Goal: Task Accomplishment & Management: Manage account settings

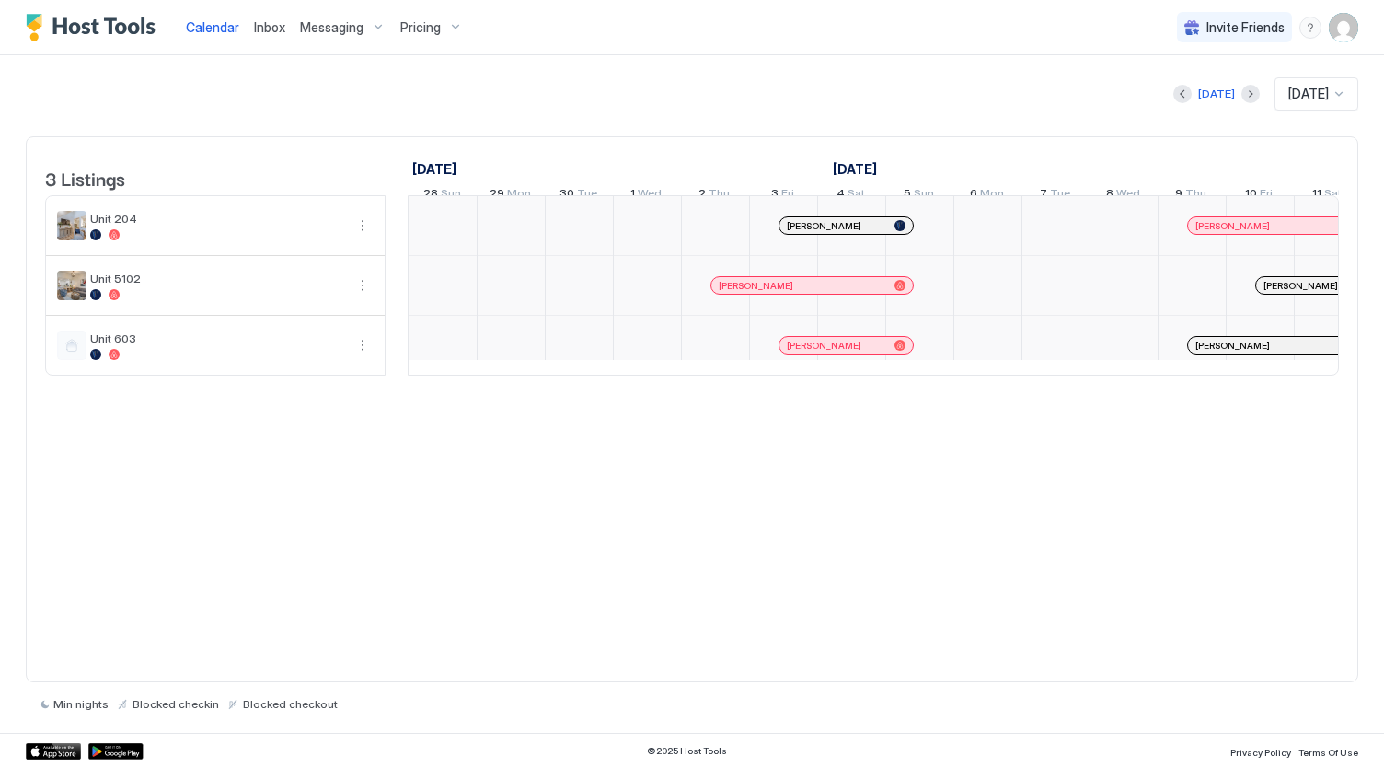
scroll to position [0, 1022]
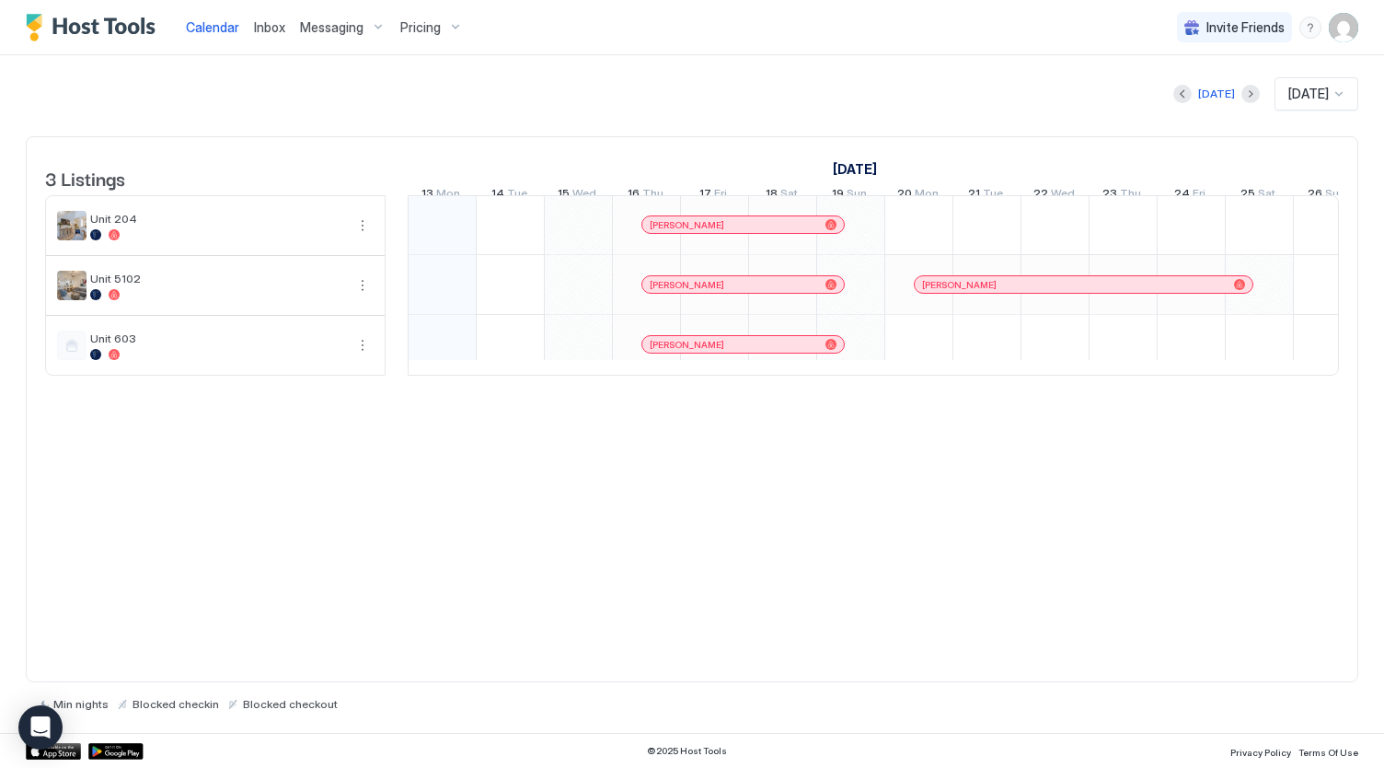
click at [352, 19] on span "Messaging" at bounding box center [332, 27] width 64 height 17
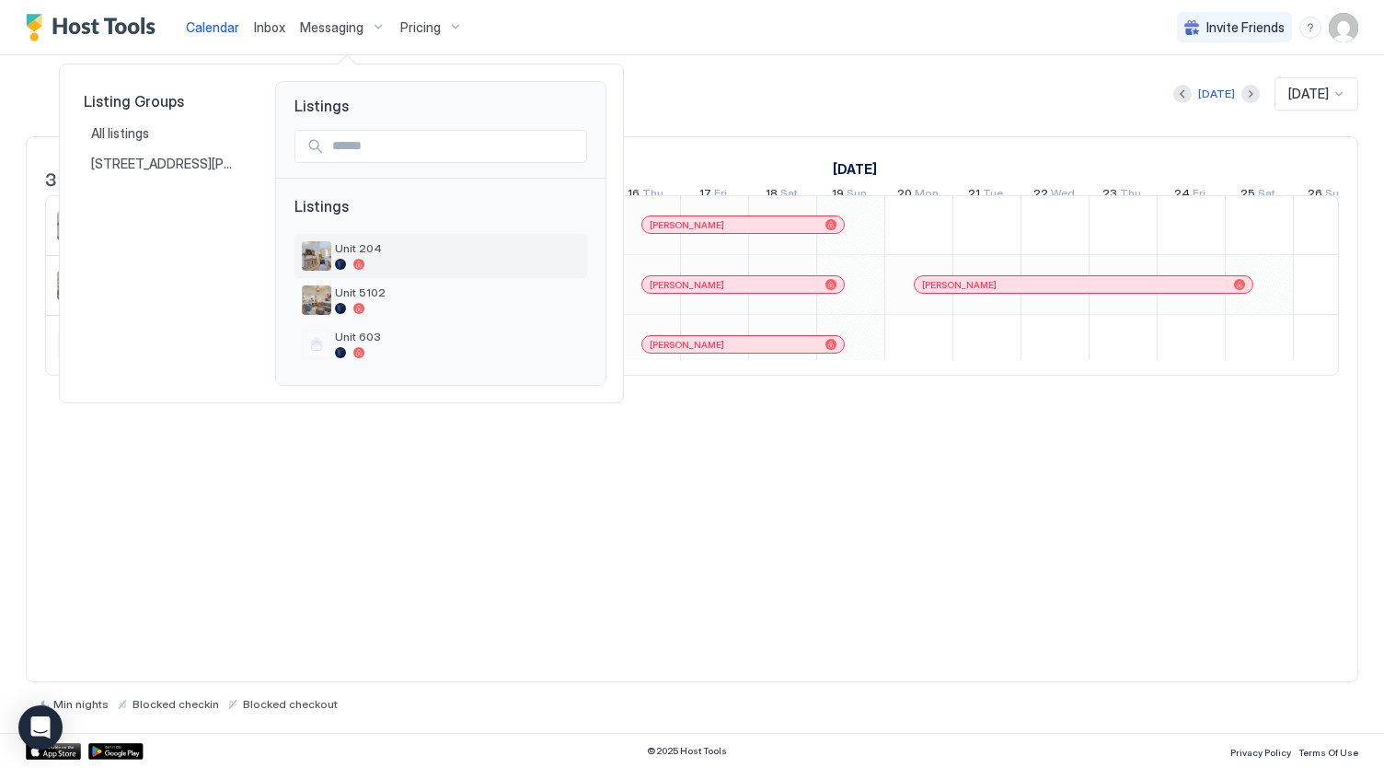
click at [355, 247] on span "Unit 204" at bounding box center [457, 248] width 245 height 14
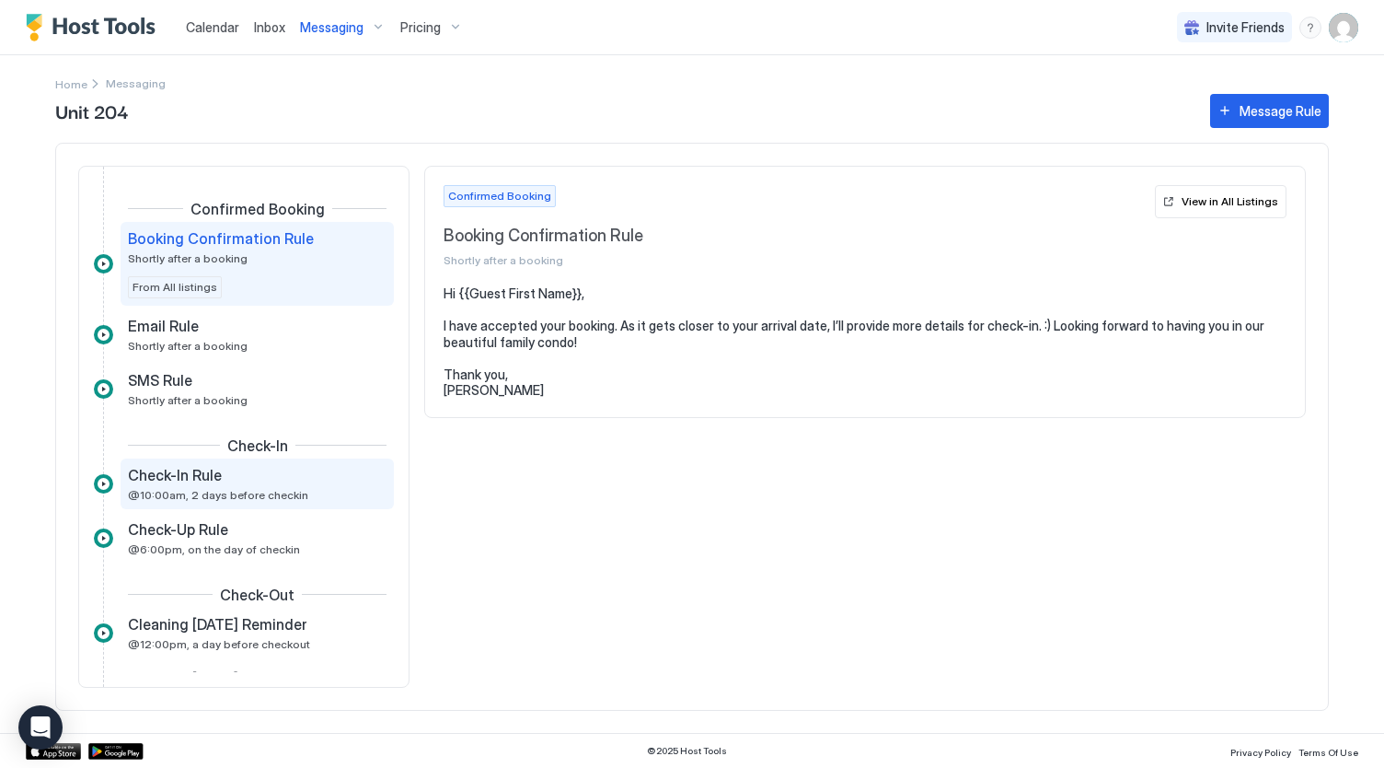
click at [268, 480] on div "Check-In Rule" at bounding box center [244, 475] width 233 height 18
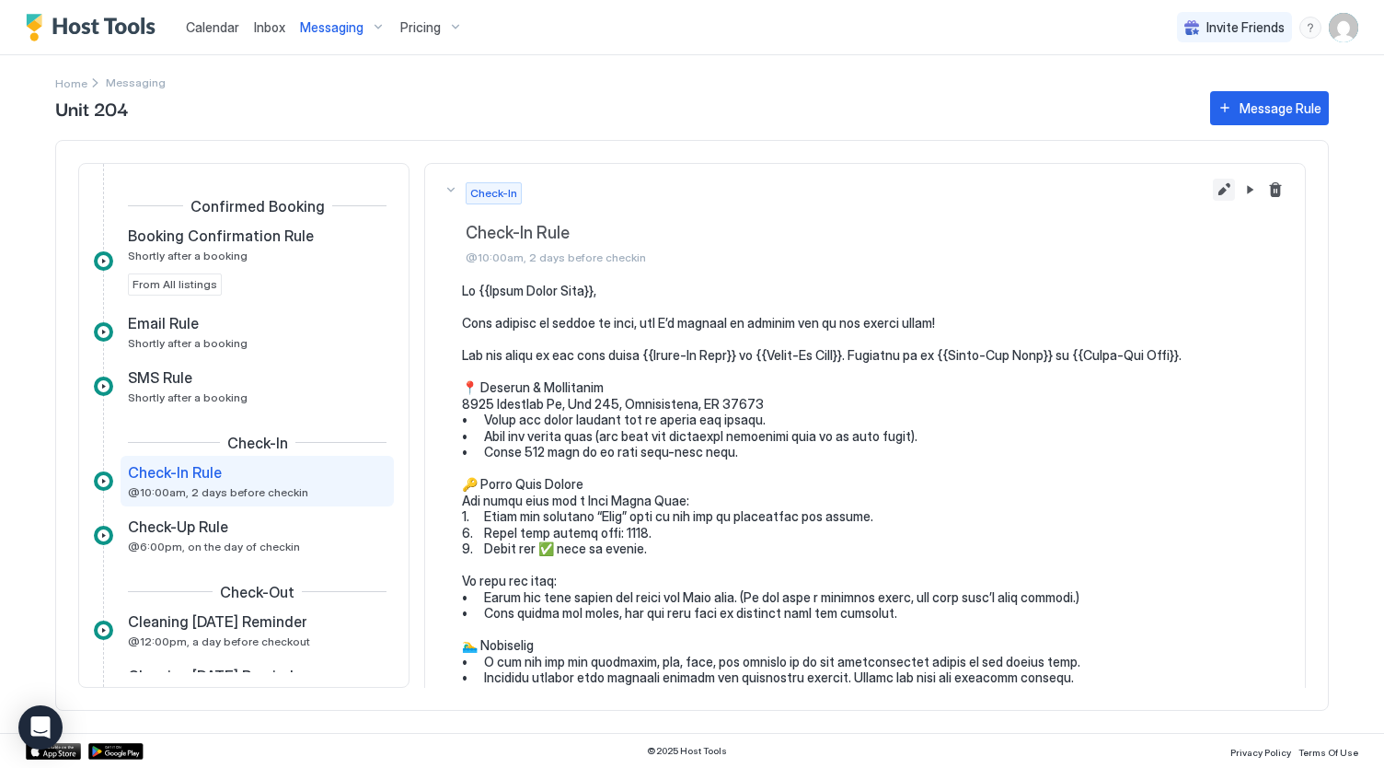
click at [1215, 185] on button "Edit message rule" at bounding box center [1224, 190] width 22 height 22
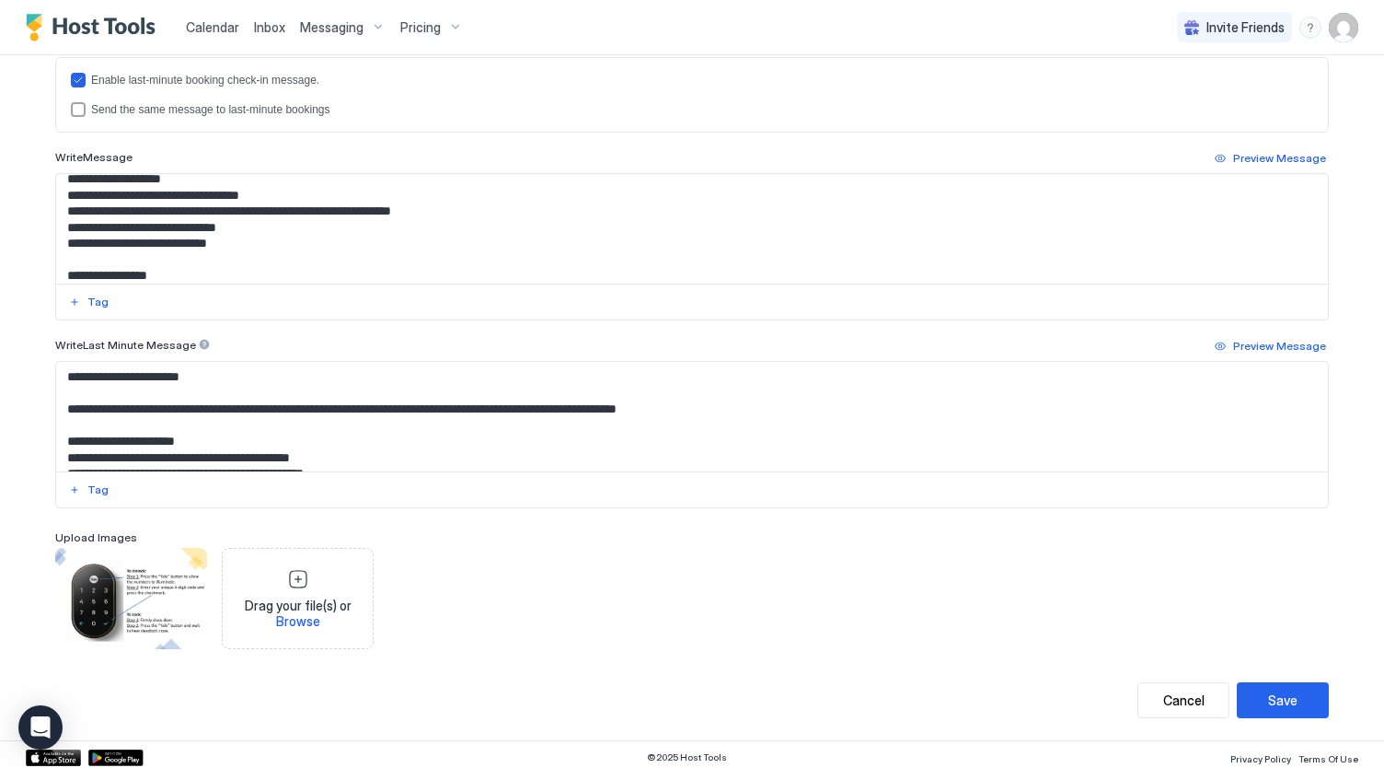
scroll to position [205, 0]
click at [247, 220] on textarea "Input Field" at bounding box center [692, 229] width 1273 height 110
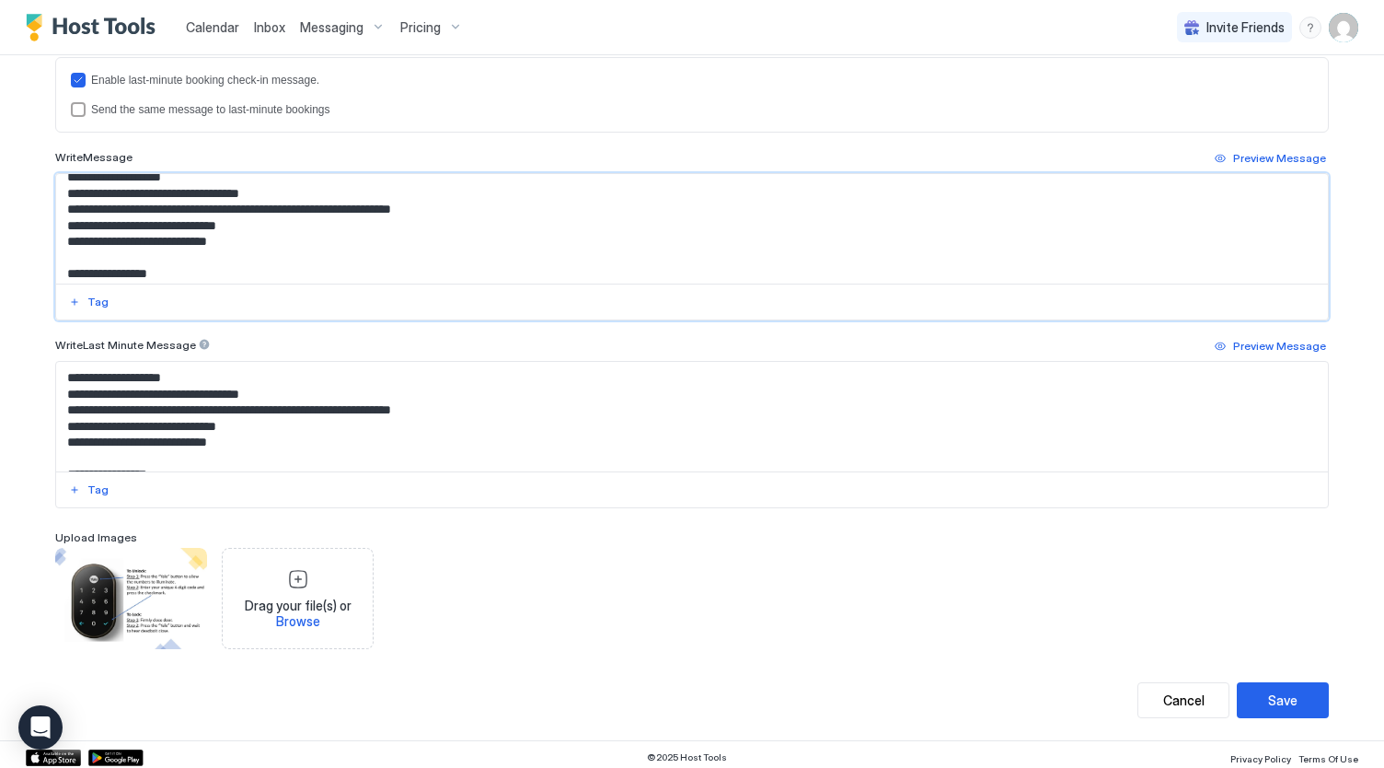
scroll to position [161, 0]
type textarea "**********"
click at [248, 420] on textarea "Input Field" at bounding box center [692, 417] width 1273 height 110
type textarea "**********"
click at [1308, 699] on button "Save" at bounding box center [1283, 700] width 92 height 36
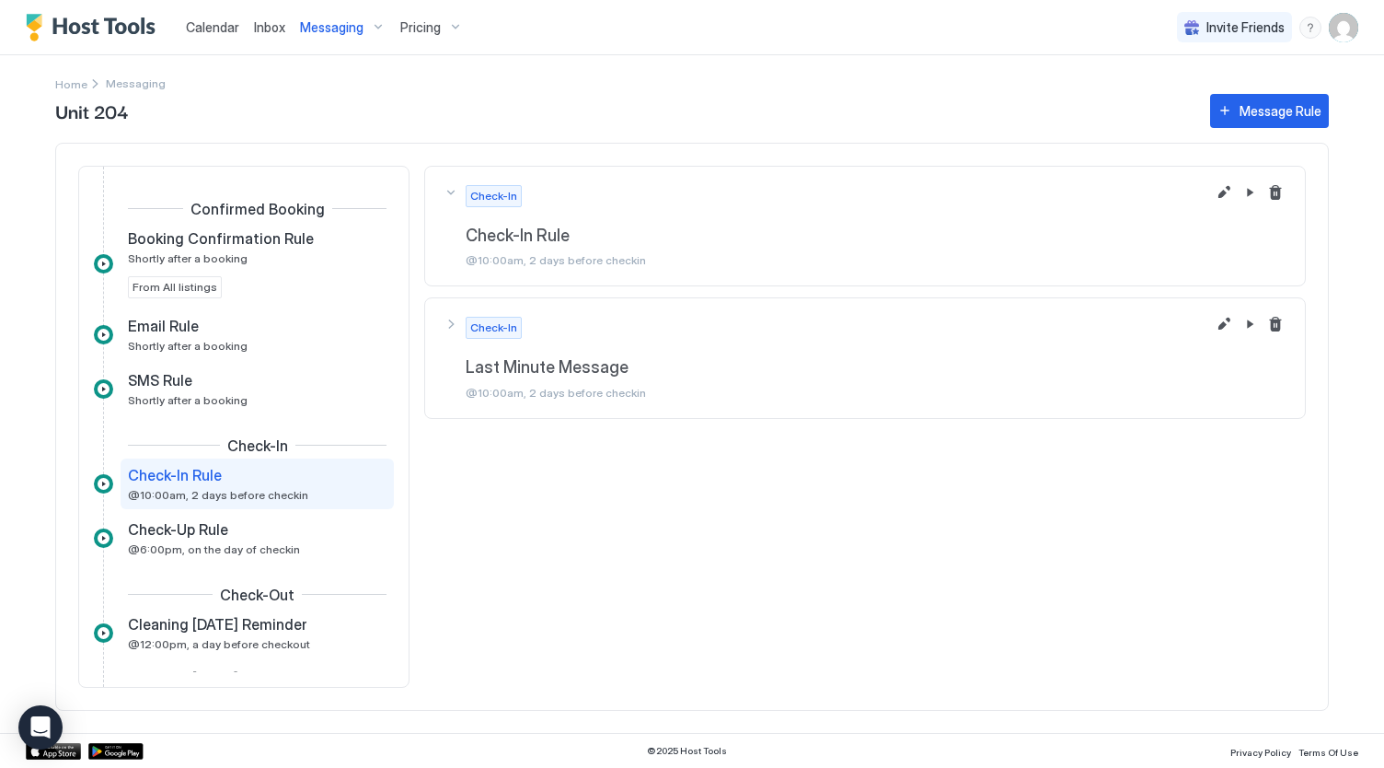
scroll to position [55, 0]
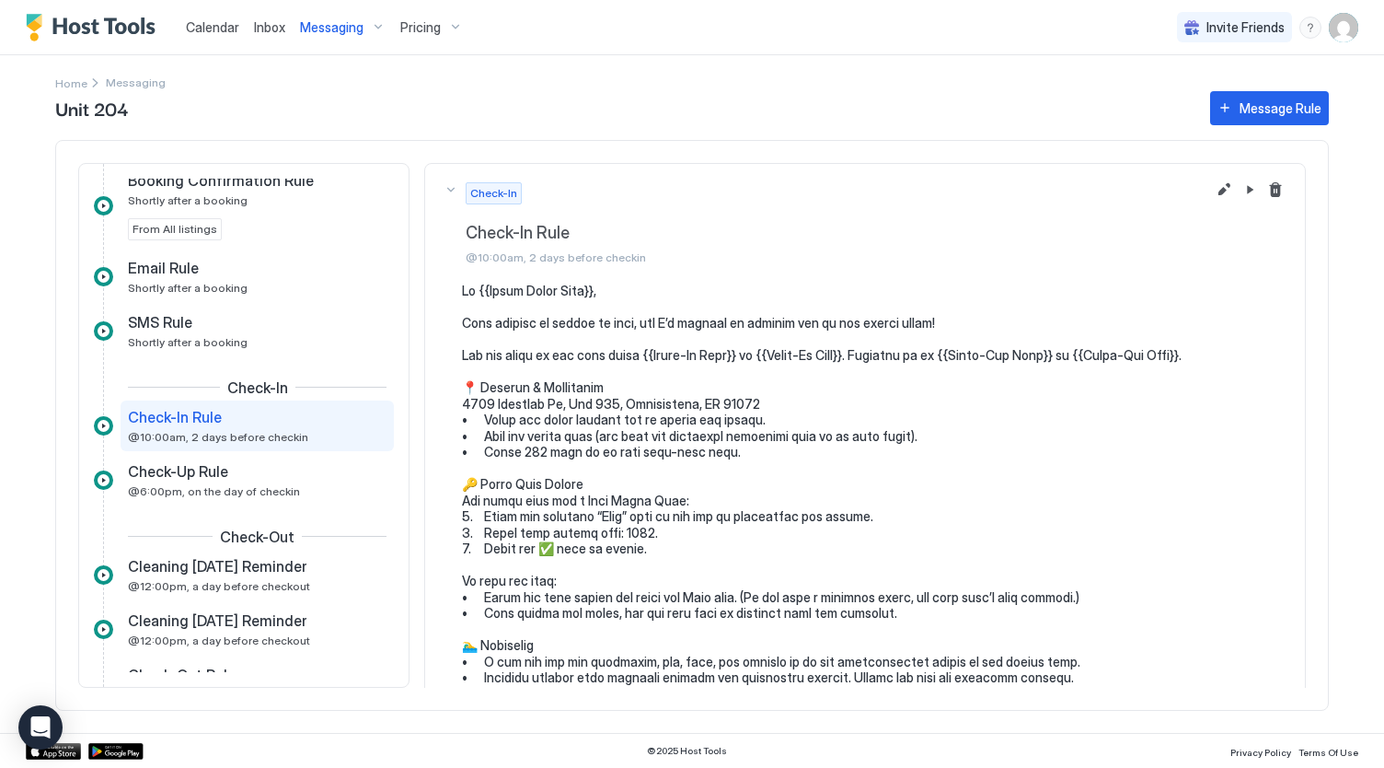
click at [356, 36] on div "Messaging" at bounding box center [343, 27] width 100 height 31
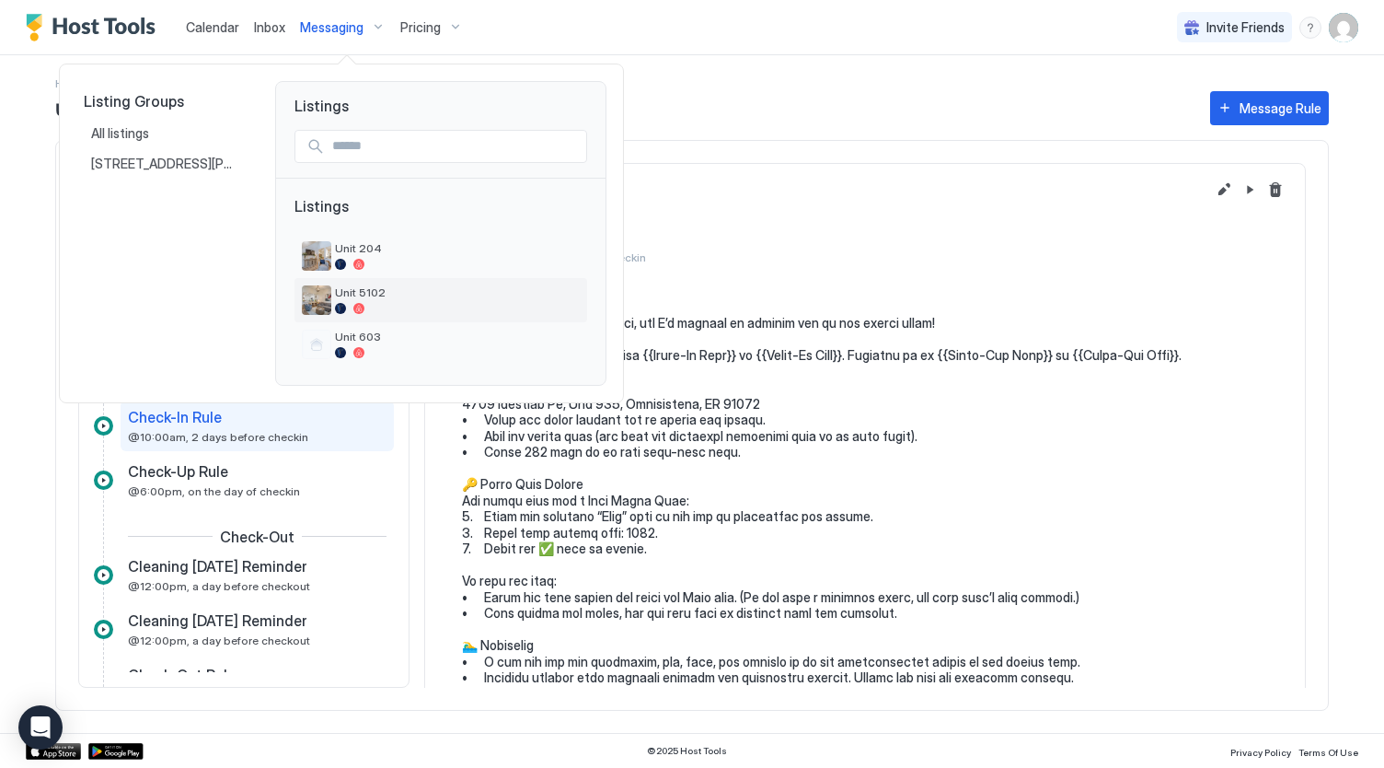
click at [392, 294] on span "Unit 5102" at bounding box center [457, 292] width 245 height 14
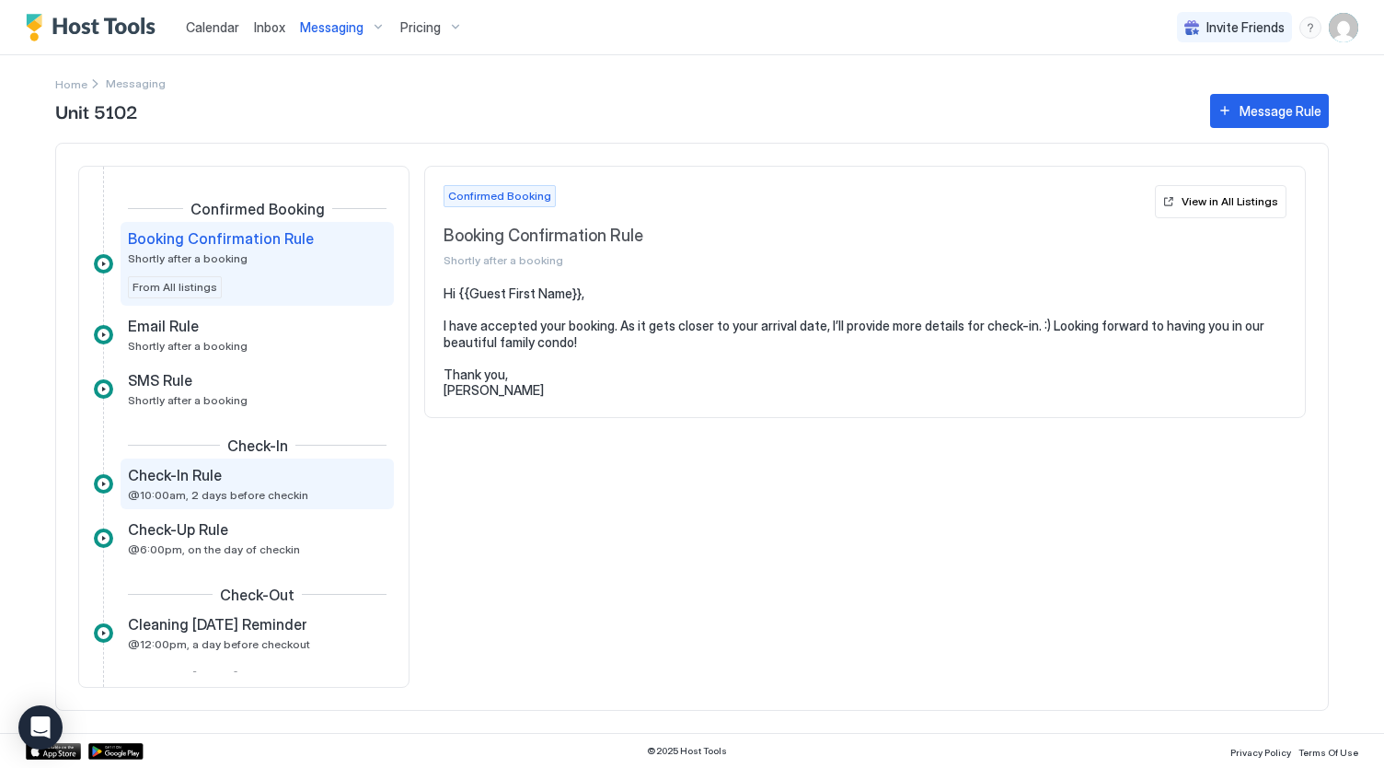
click at [278, 488] on span "@10:00am, 2 days before checkin" at bounding box center [218, 495] width 180 height 14
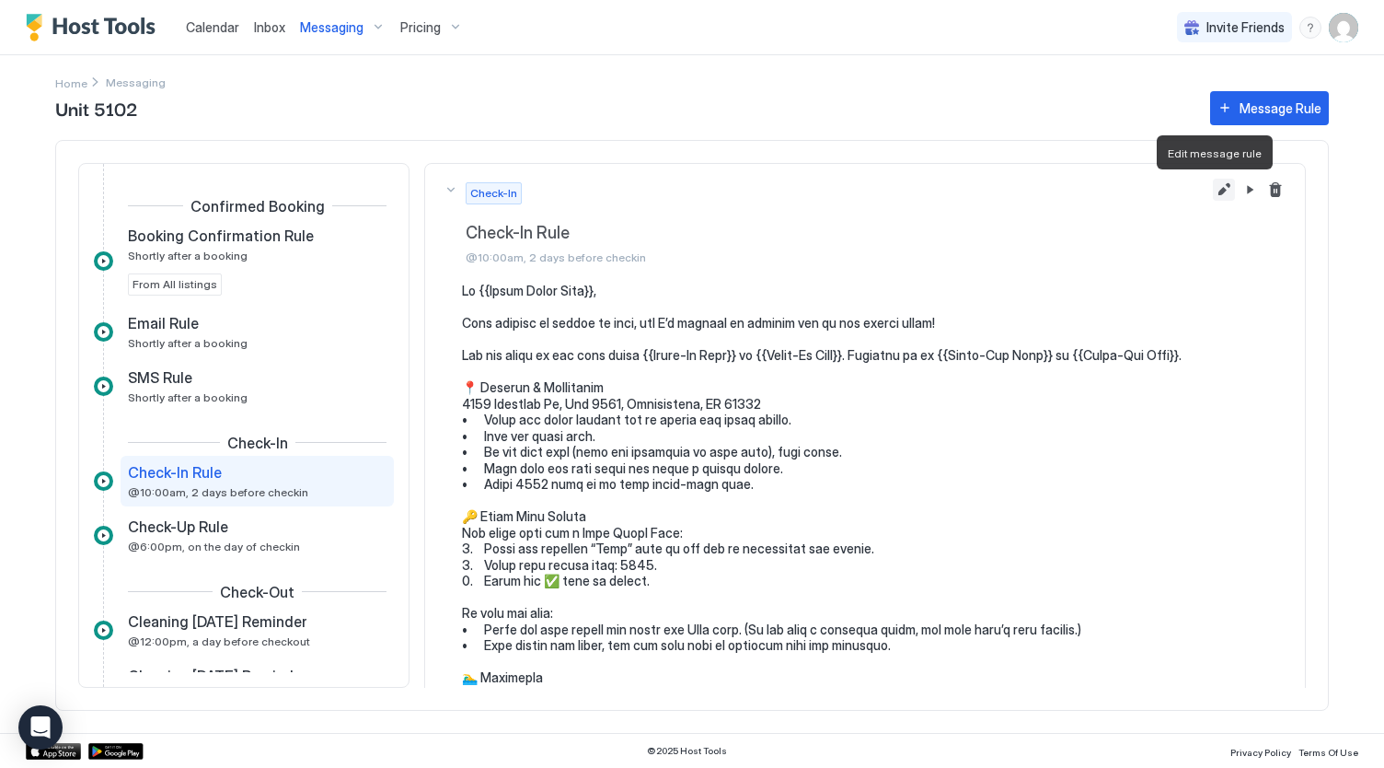
click at [1213, 185] on button "Edit message rule" at bounding box center [1224, 190] width 22 height 22
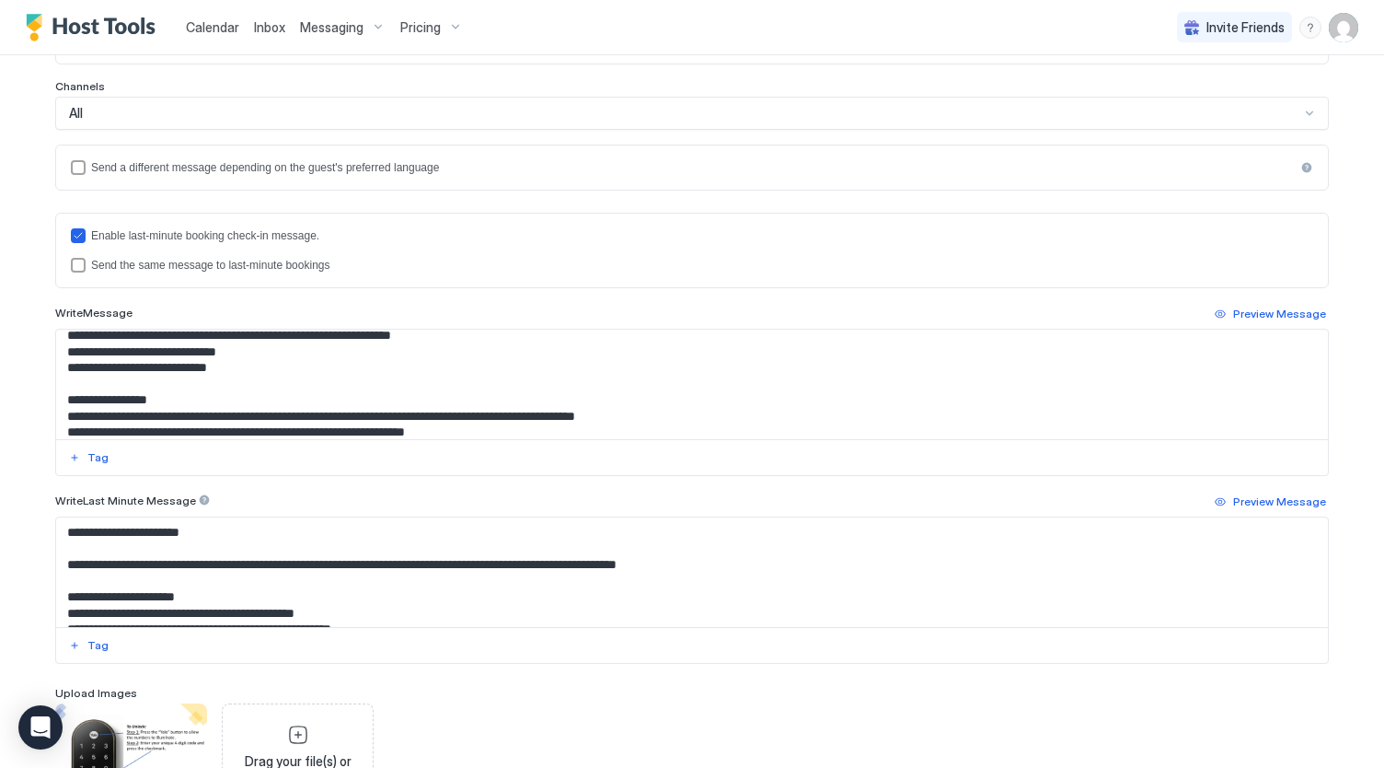
scroll to position [250, 0]
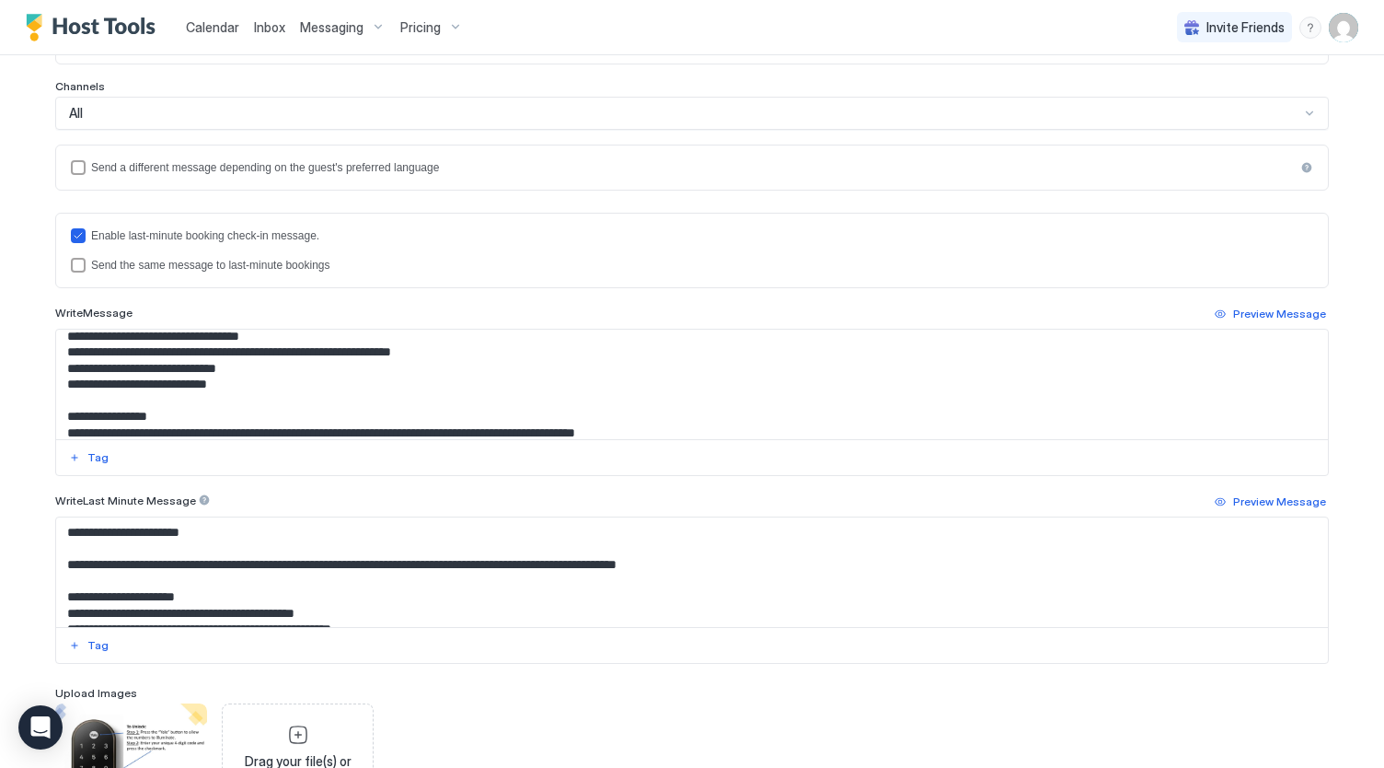
click at [248, 365] on textarea "Input Field" at bounding box center [692, 384] width 1273 height 110
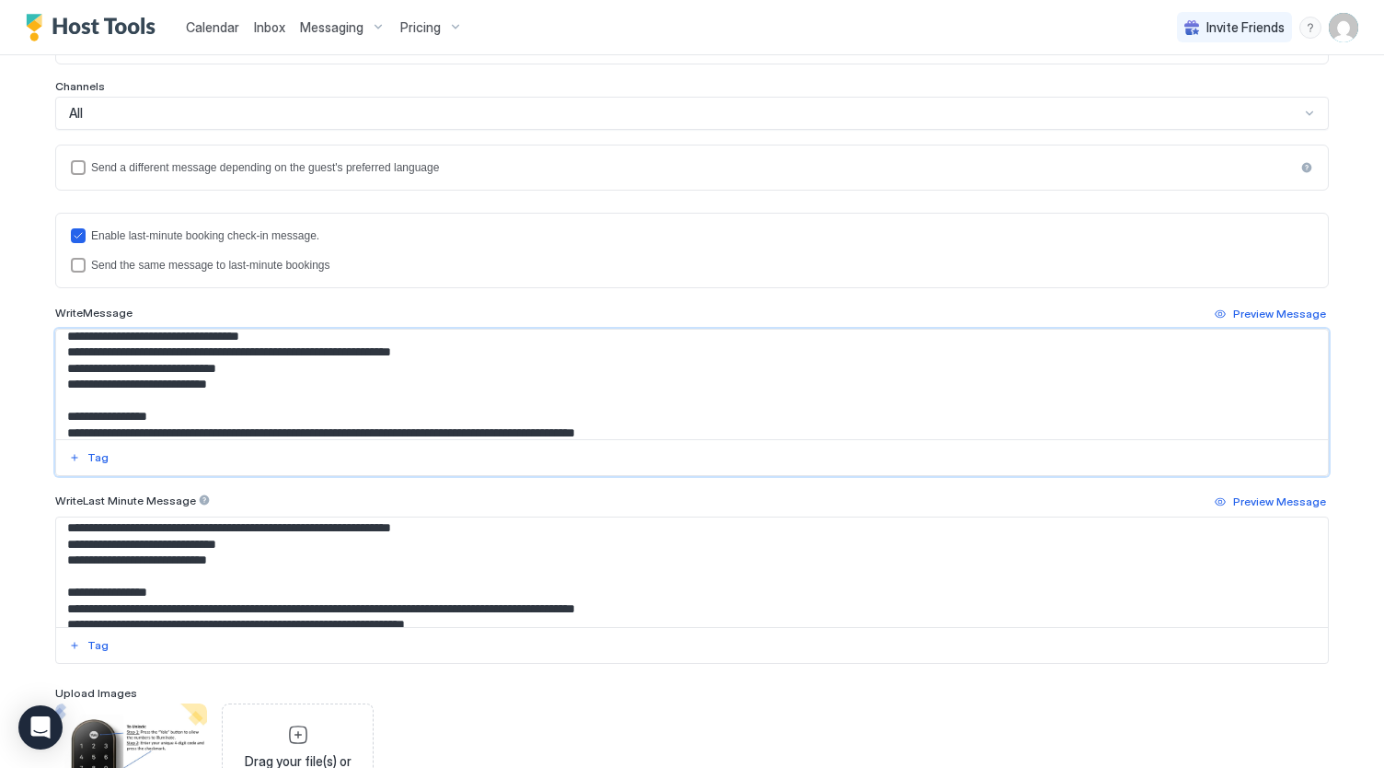
scroll to position [245, 0]
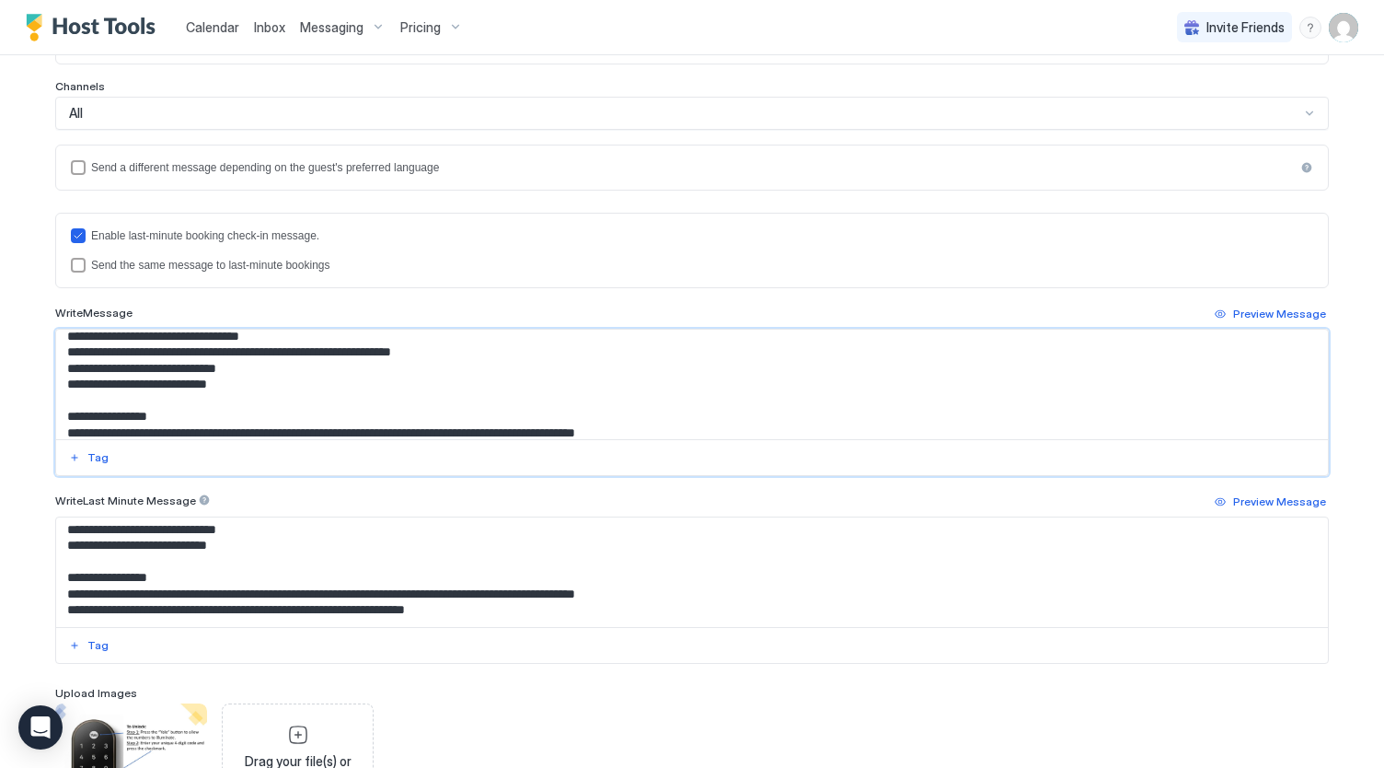
type textarea "**********"
click at [245, 522] on textarea "Input Field" at bounding box center [692, 572] width 1273 height 110
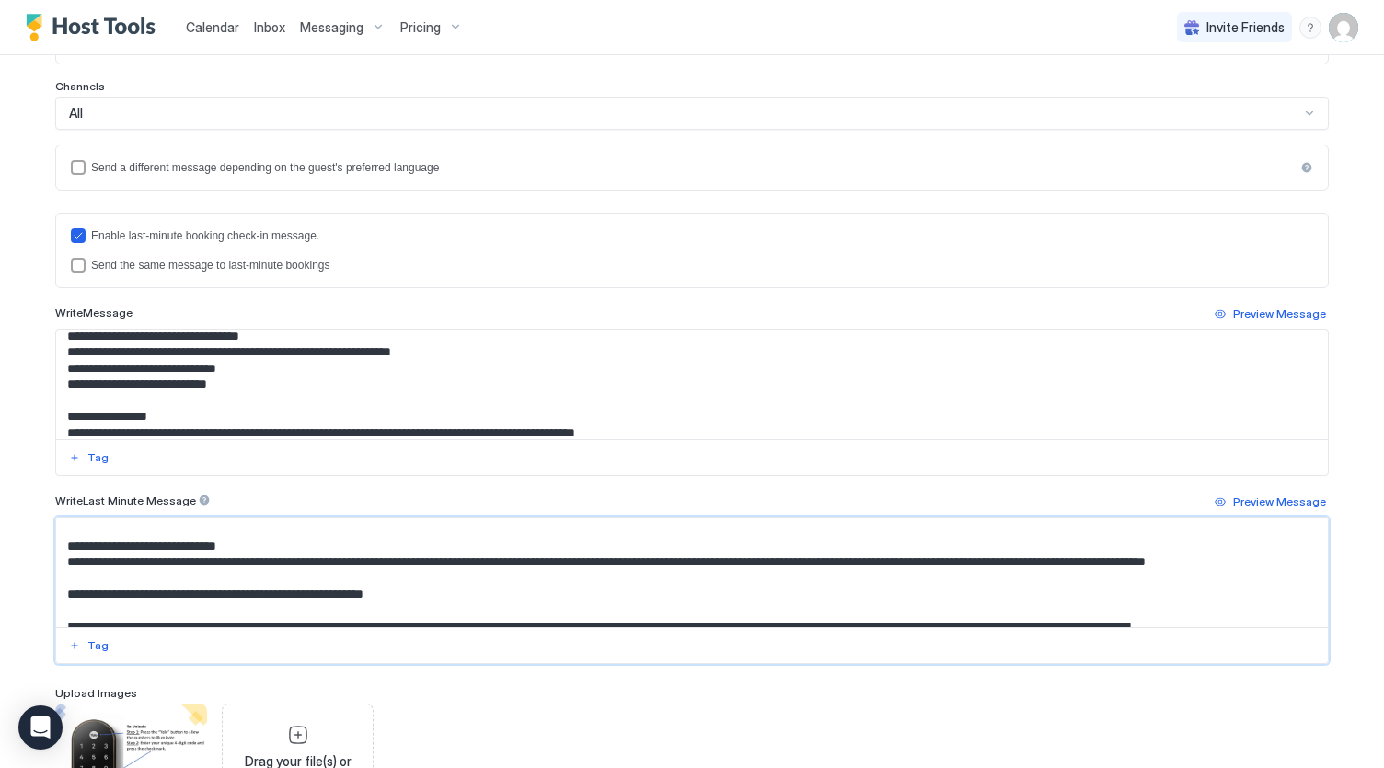
scroll to position [553, 0]
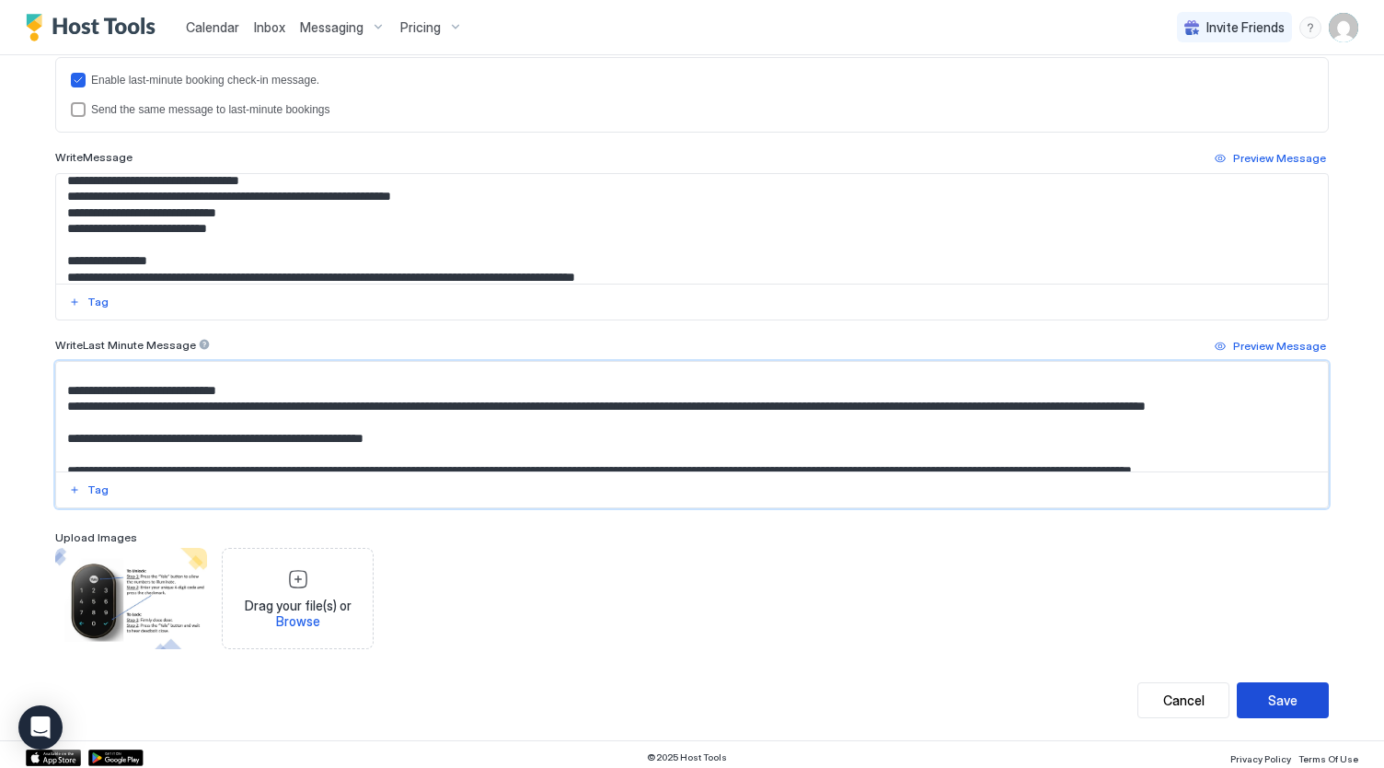
type textarea "**********"
click at [1268, 690] on div "Save" at bounding box center [1282, 699] width 29 height 19
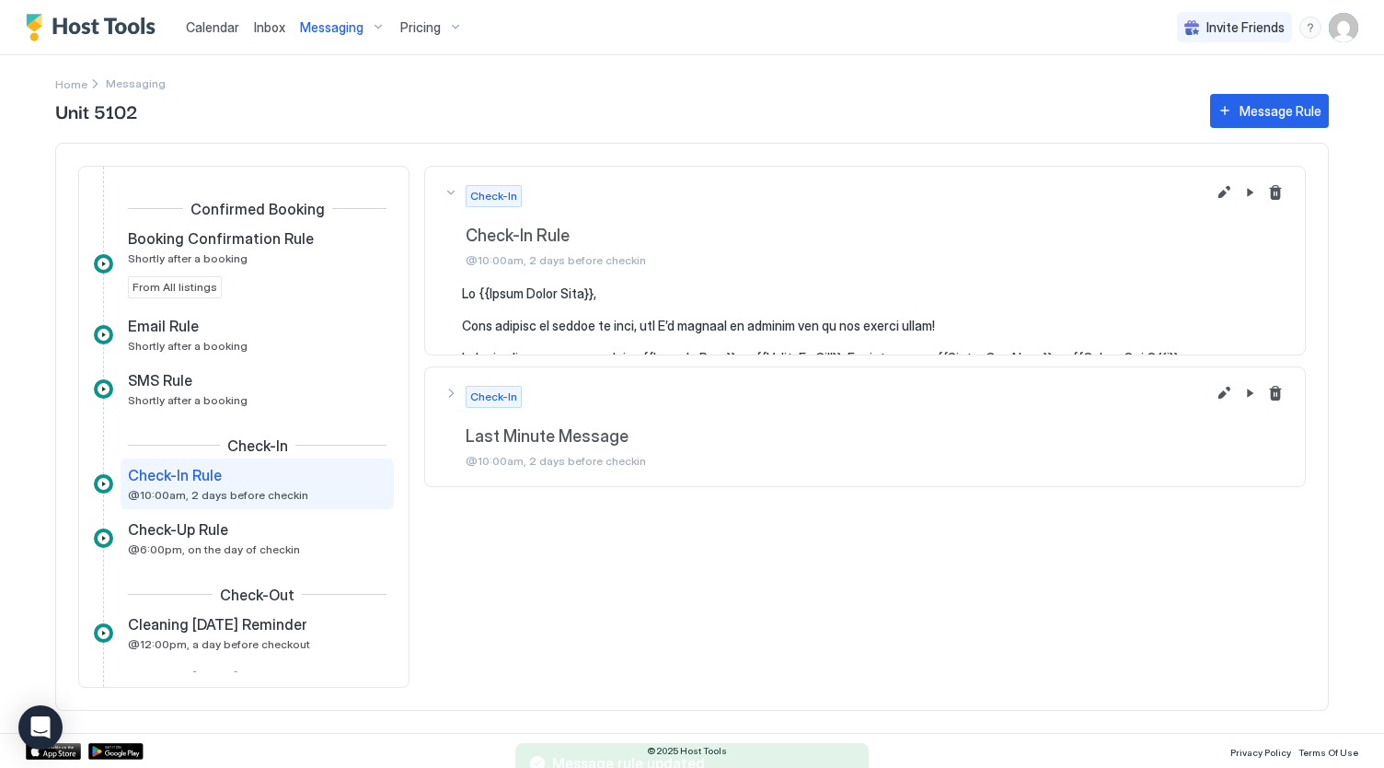
scroll to position [55, 0]
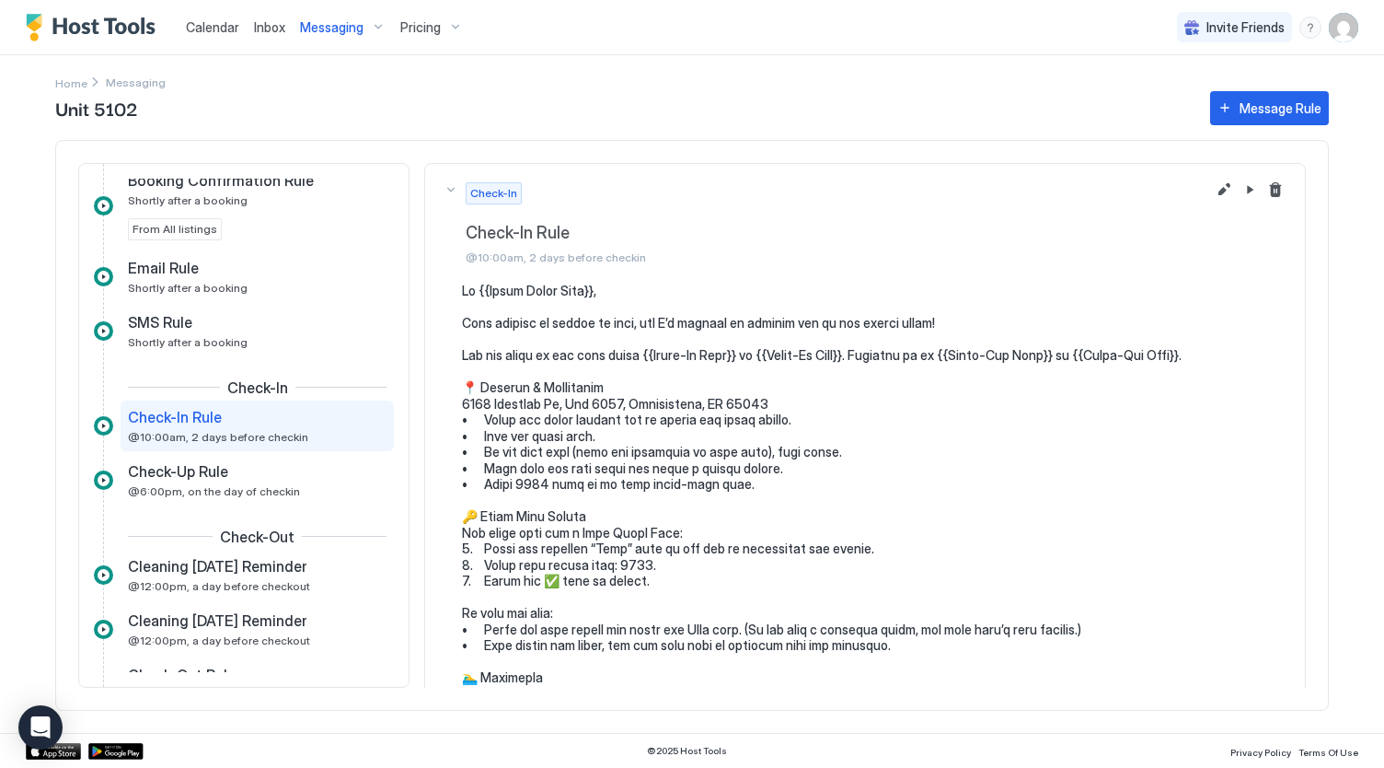
click at [352, 25] on span "Messaging" at bounding box center [332, 27] width 64 height 17
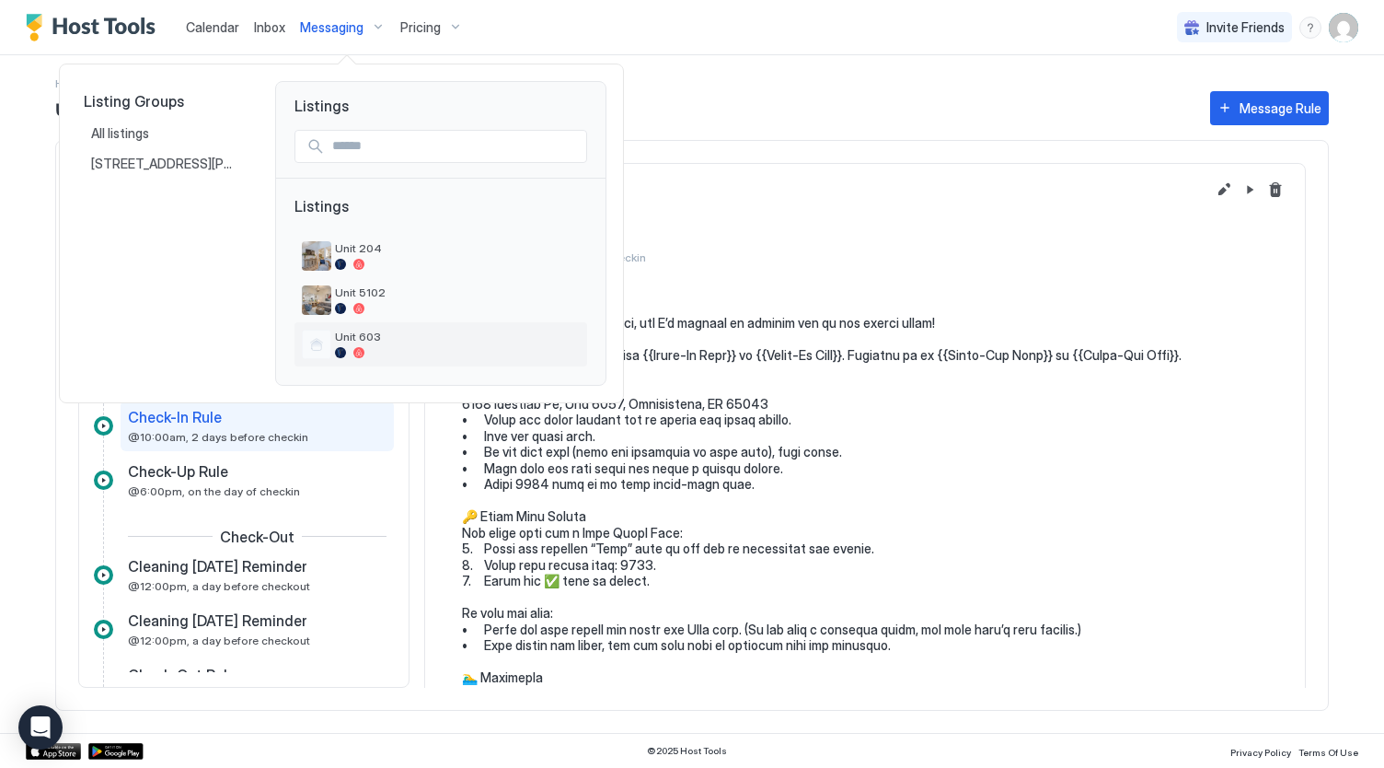
click at [400, 332] on span "Unit 603" at bounding box center [457, 336] width 245 height 14
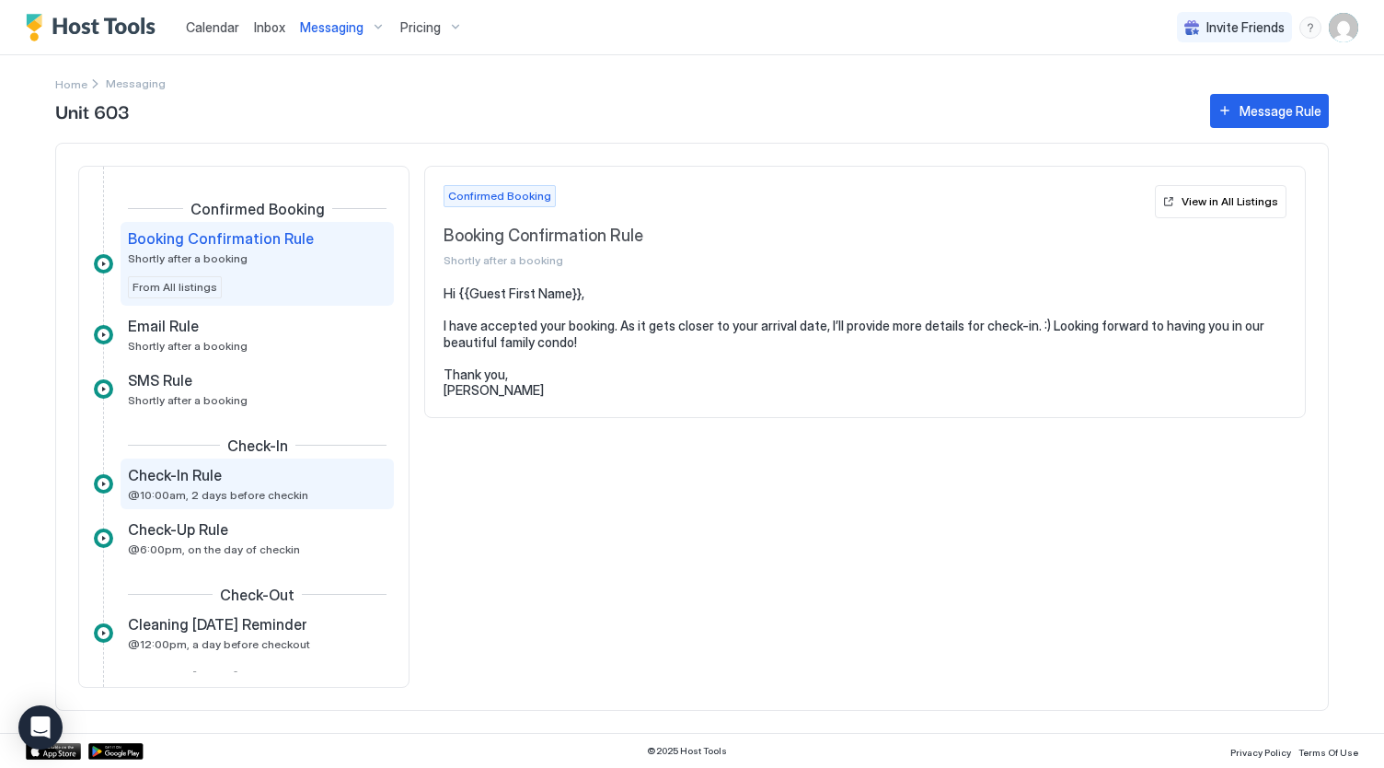
click at [248, 476] on div "Check-In Rule" at bounding box center [244, 475] width 233 height 18
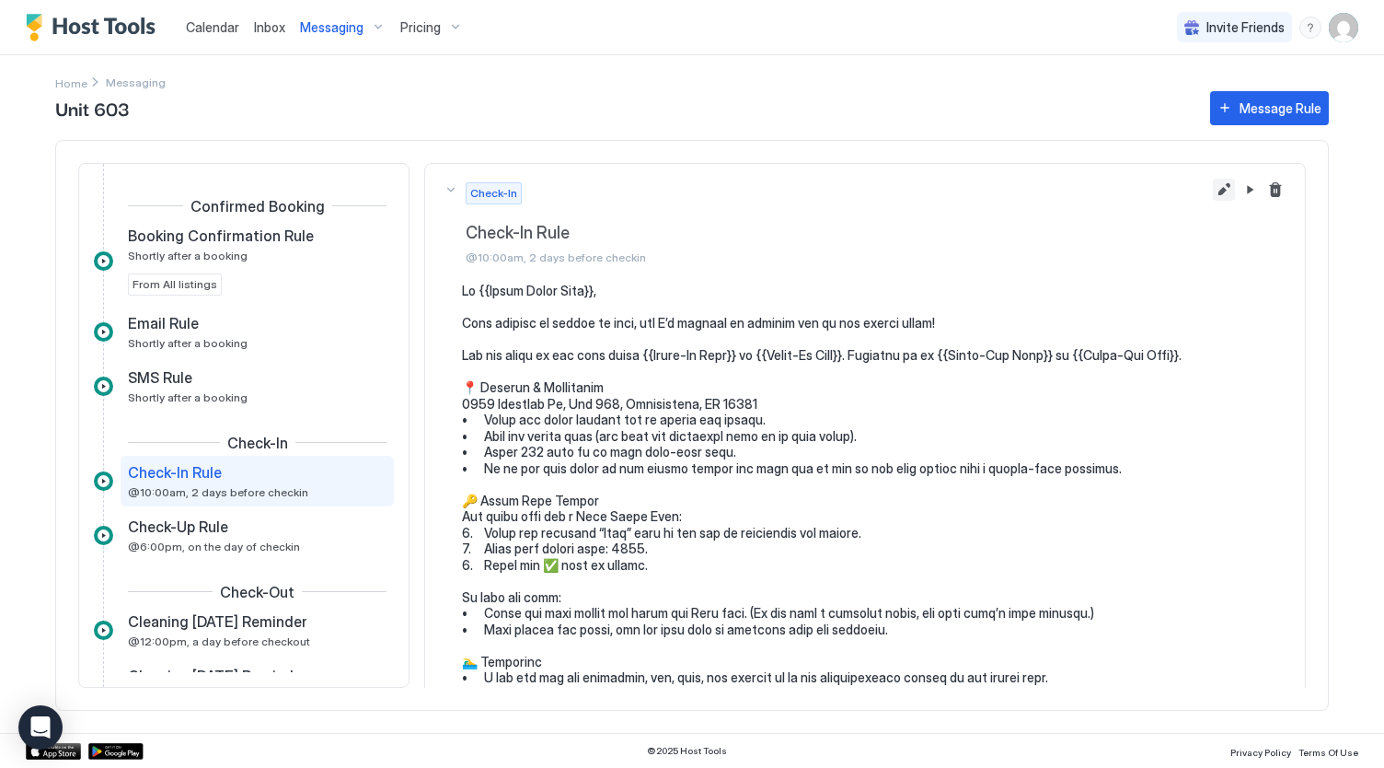
click at [1213, 189] on button "Edit message rule" at bounding box center [1224, 190] width 22 height 22
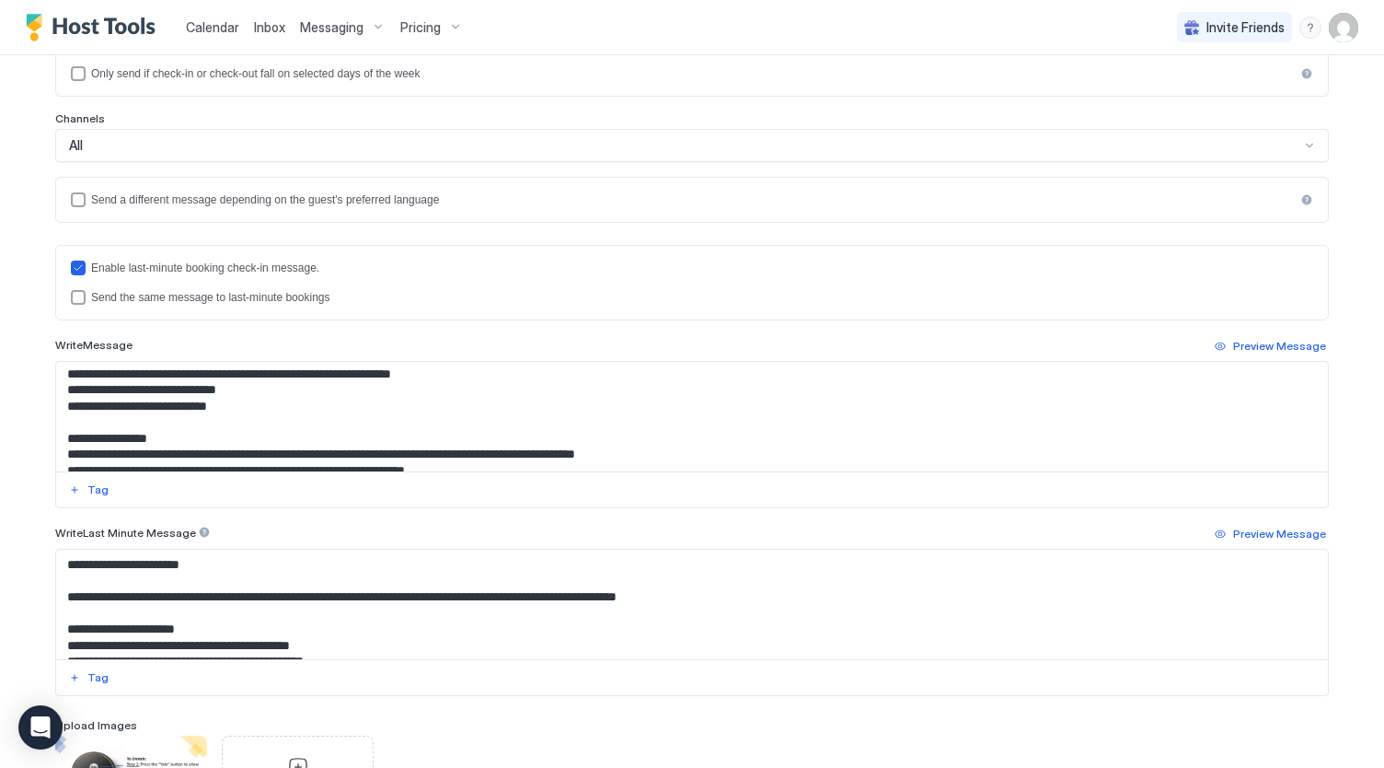
scroll to position [246, 0]
click at [247, 388] on textarea "Input Field" at bounding box center [692, 417] width 1273 height 110
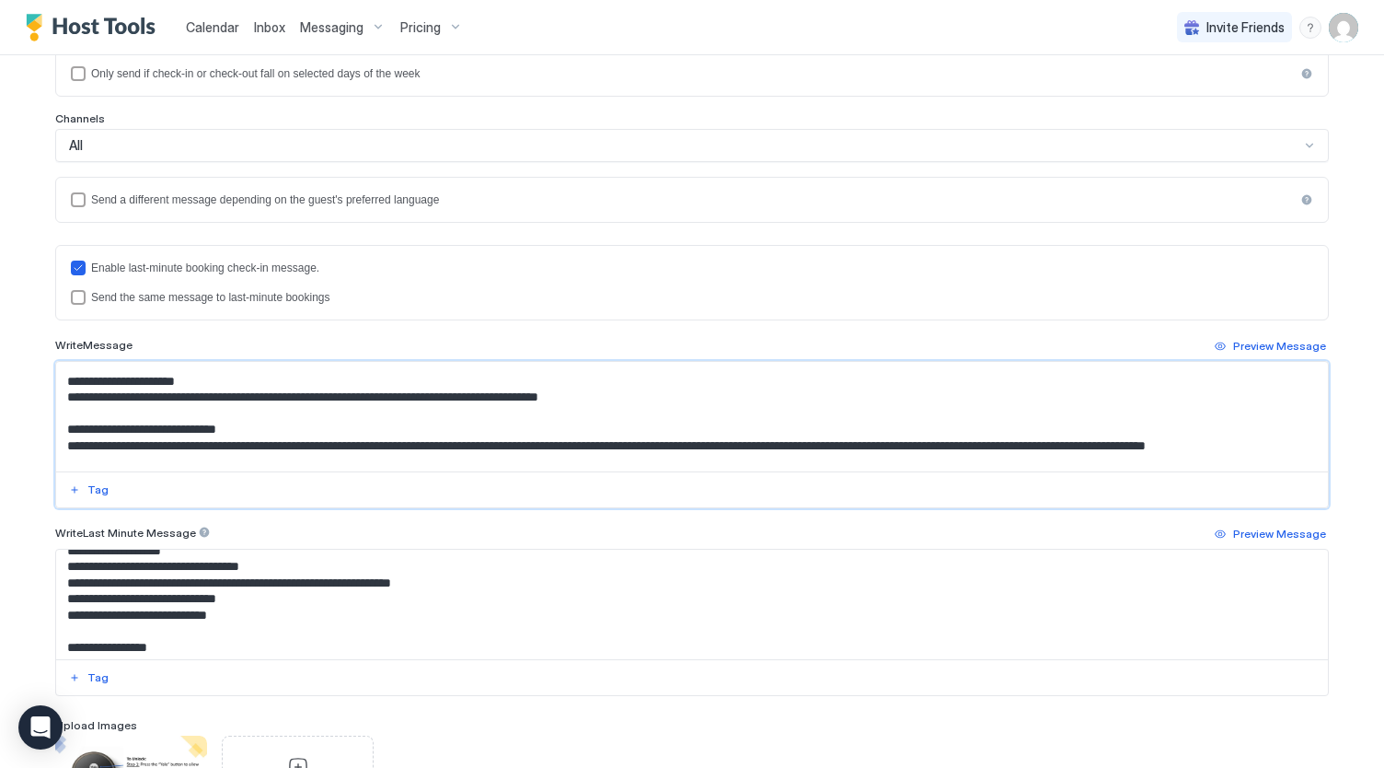
scroll to position [208, 0]
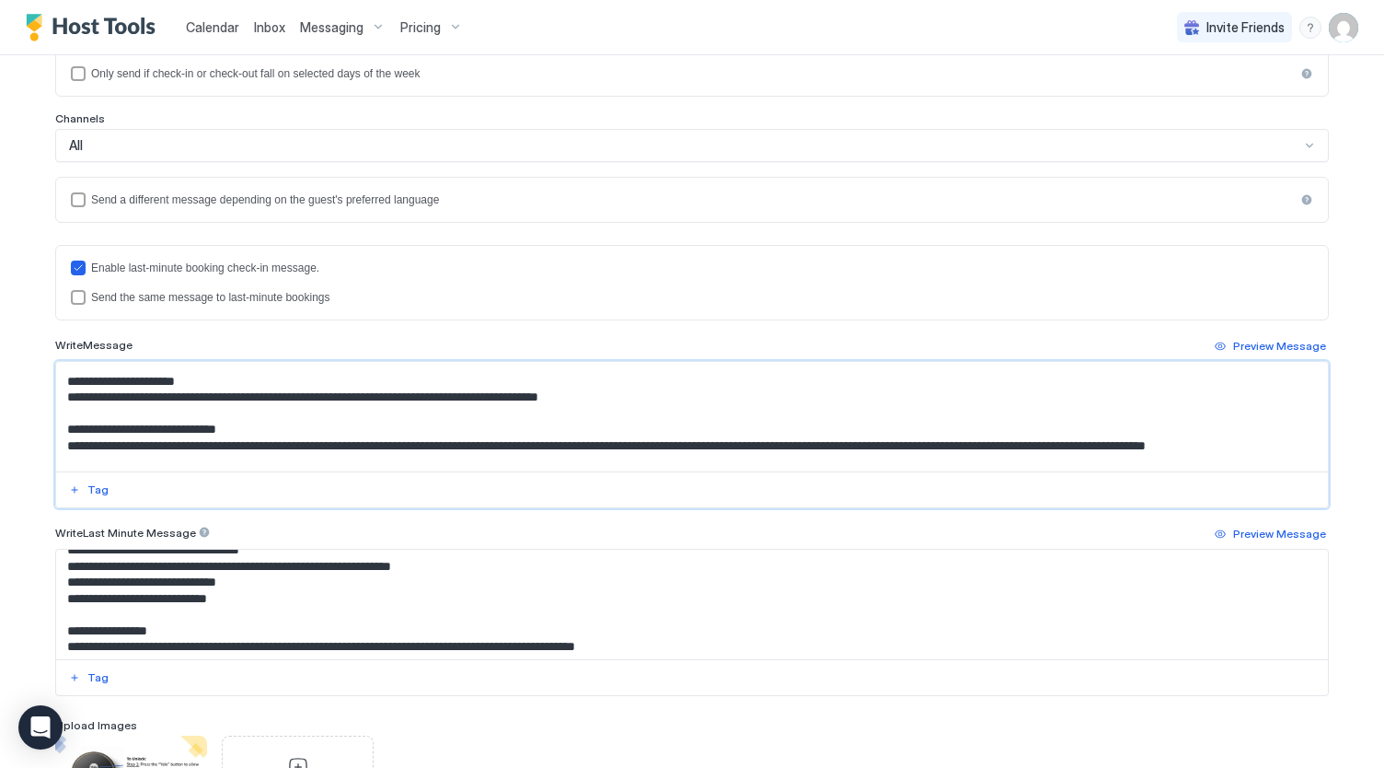
type textarea "**********"
click at [248, 578] on textarea "Input Field" at bounding box center [692, 604] width 1273 height 110
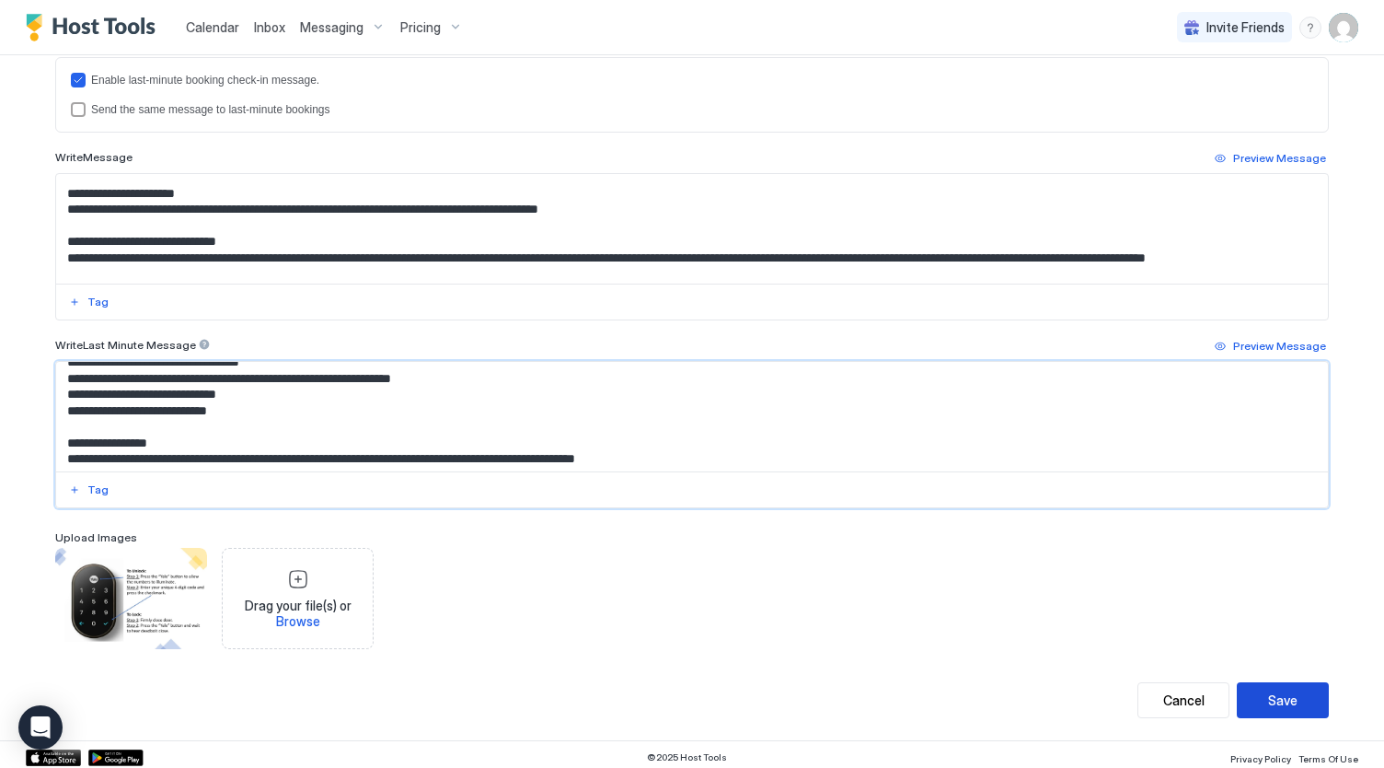
type textarea "**********"
click at [1259, 697] on button "Save" at bounding box center [1283, 700] width 92 height 36
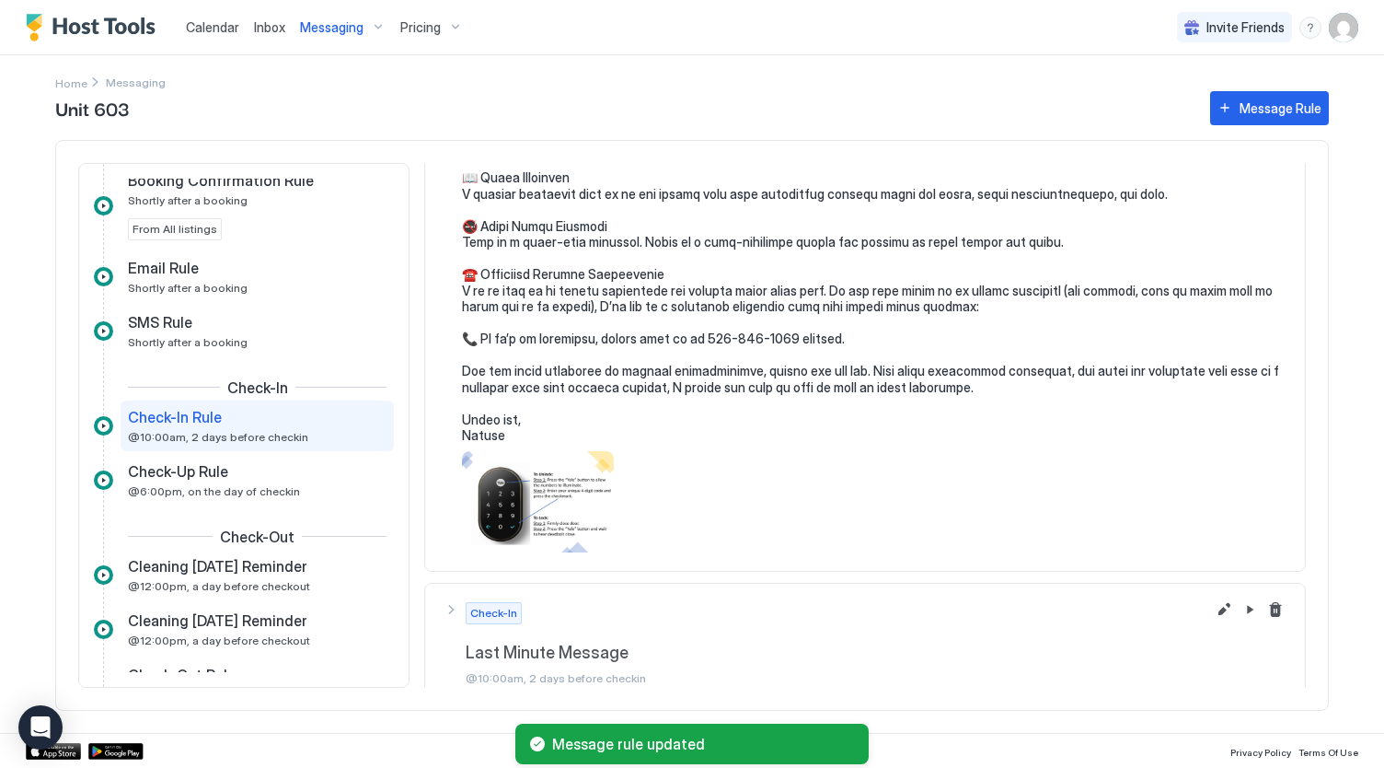
scroll to position [576, 0]
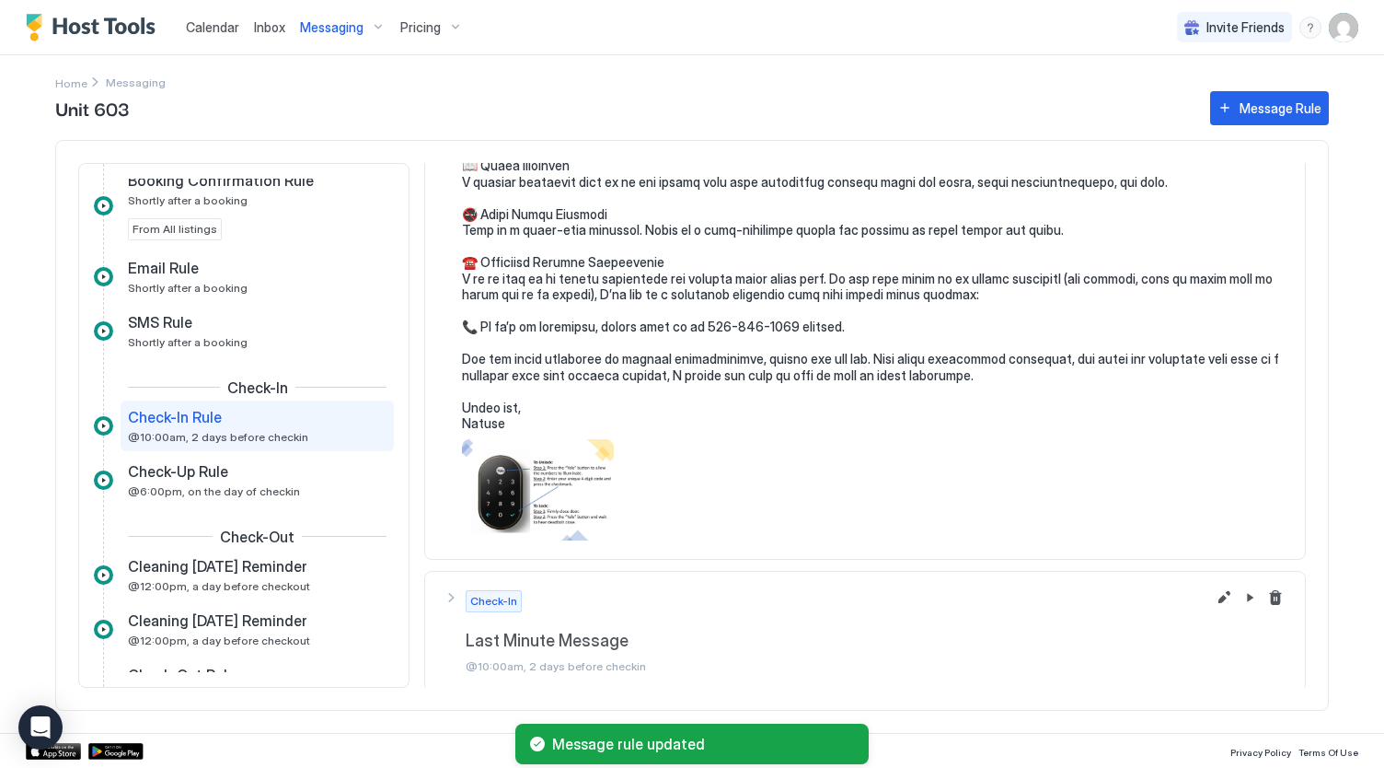
click at [223, 20] on span "Calendar" at bounding box center [212, 27] width 53 height 16
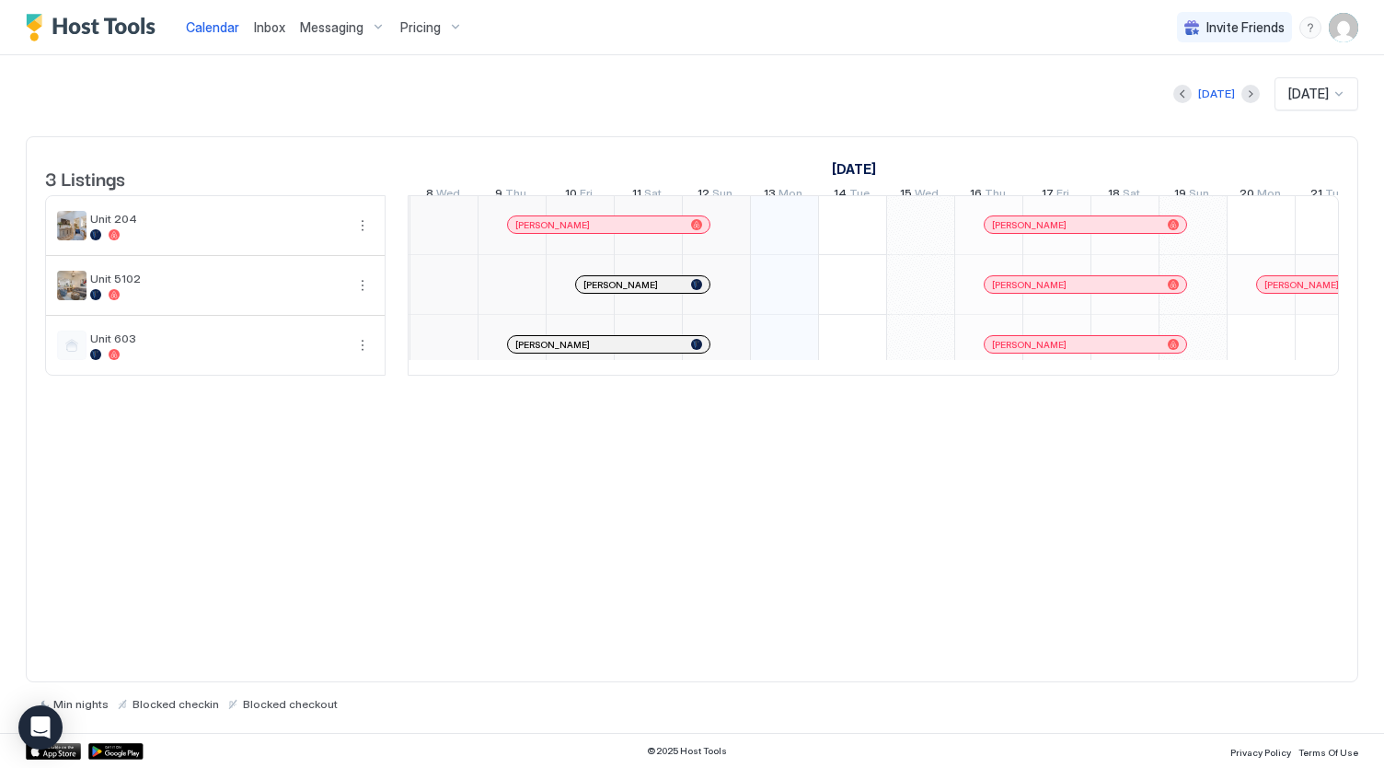
click at [1073, 230] on div "[PERSON_NAME]" at bounding box center [1086, 224] width 202 height 17
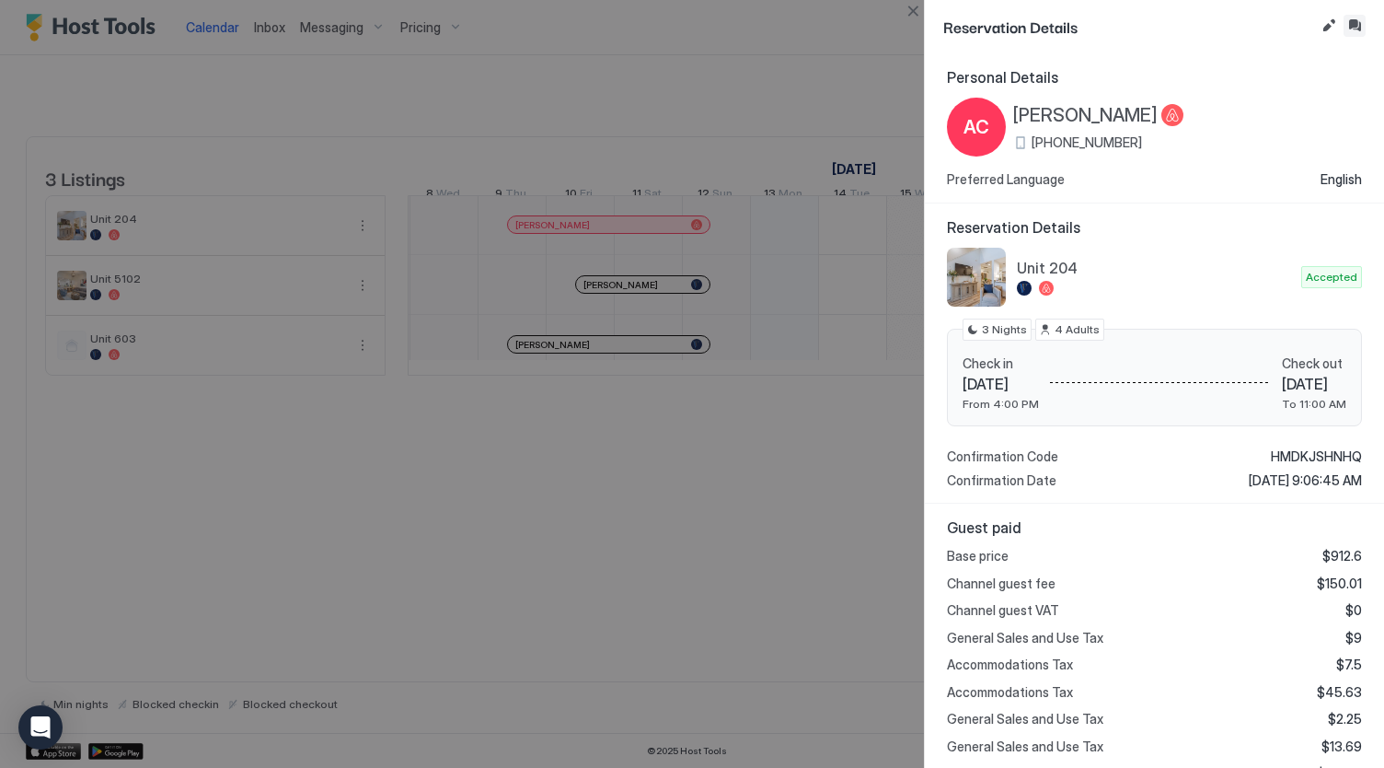
click at [1359, 27] on button "Inbox" at bounding box center [1355, 26] width 22 height 22
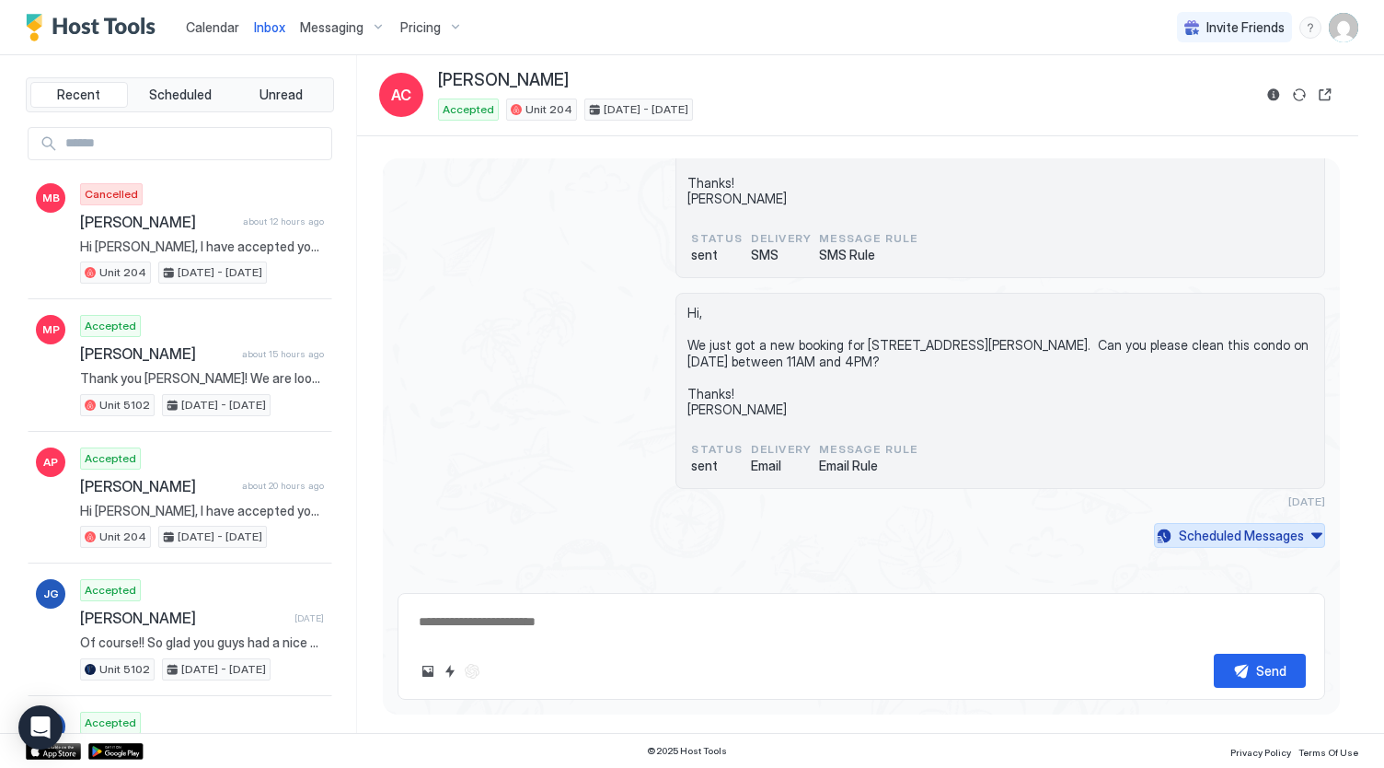
click at [1191, 527] on div "Scheduled Messages" at bounding box center [1241, 534] width 125 height 19
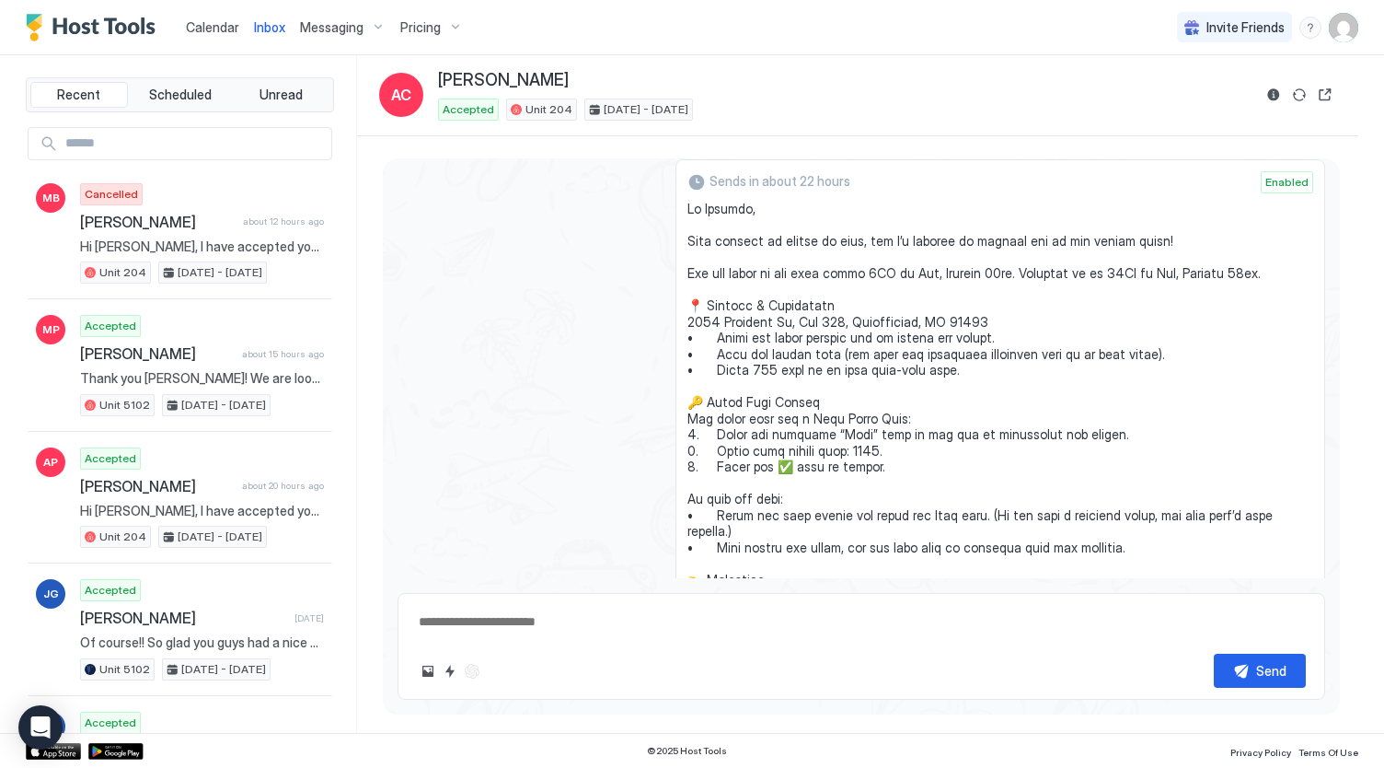
click at [219, 26] on span "Calendar" at bounding box center [212, 27] width 53 height 16
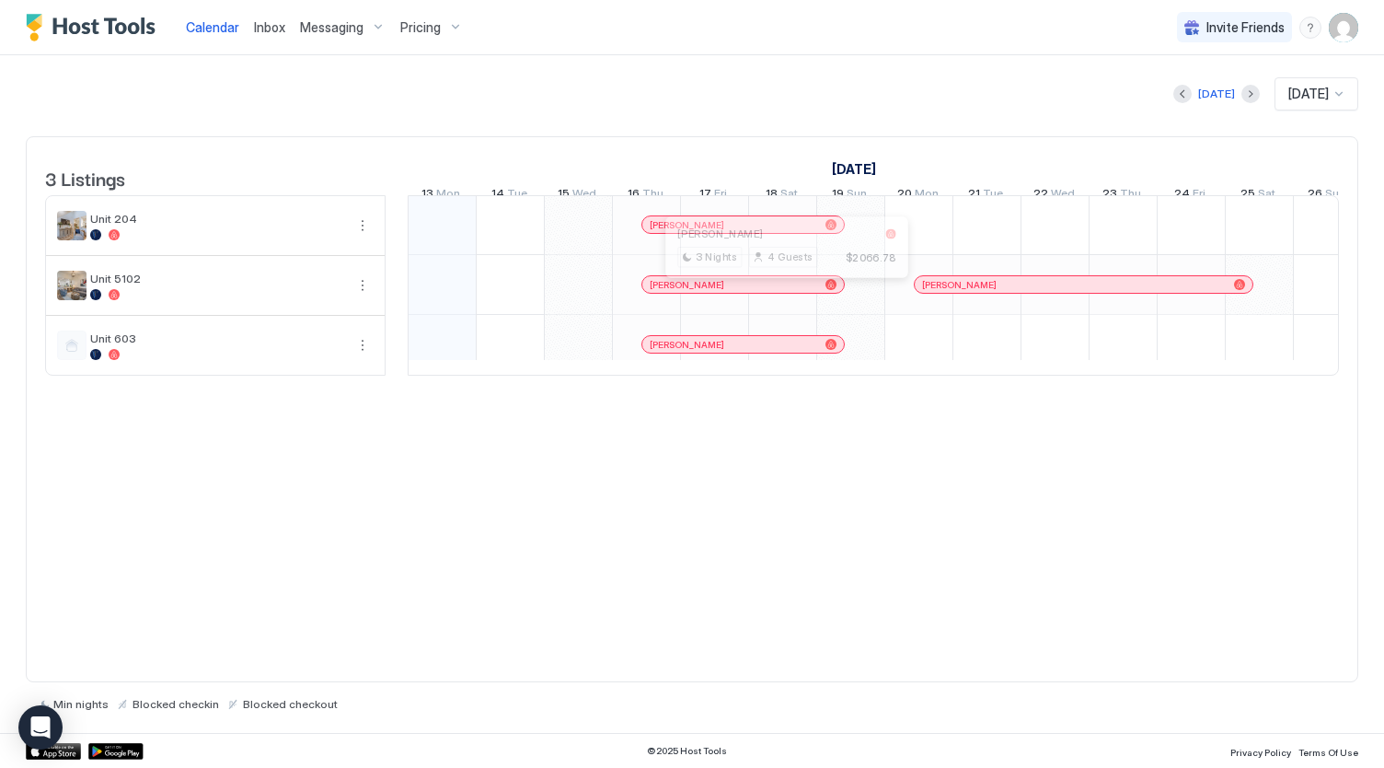
click at [779, 292] on div at bounding box center [779, 284] width 15 height 15
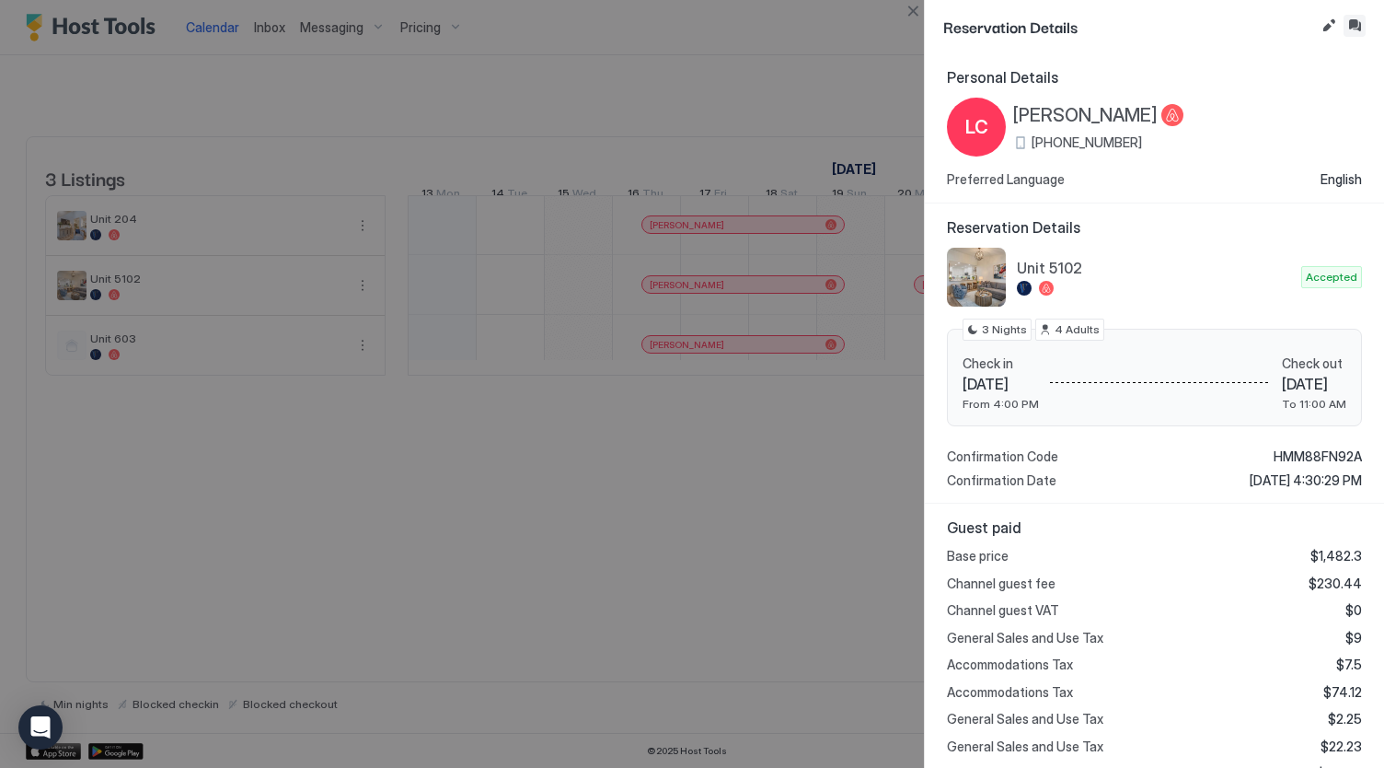
click at [1357, 25] on button "Inbox" at bounding box center [1355, 26] width 22 height 22
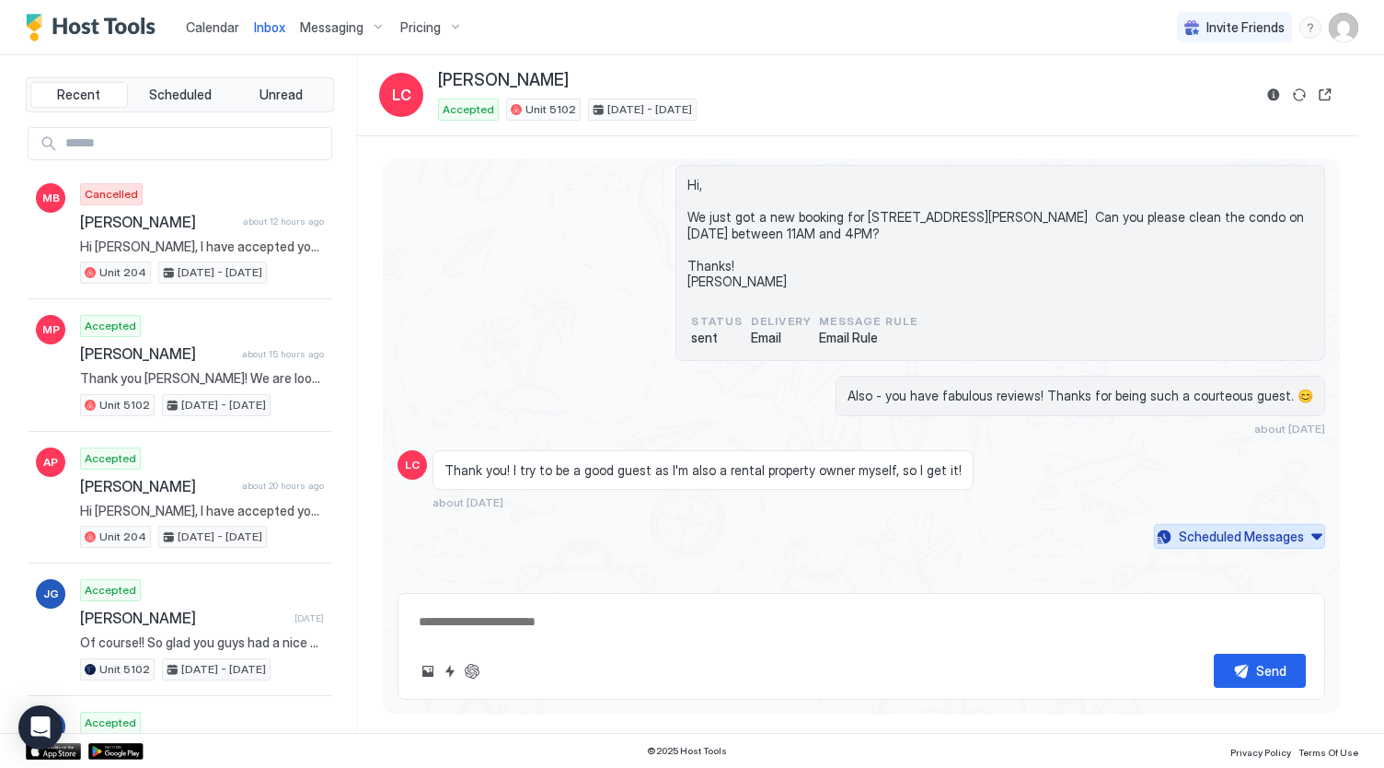
click at [1224, 531] on div "Scheduled Messages" at bounding box center [1241, 535] width 125 height 19
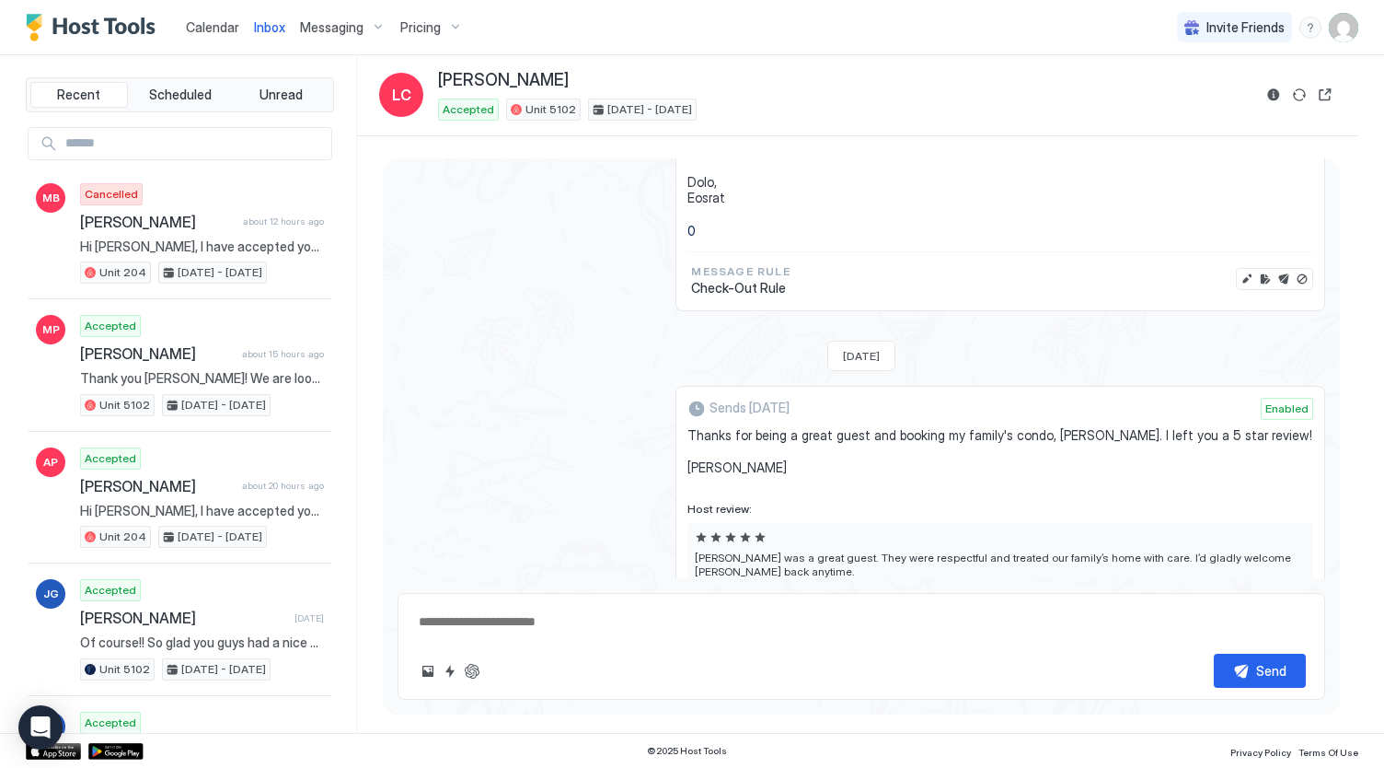
click at [230, 29] on span "Calendar" at bounding box center [212, 27] width 53 height 16
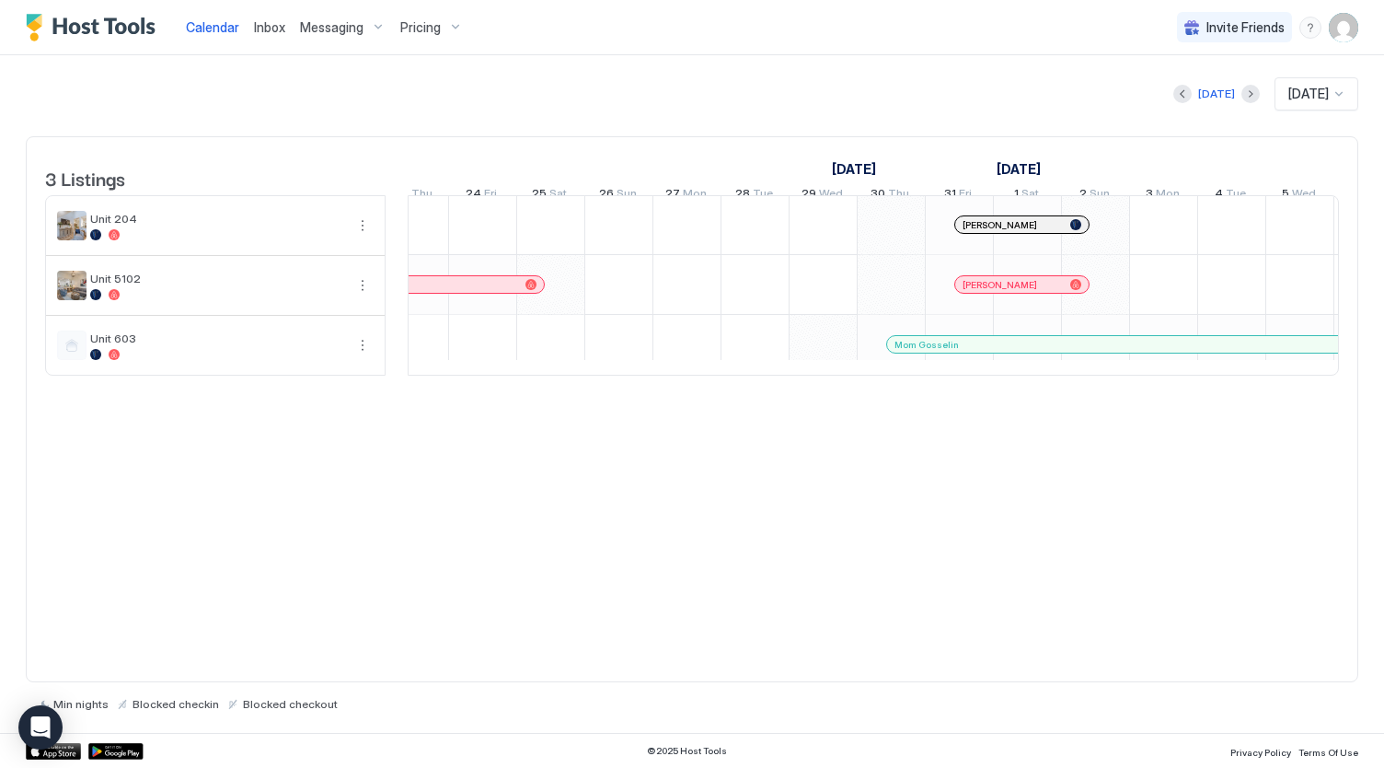
click at [1009, 231] on span "[PERSON_NAME]" at bounding box center [1000, 225] width 75 height 12
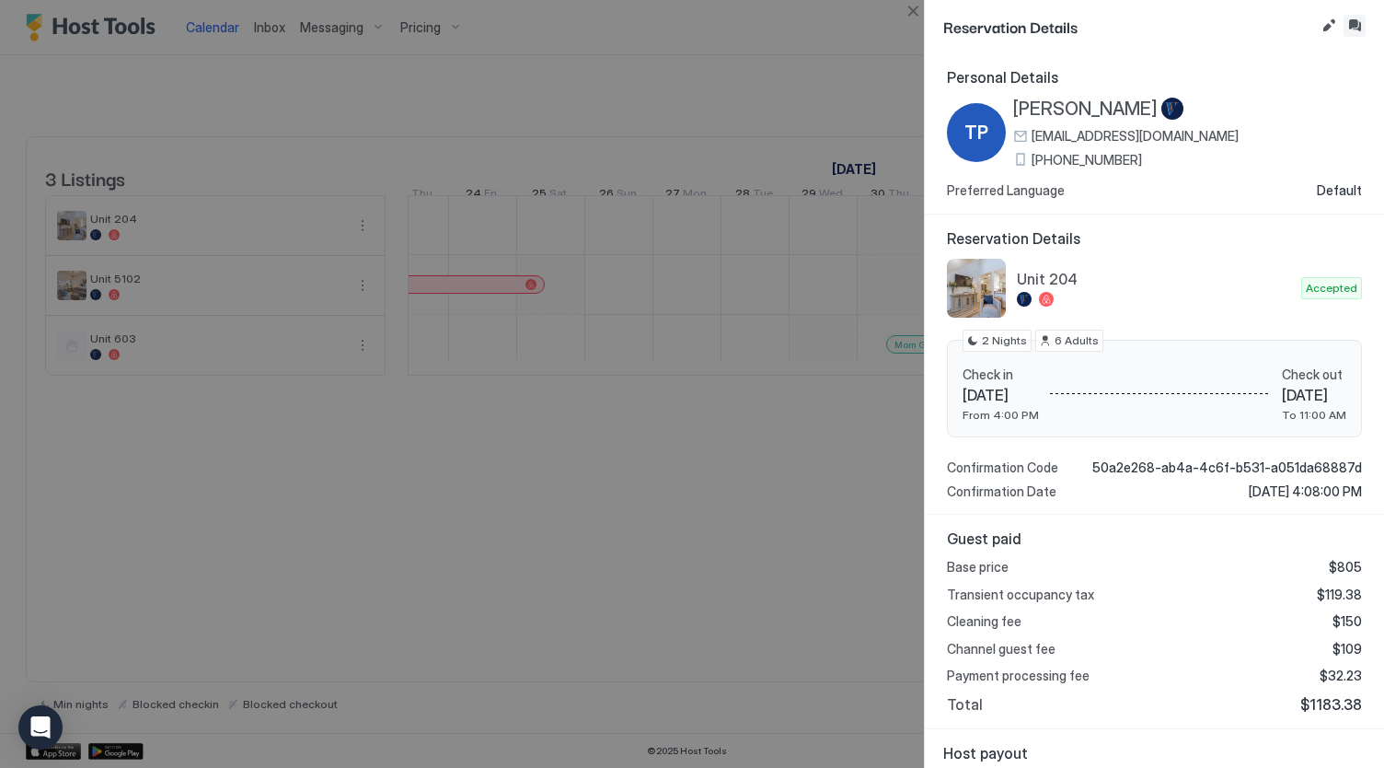
click at [1354, 19] on button "Inbox" at bounding box center [1355, 26] width 22 height 22
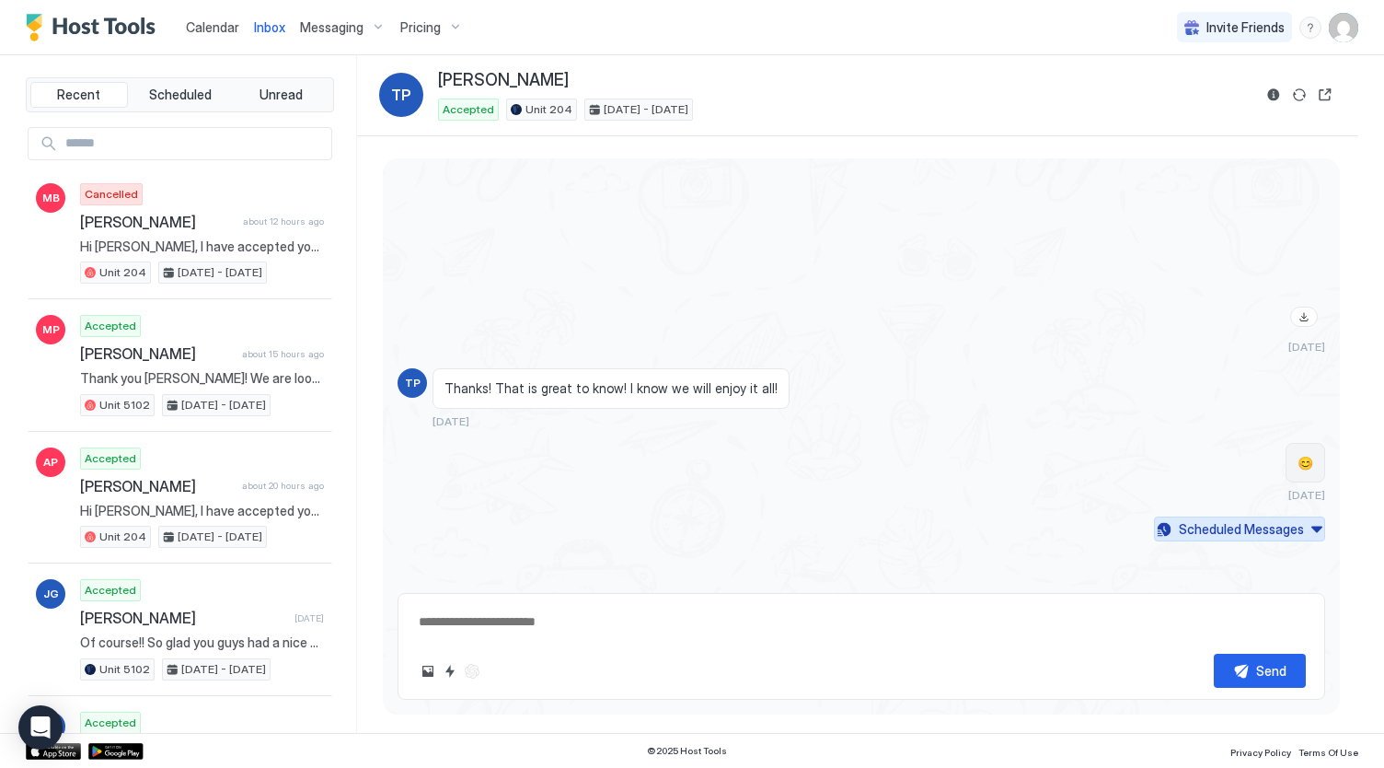
click at [1258, 531] on div "Scheduled Messages" at bounding box center [1241, 528] width 125 height 19
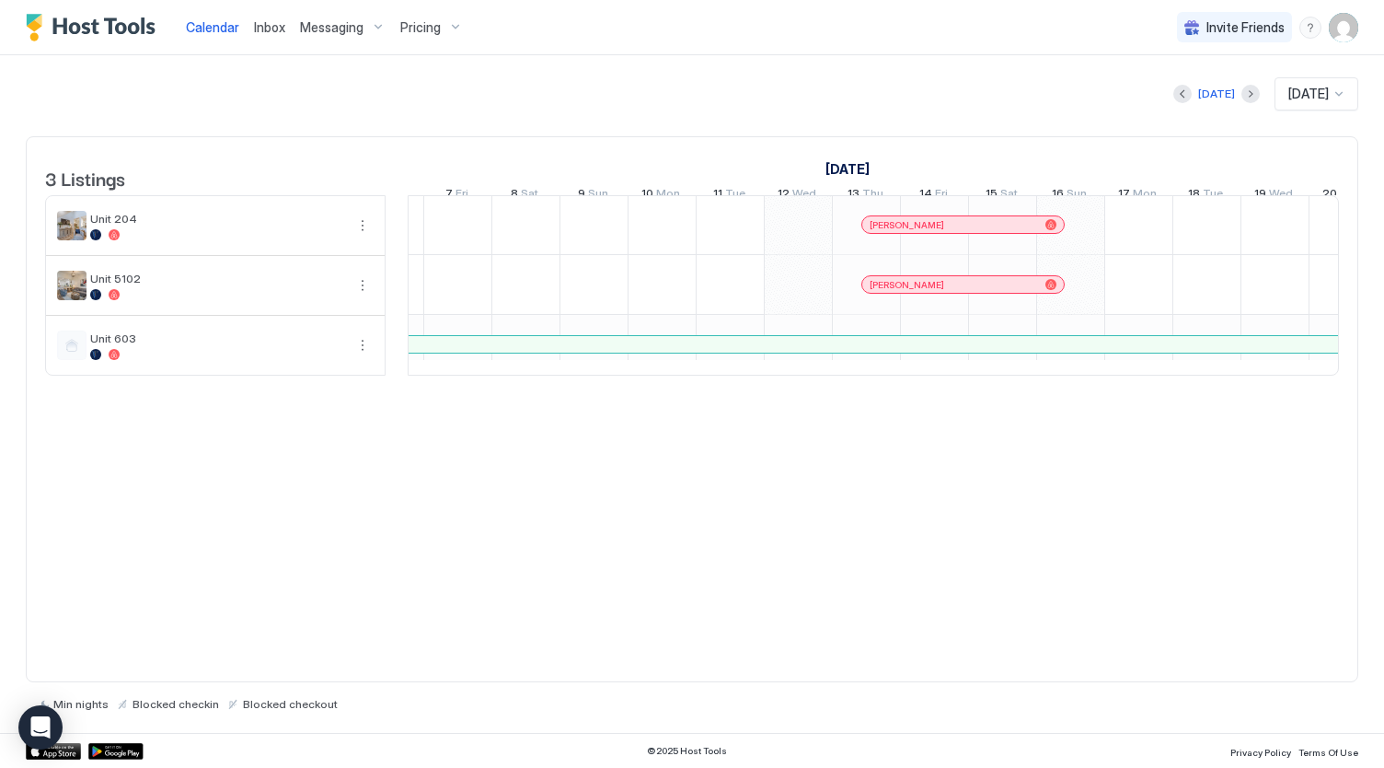
click at [999, 231] on div "[PERSON_NAME]" at bounding box center [954, 225] width 168 height 12
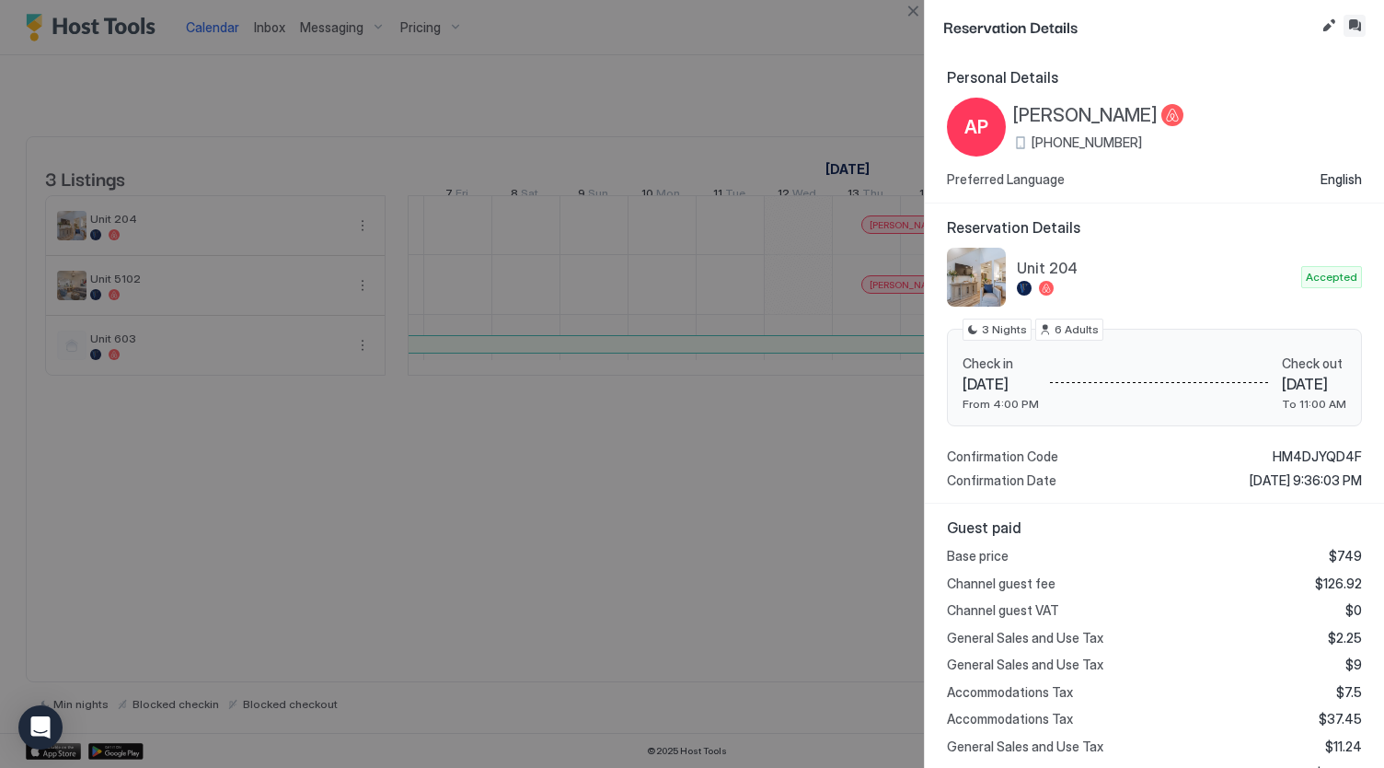
click at [1357, 29] on button "Inbox" at bounding box center [1355, 26] width 22 height 22
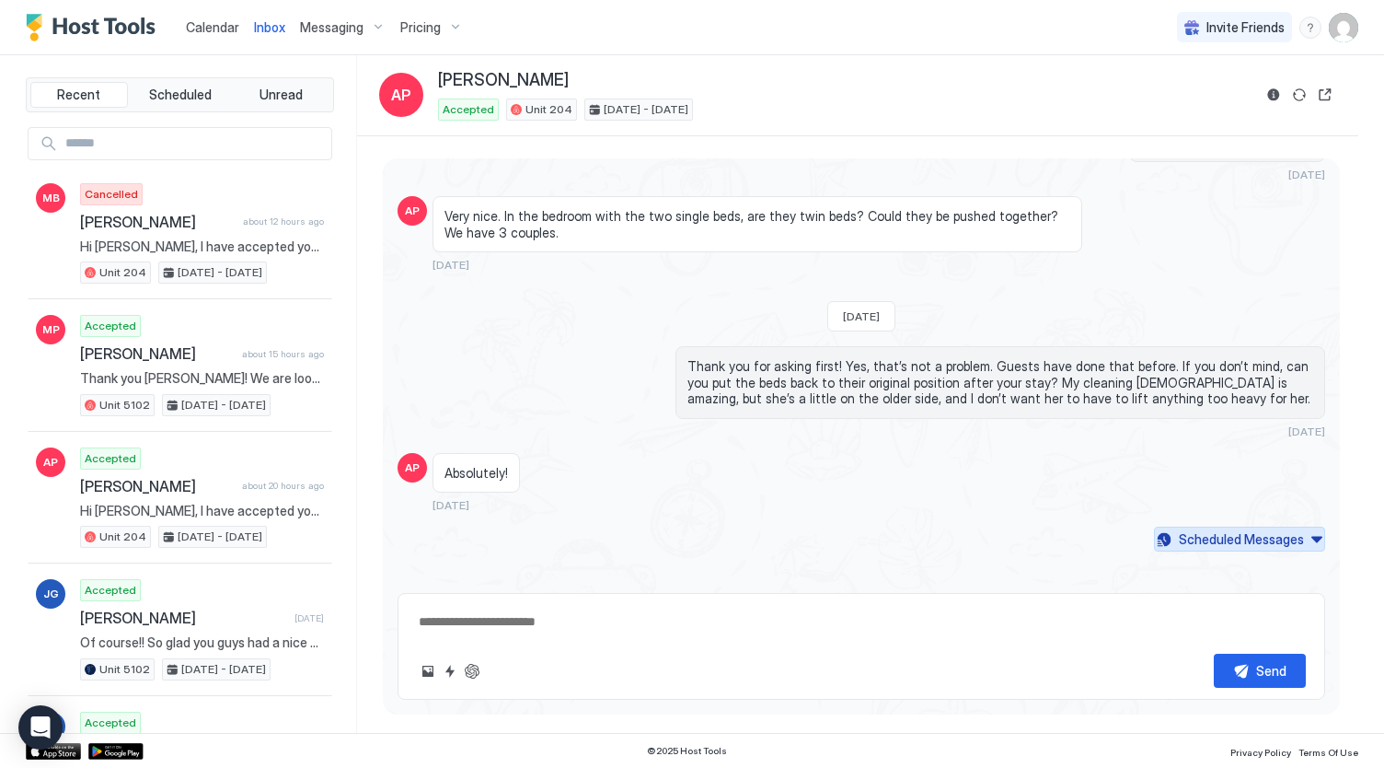
click at [1199, 529] on div "Scheduled Messages" at bounding box center [1241, 538] width 125 height 19
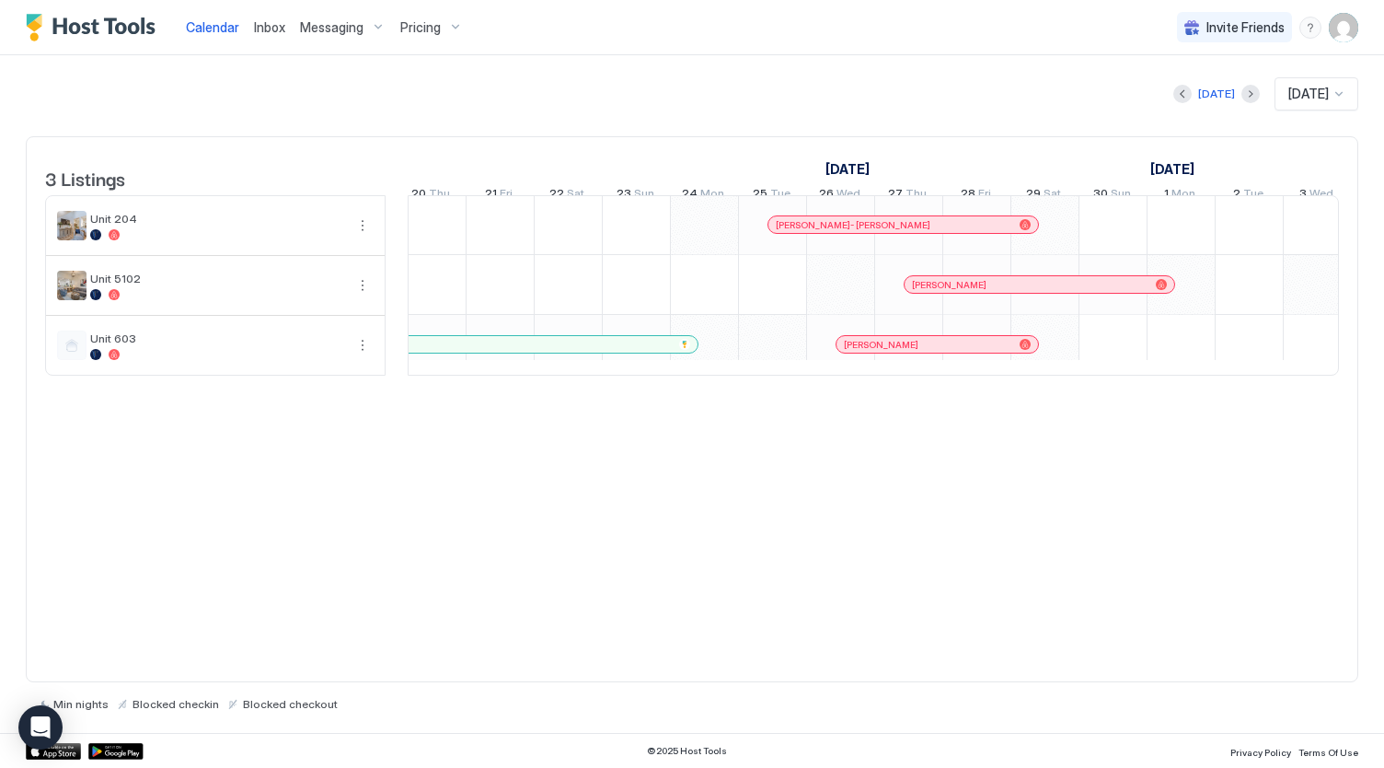
drag, startPoint x: 870, startPoint y: 246, endPoint x: 887, endPoint y: 237, distance: 19.8
click at [887, 231] on div "[PERSON_NAME]- [PERSON_NAME]" at bounding box center [894, 225] width 237 height 12
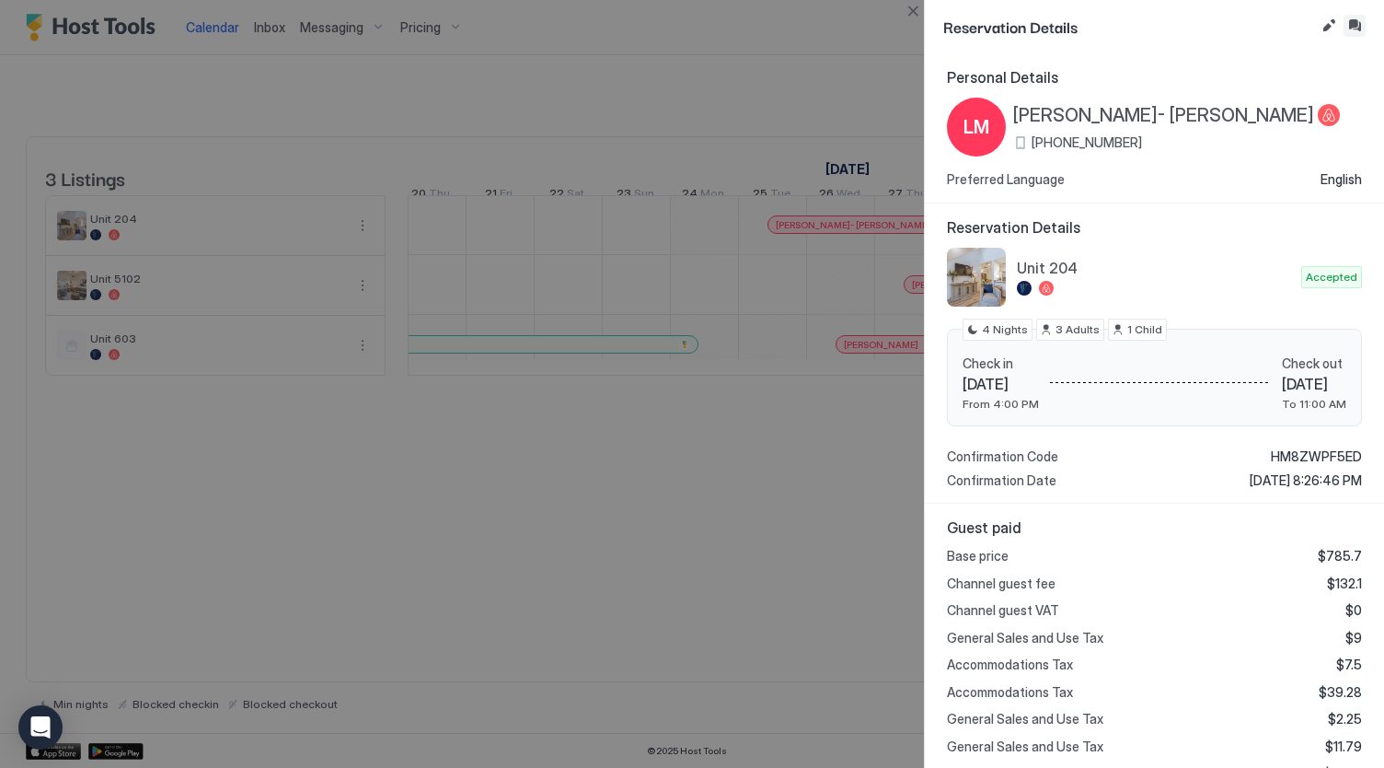
click at [1352, 24] on button "Inbox" at bounding box center [1355, 26] width 22 height 22
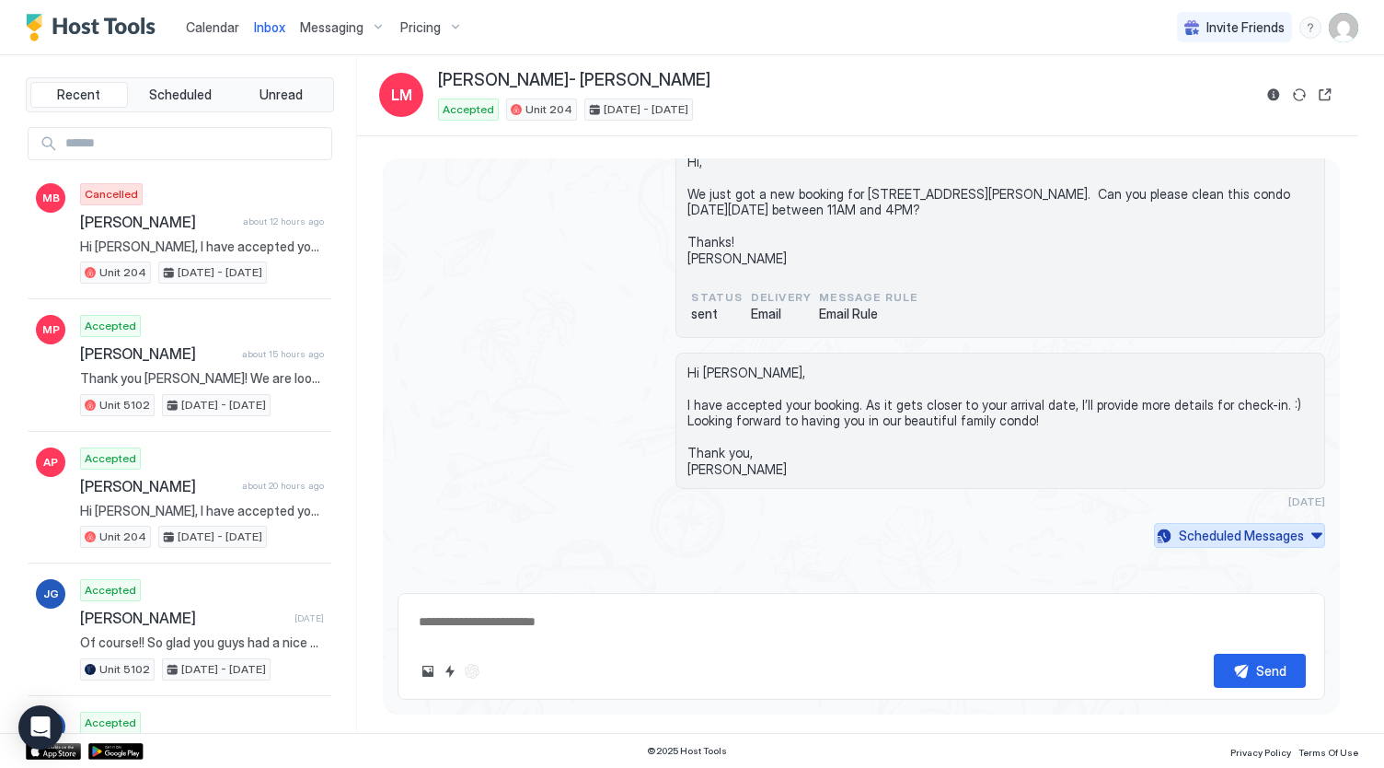
click at [1188, 525] on div "Scheduled Messages" at bounding box center [1241, 534] width 125 height 19
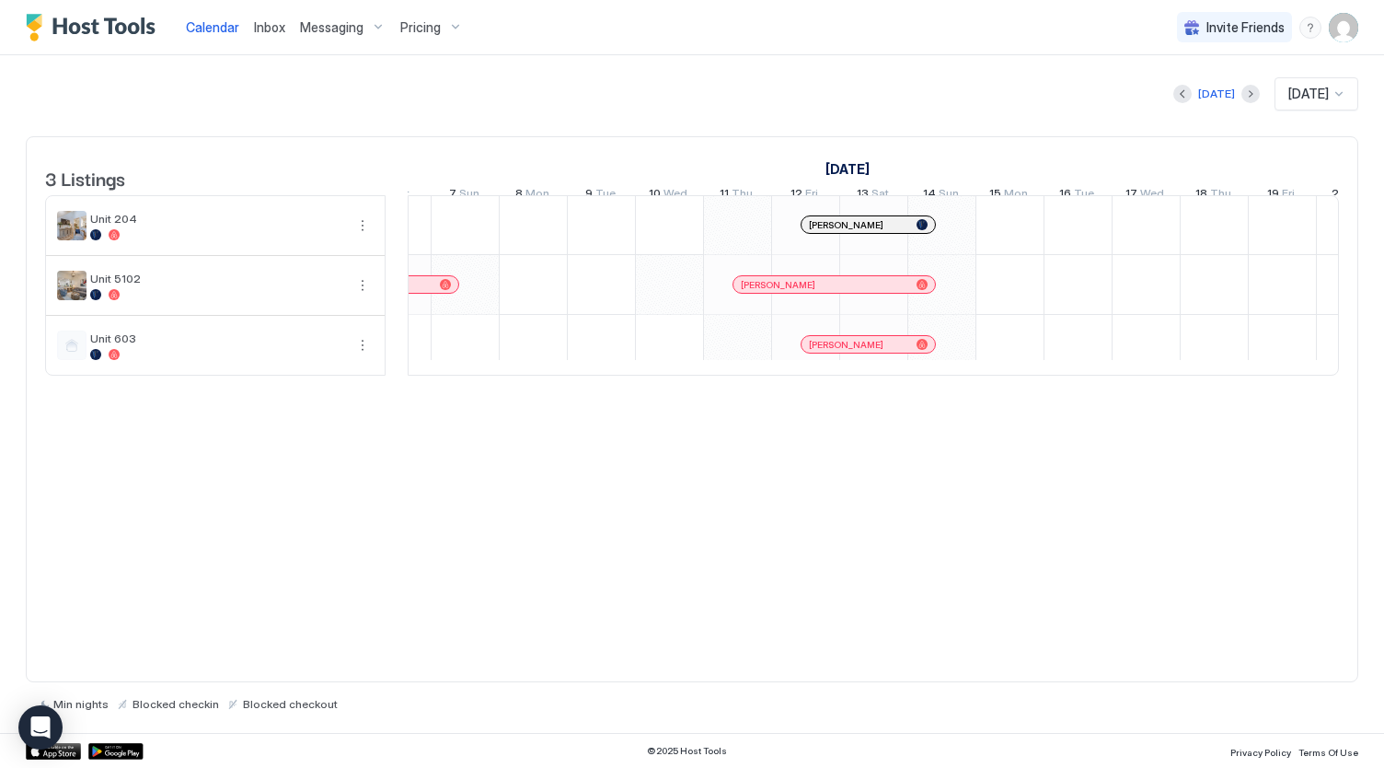
click at [876, 231] on div "[PERSON_NAME]" at bounding box center [859, 225] width 100 height 12
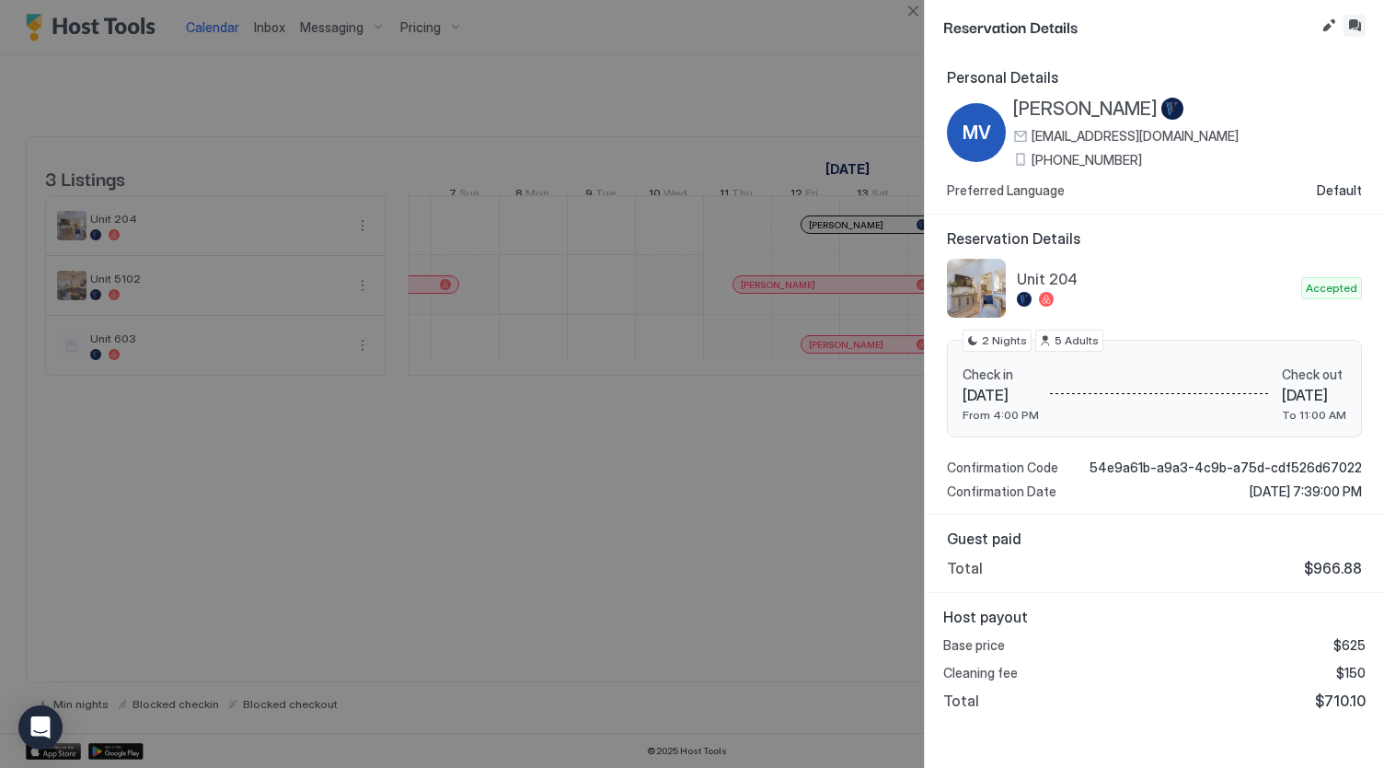
click at [1350, 22] on button "Inbox" at bounding box center [1355, 26] width 22 height 22
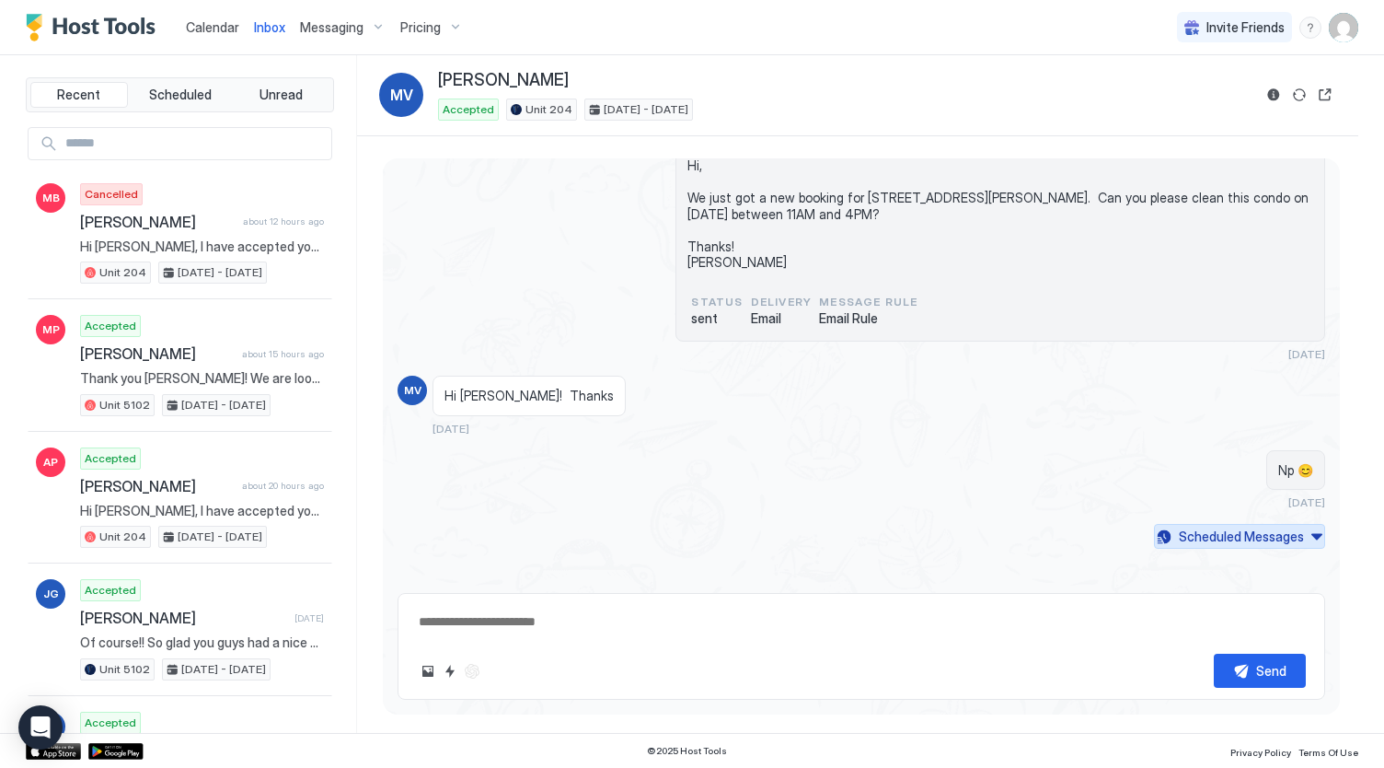
click at [1206, 526] on div "Scheduled Messages" at bounding box center [1241, 535] width 125 height 19
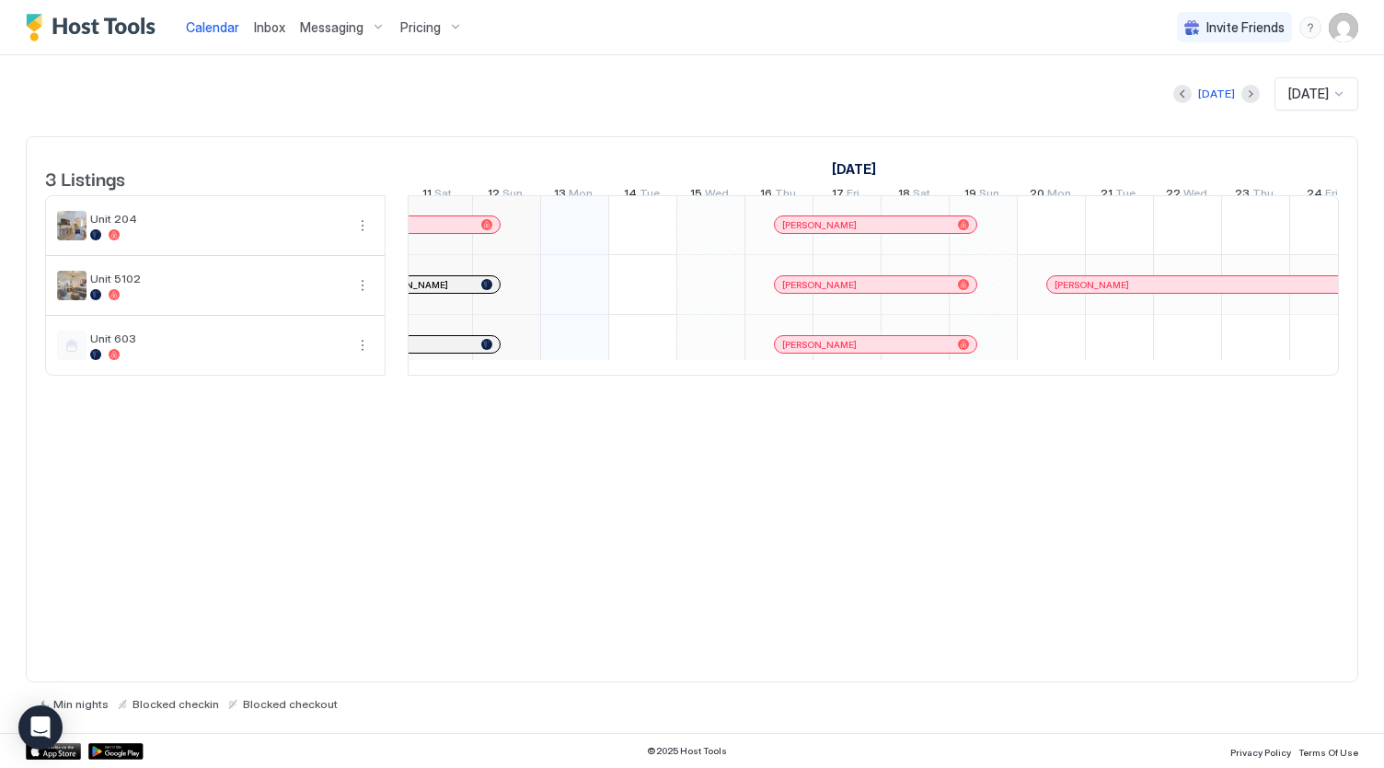
click at [810, 291] on span "[PERSON_NAME]" at bounding box center [819, 285] width 75 height 12
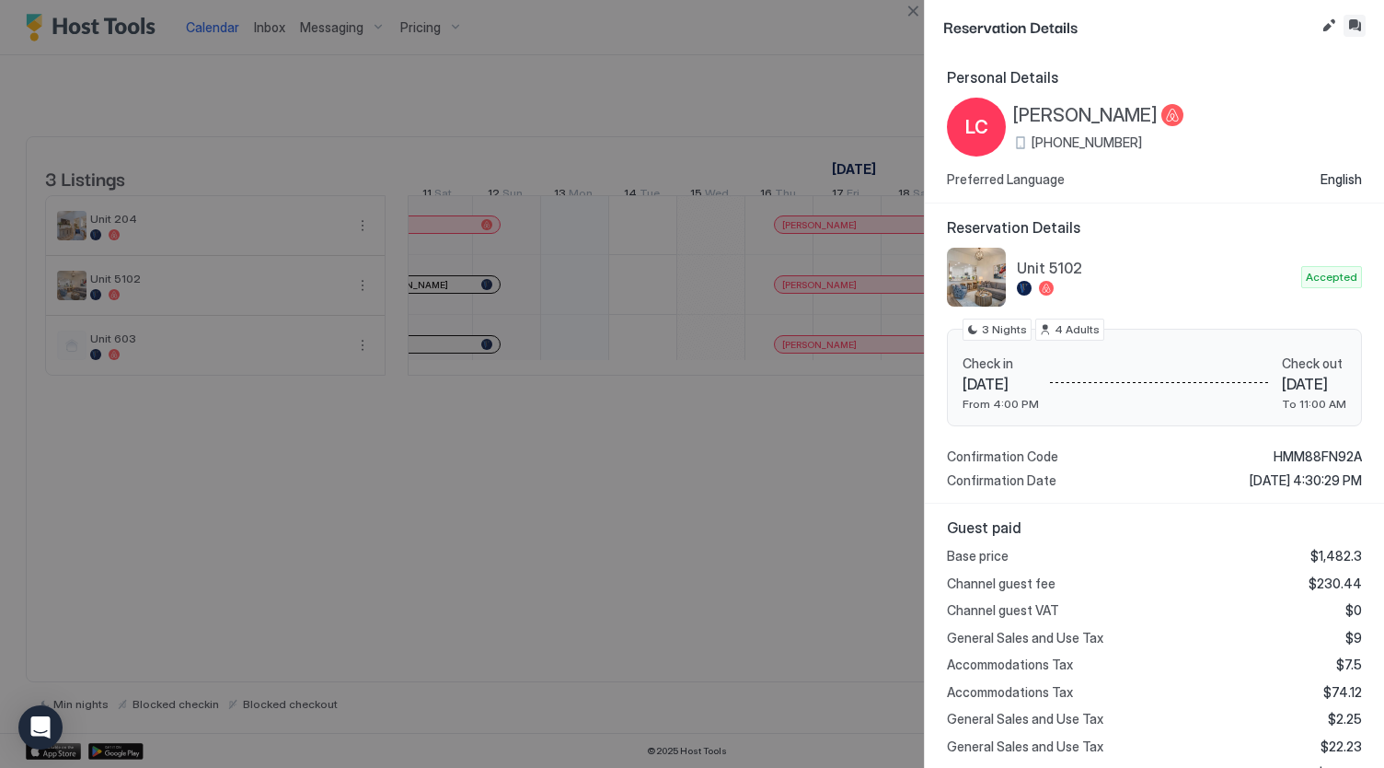
click at [1355, 23] on button "Inbox" at bounding box center [1355, 26] width 22 height 22
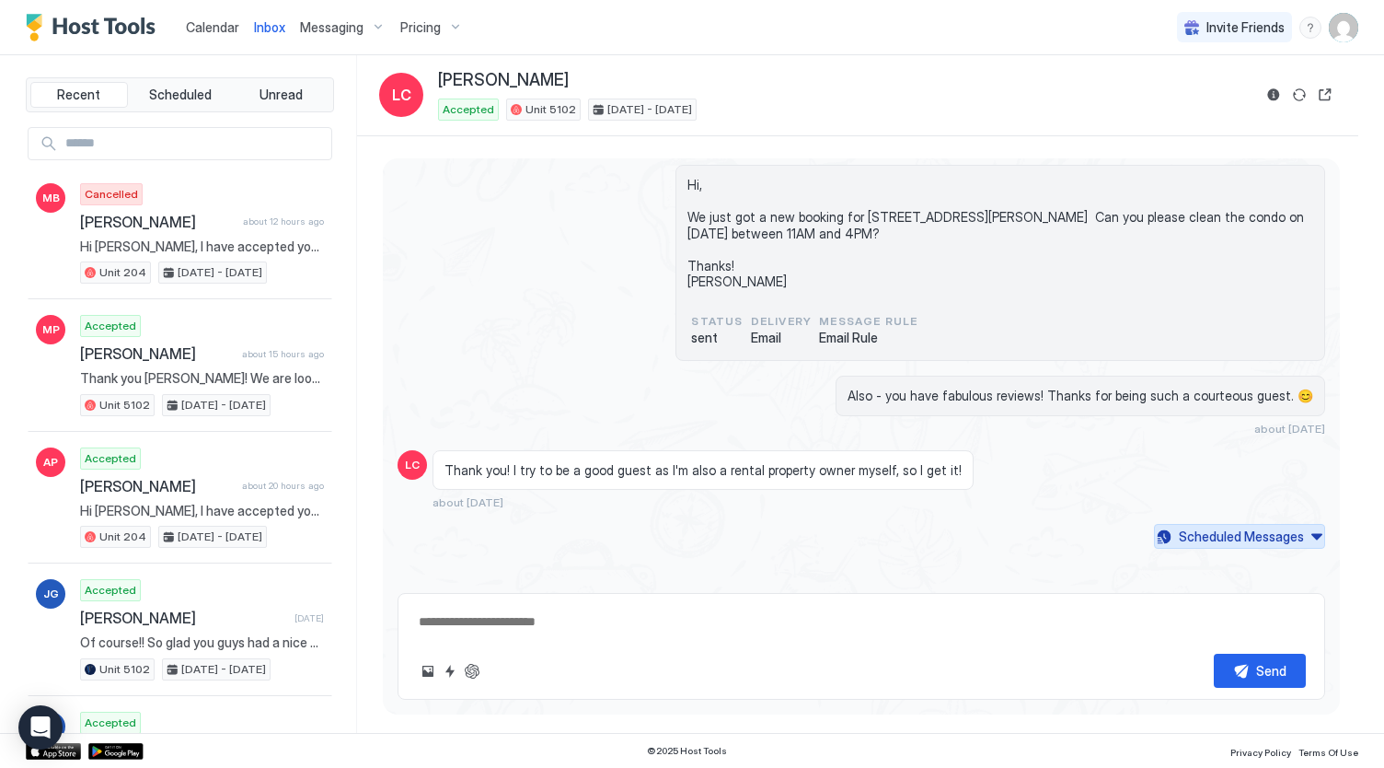
click at [1196, 524] on button "Scheduled Messages" at bounding box center [1239, 536] width 171 height 25
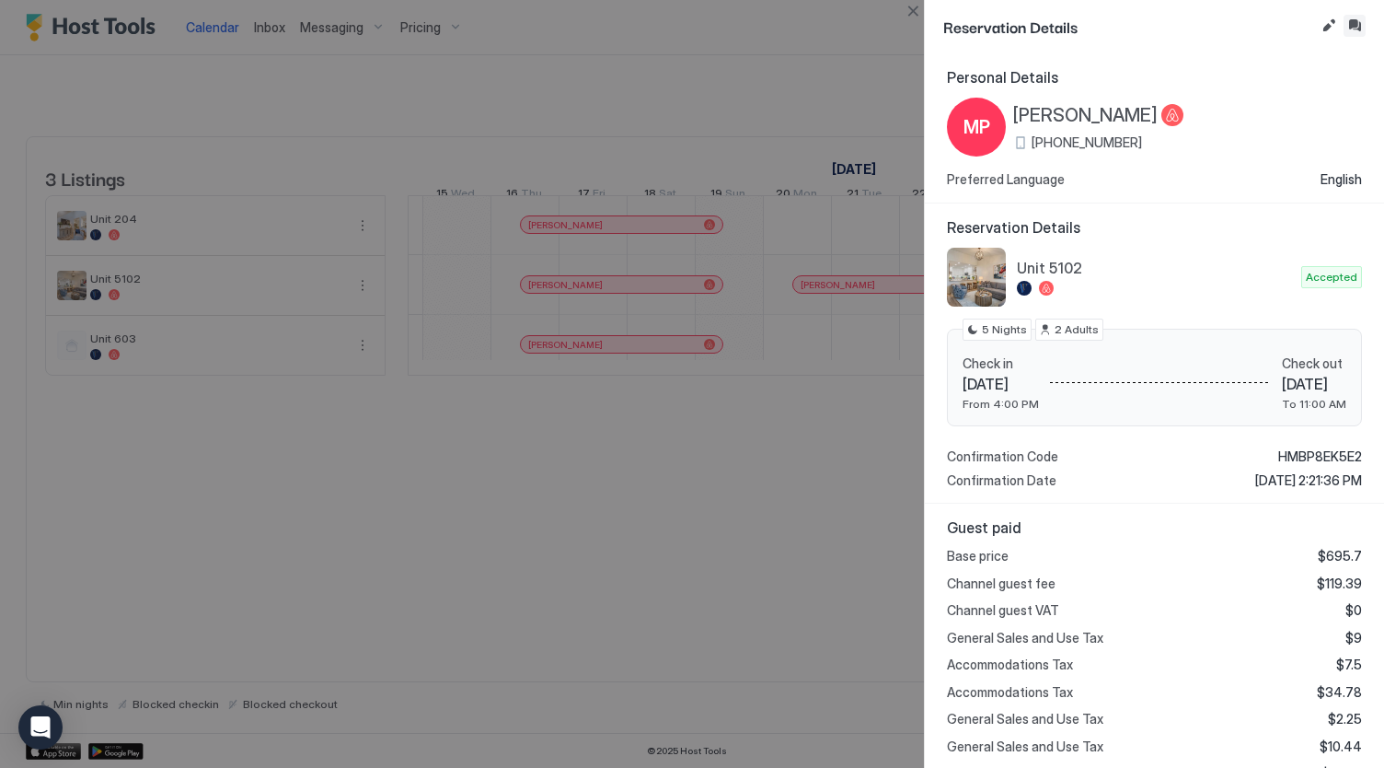
click at [1358, 19] on button "Inbox" at bounding box center [1355, 26] width 22 height 22
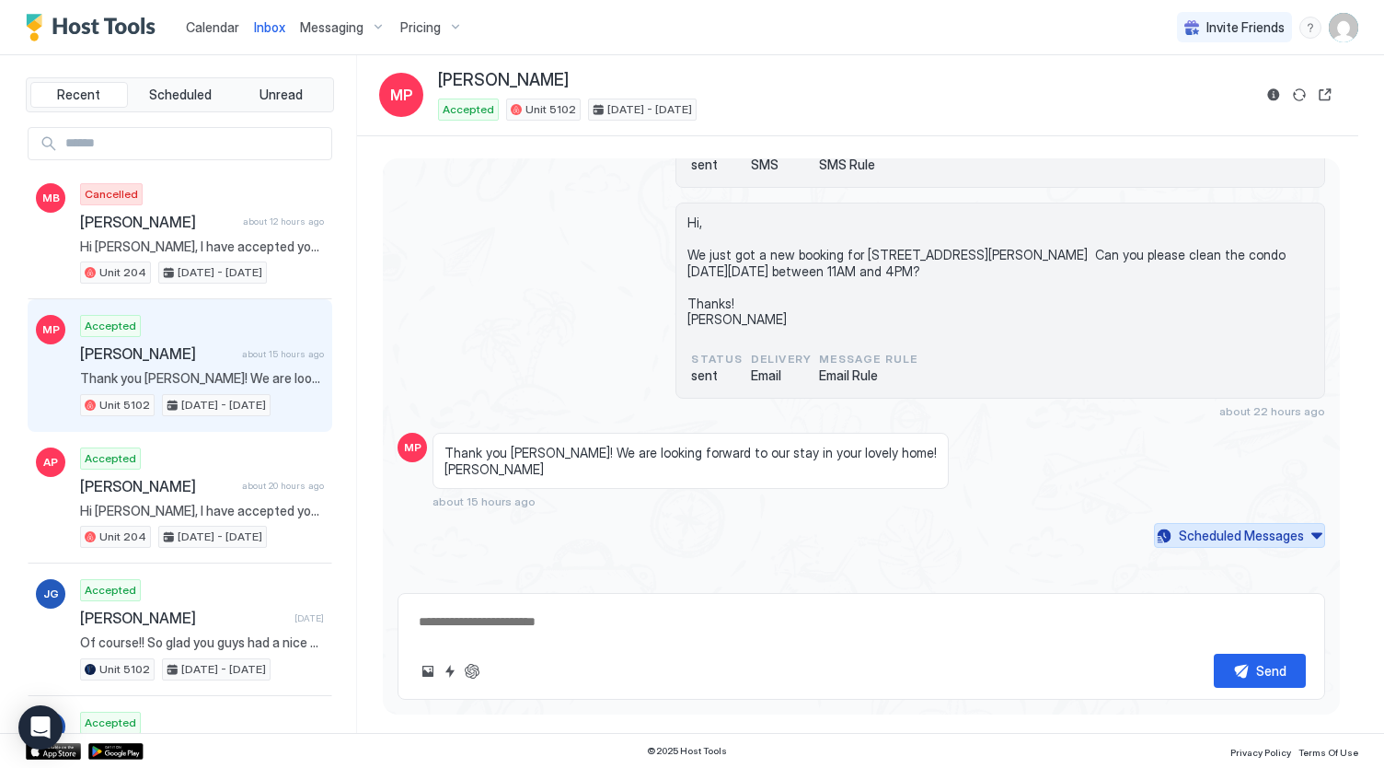
click at [1205, 537] on div "Scheduled Messages" at bounding box center [1241, 534] width 125 height 19
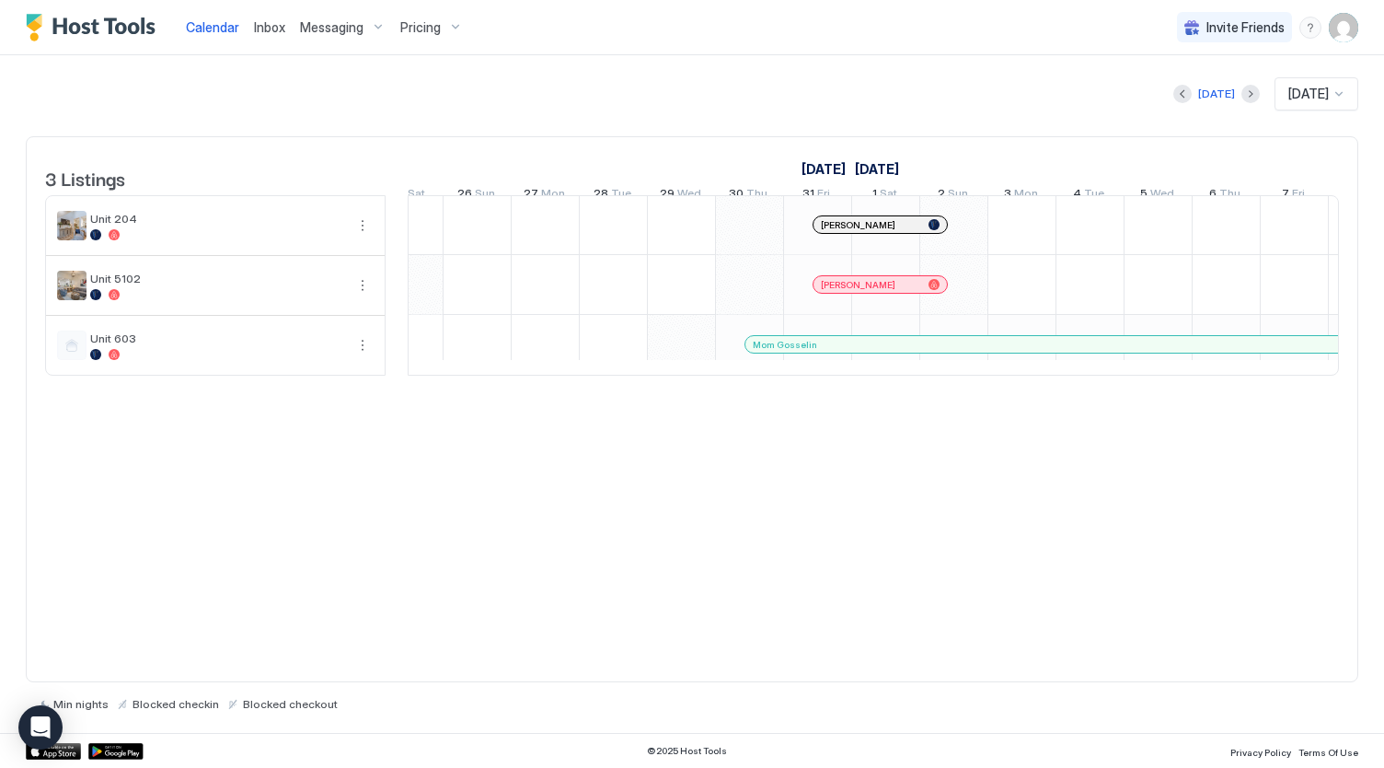
click at [883, 289] on div "[PERSON_NAME]" at bounding box center [880, 284] width 133 height 17
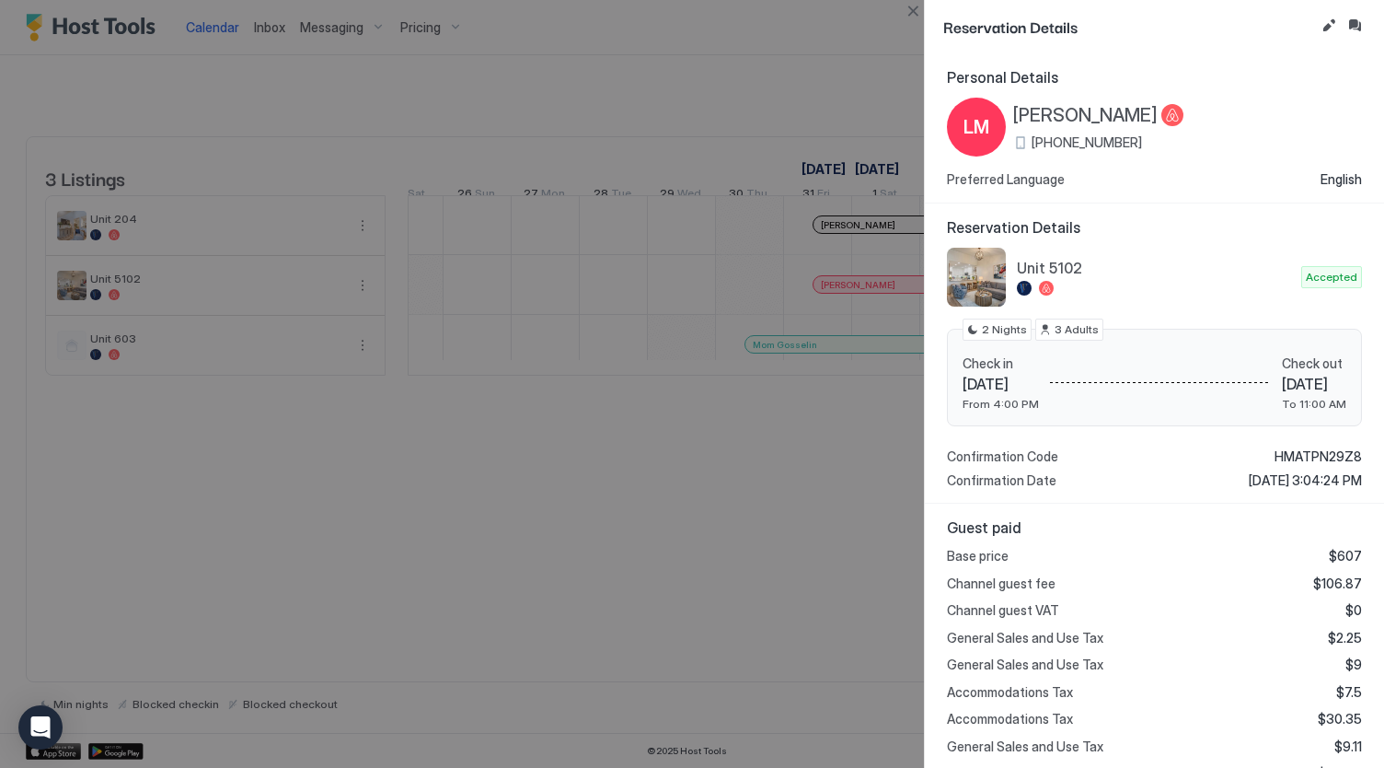
click at [1358, 30] on button "Inbox" at bounding box center [1355, 26] width 22 height 22
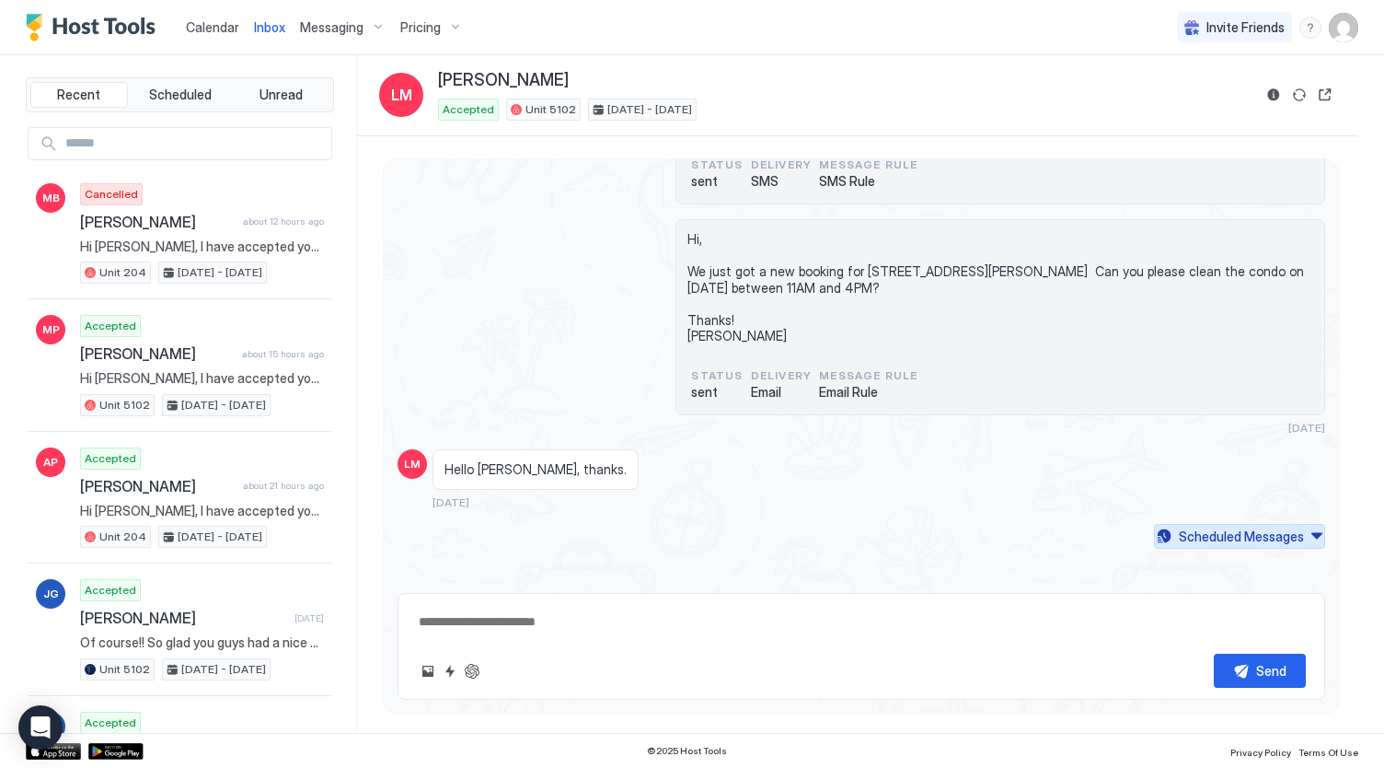
click at [1154, 528] on button "Scheduled Messages" at bounding box center [1239, 536] width 171 height 25
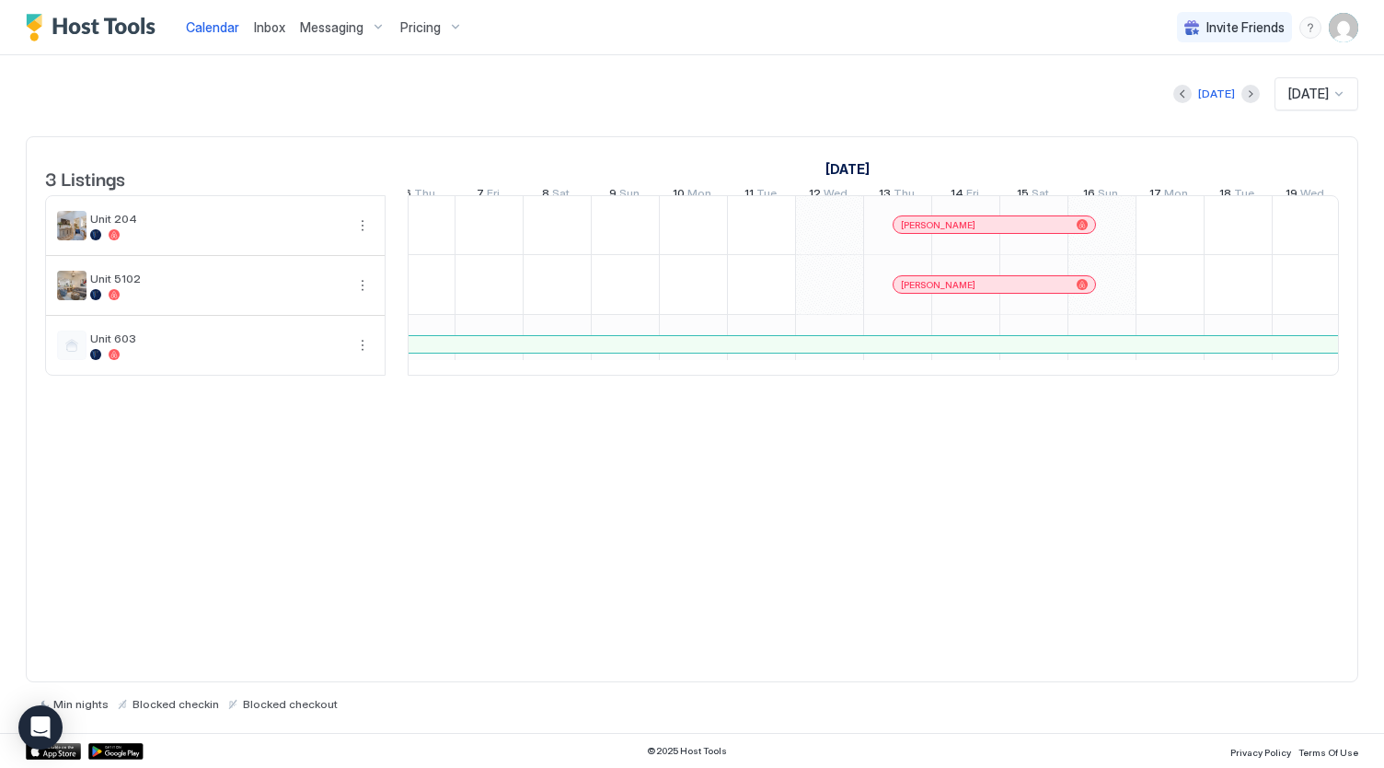
click at [915, 291] on span "[PERSON_NAME]" at bounding box center [938, 285] width 75 height 12
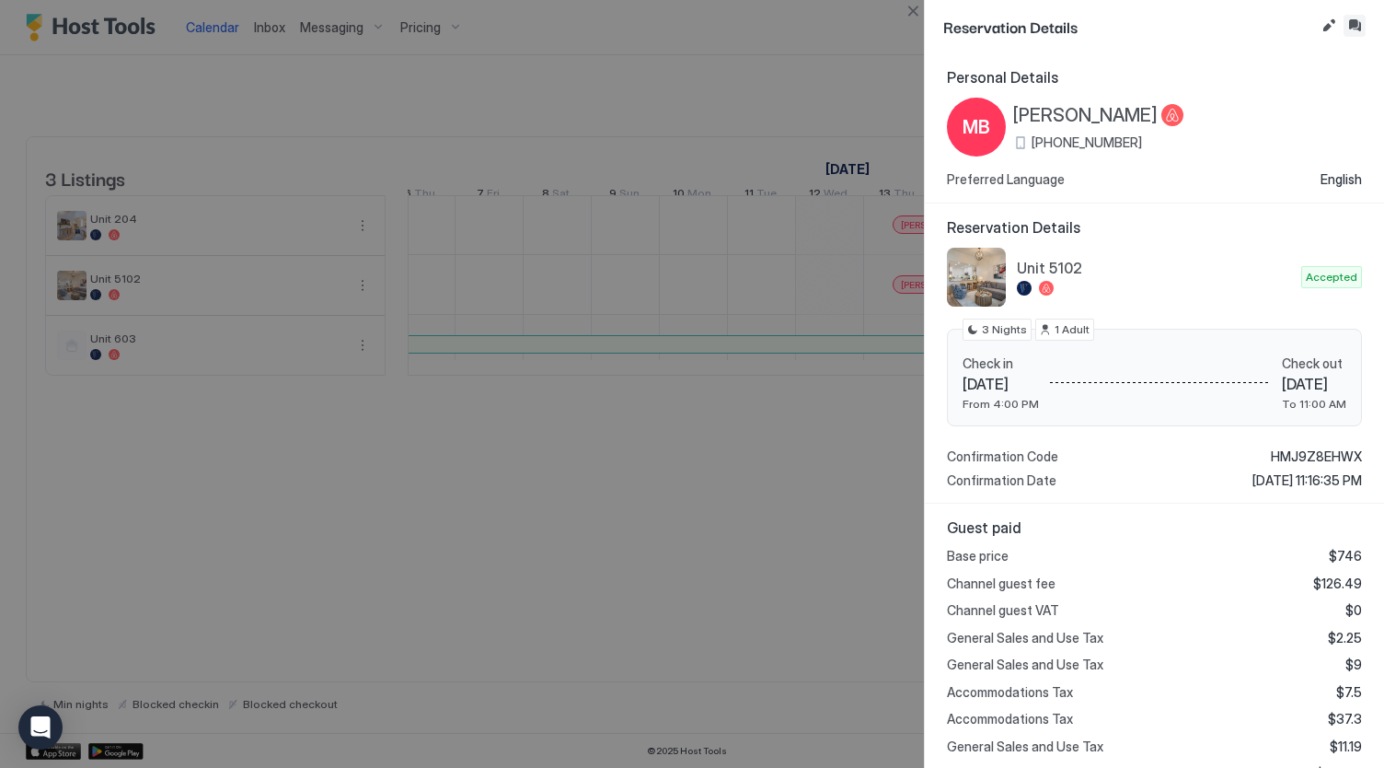
click at [1355, 29] on button "Inbox" at bounding box center [1355, 26] width 22 height 22
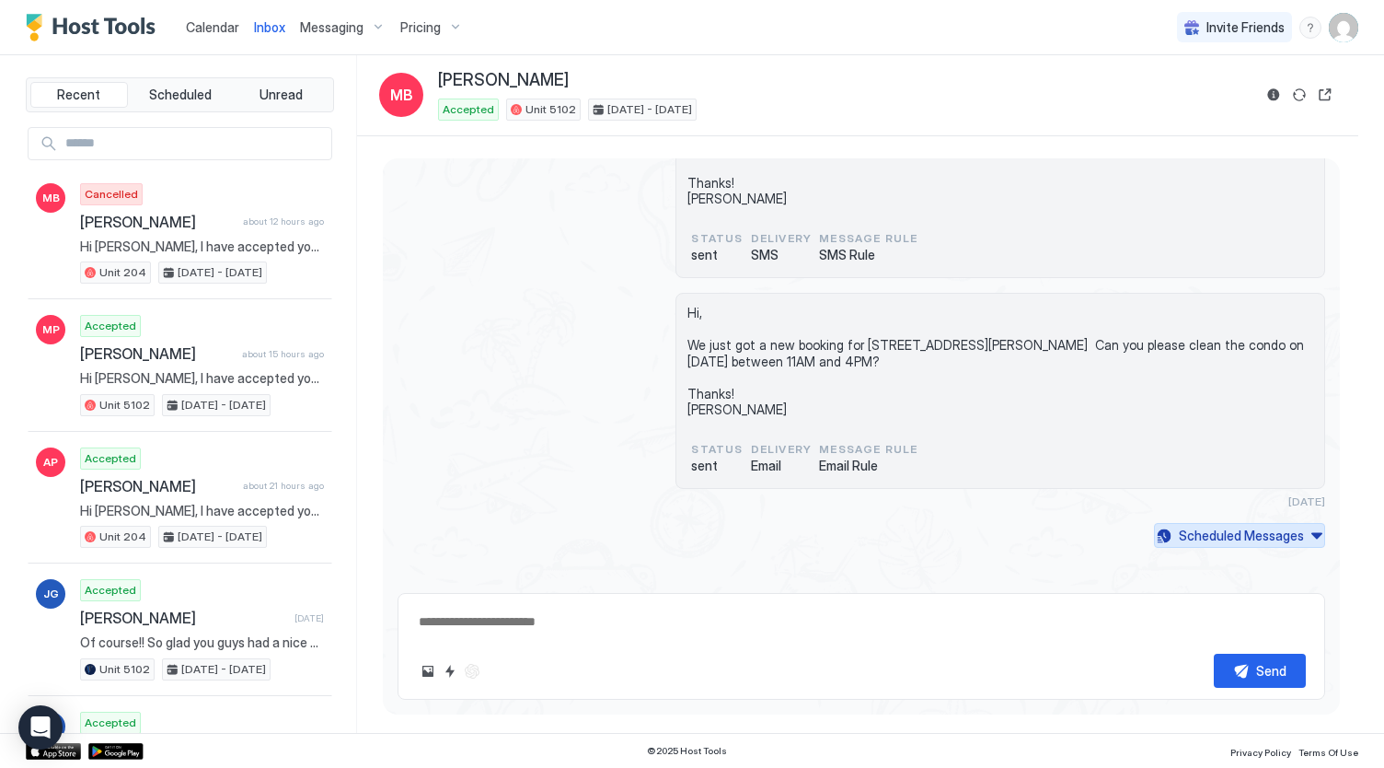
click at [1225, 531] on div "Scheduled Messages" at bounding box center [1241, 534] width 125 height 19
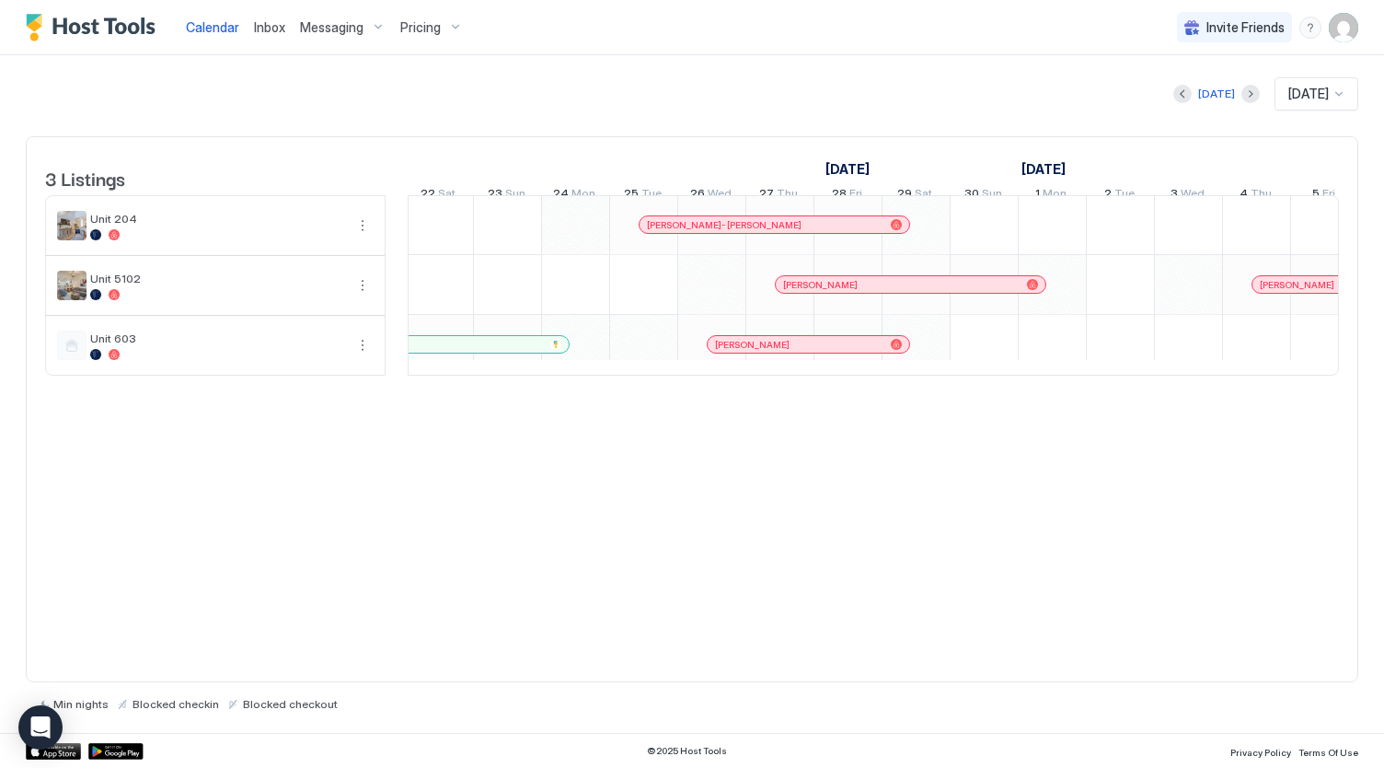
click at [860, 291] on div "[PERSON_NAME]" at bounding box center [901, 285] width 237 height 12
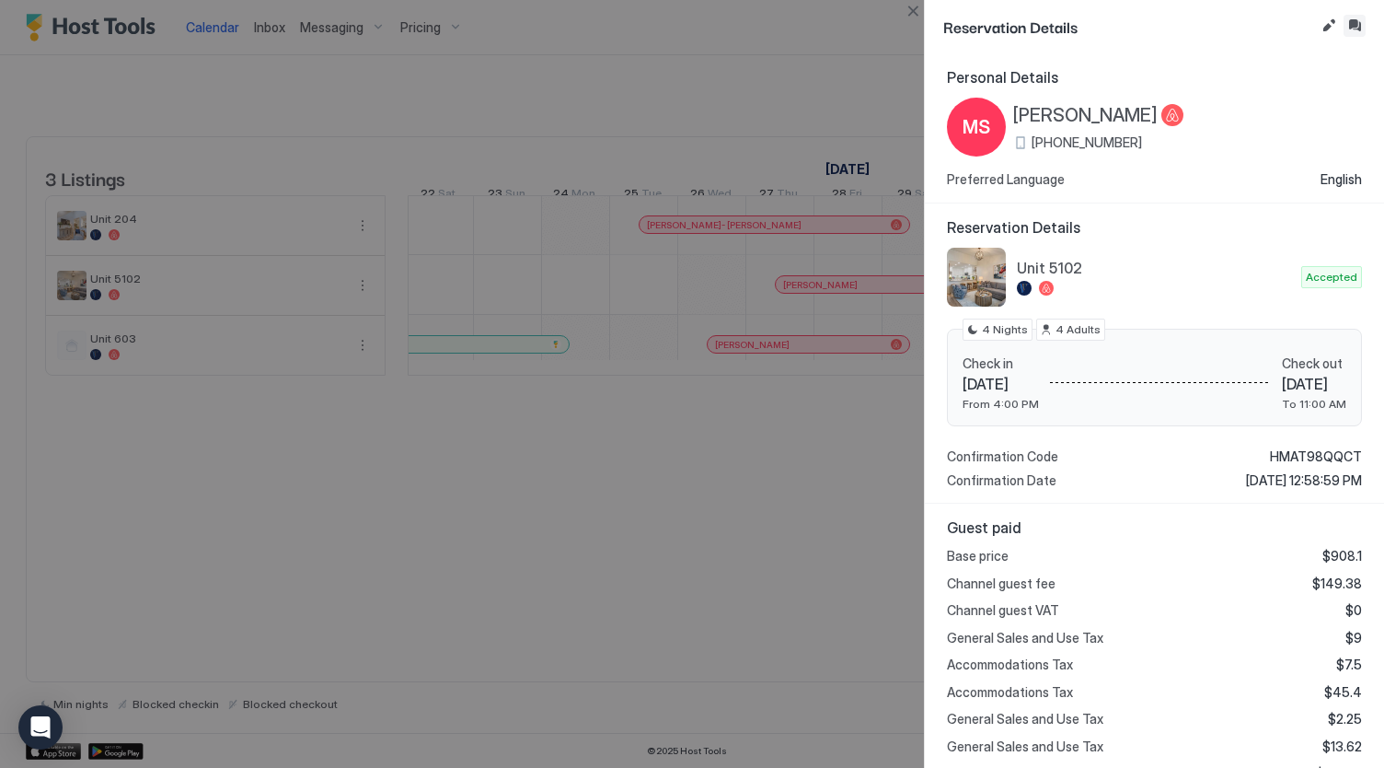
click at [1358, 25] on button "Inbox" at bounding box center [1355, 26] width 22 height 22
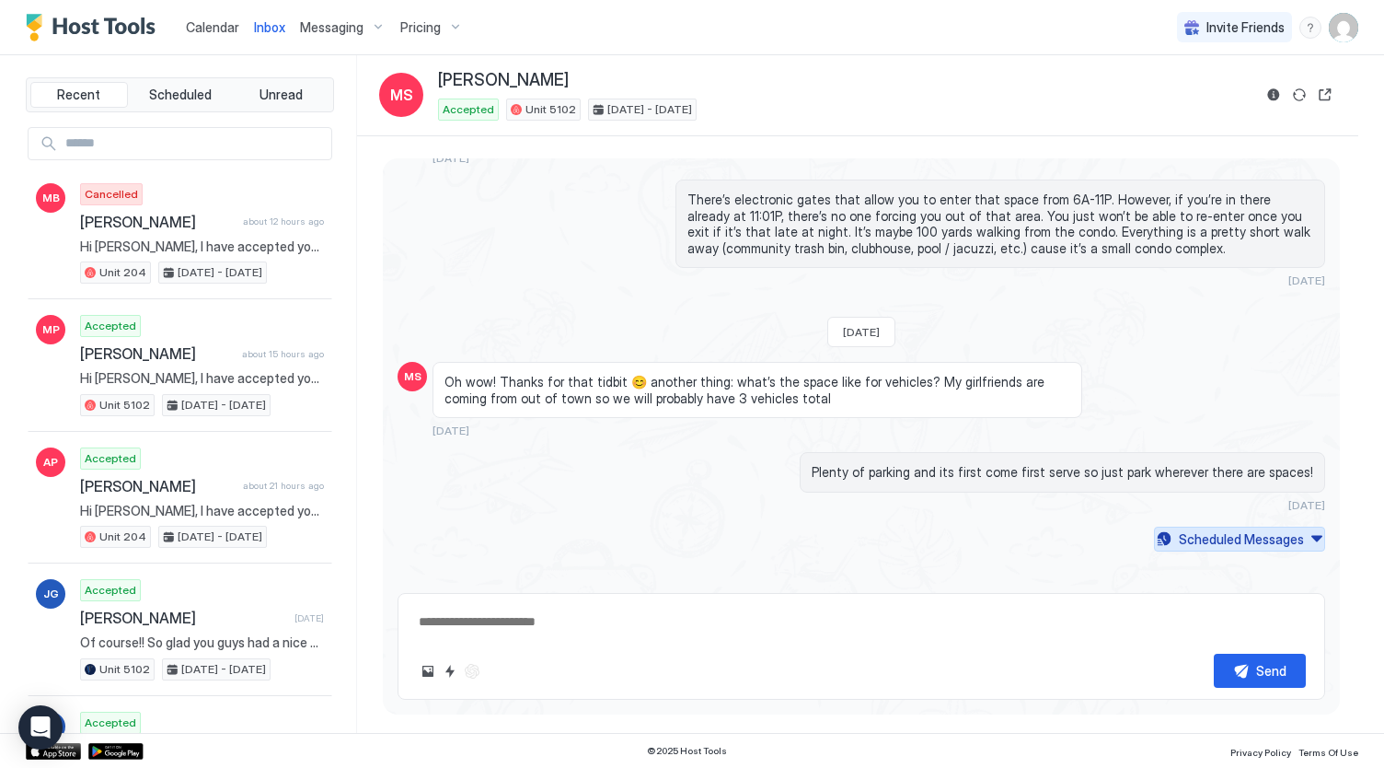
click at [1182, 533] on div "Scheduled Messages" at bounding box center [1241, 538] width 125 height 19
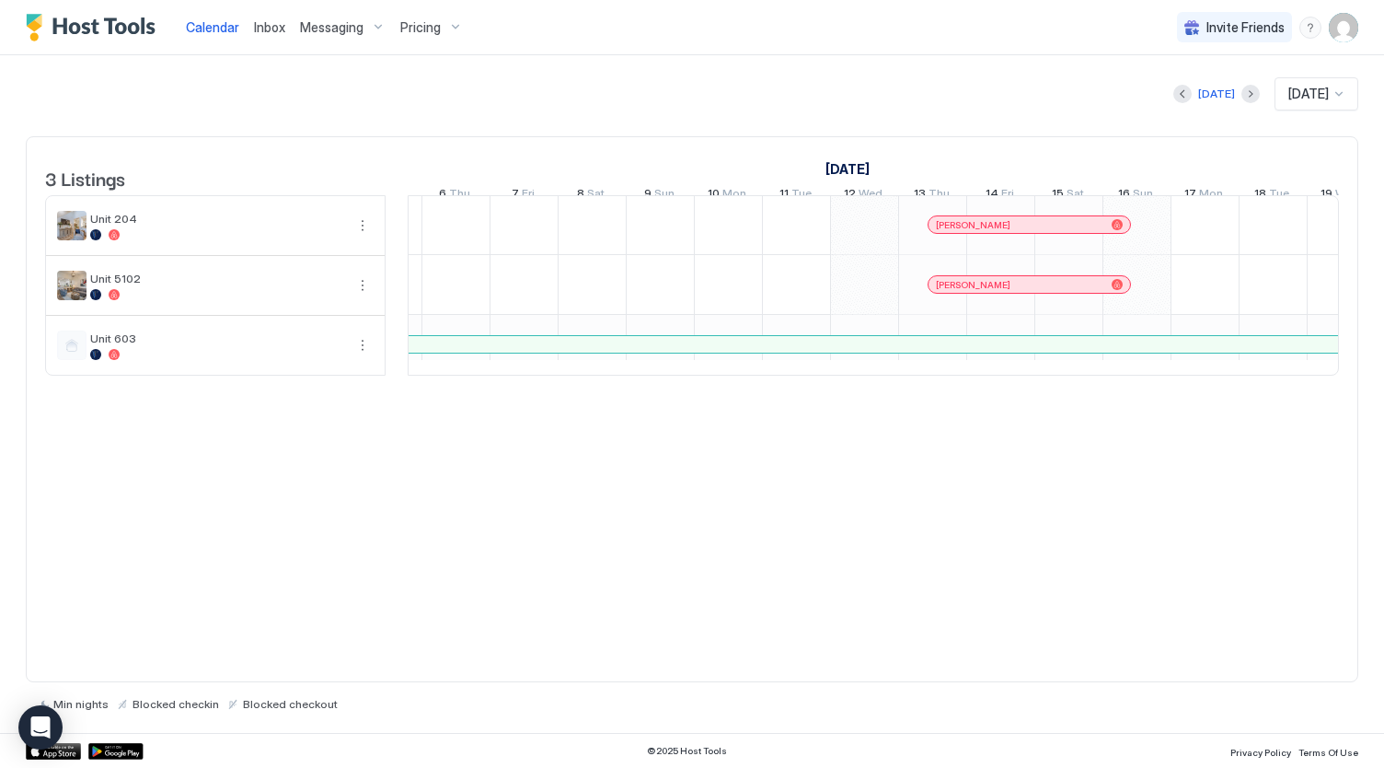
click at [1074, 291] on div "[PERSON_NAME]" at bounding box center [1020, 285] width 168 height 12
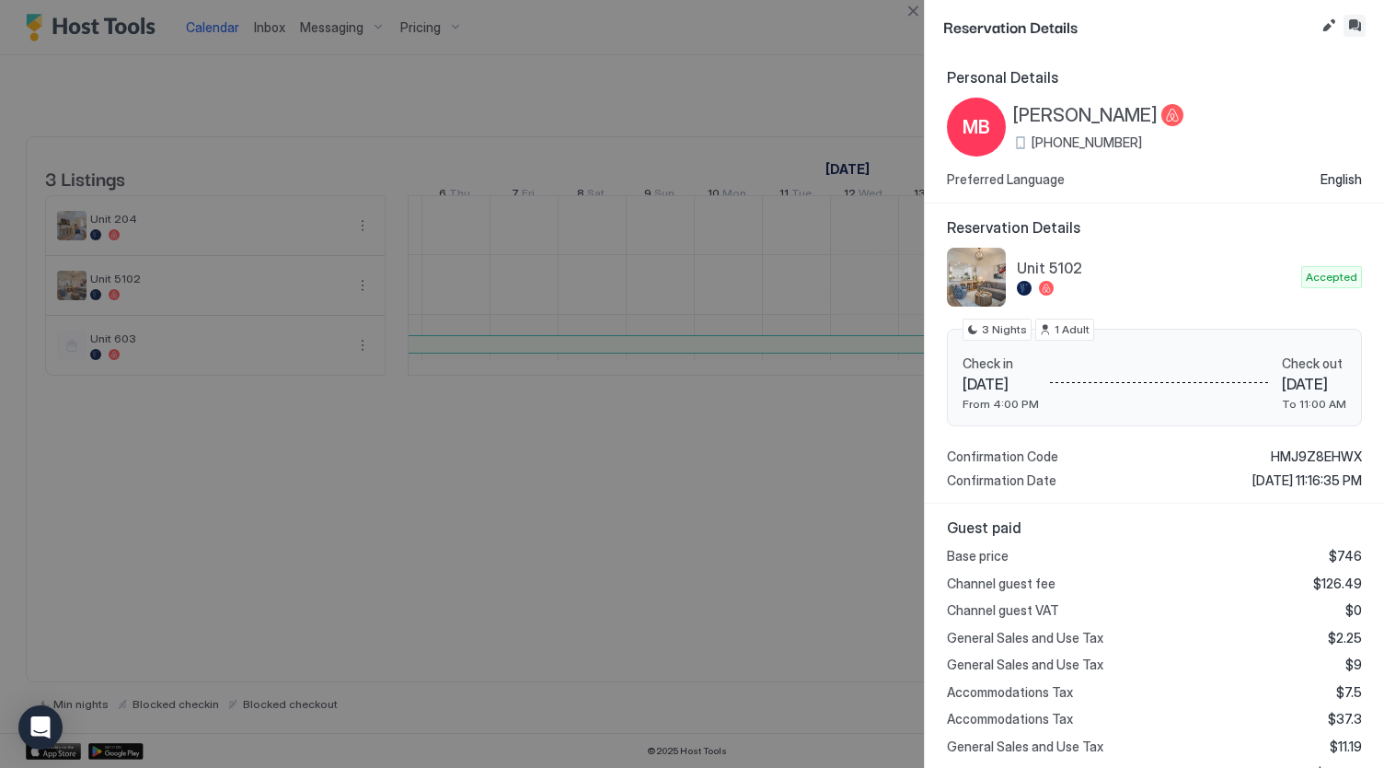
click at [1358, 18] on button "Inbox" at bounding box center [1355, 26] width 22 height 22
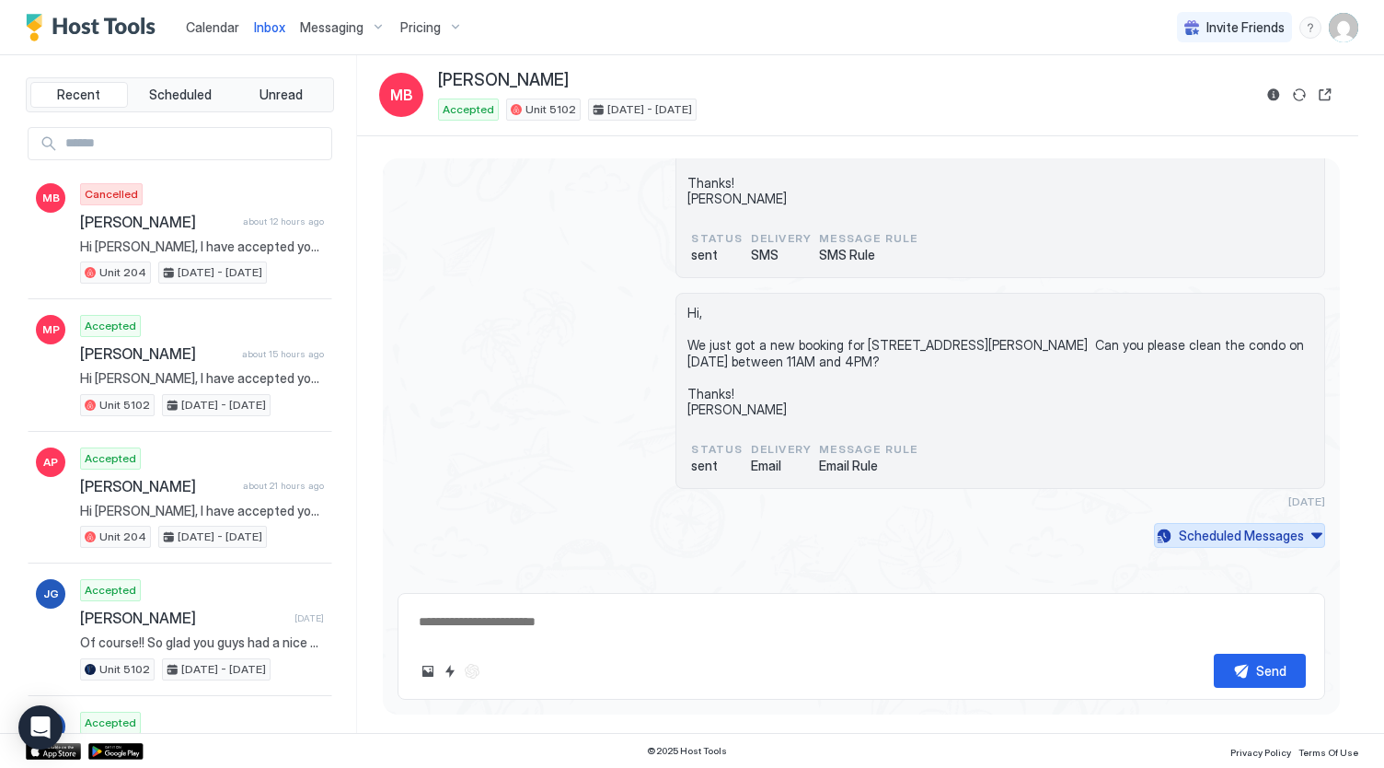
click at [1203, 538] on div "Scheduled Messages" at bounding box center [1241, 534] width 125 height 19
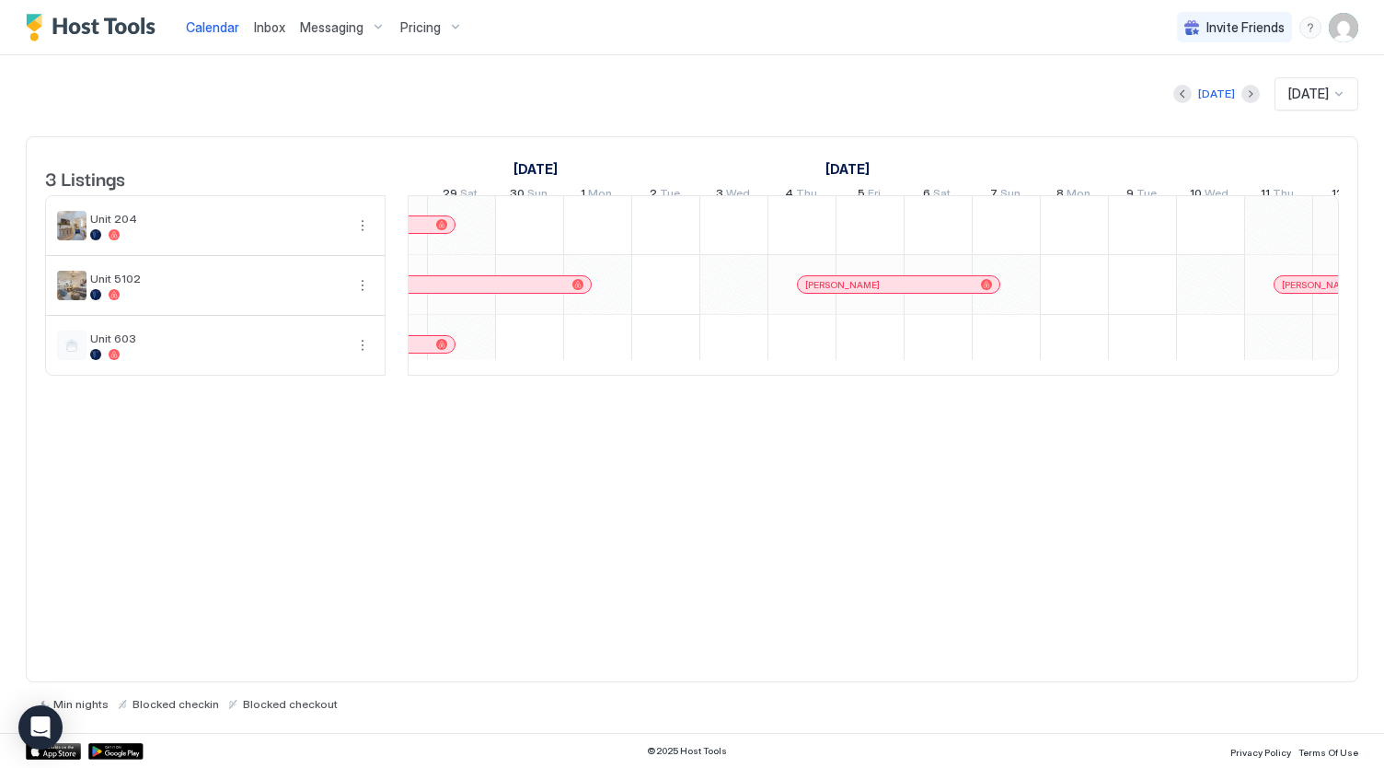
click at [885, 291] on div "[PERSON_NAME]" at bounding box center [889, 285] width 168 height 12
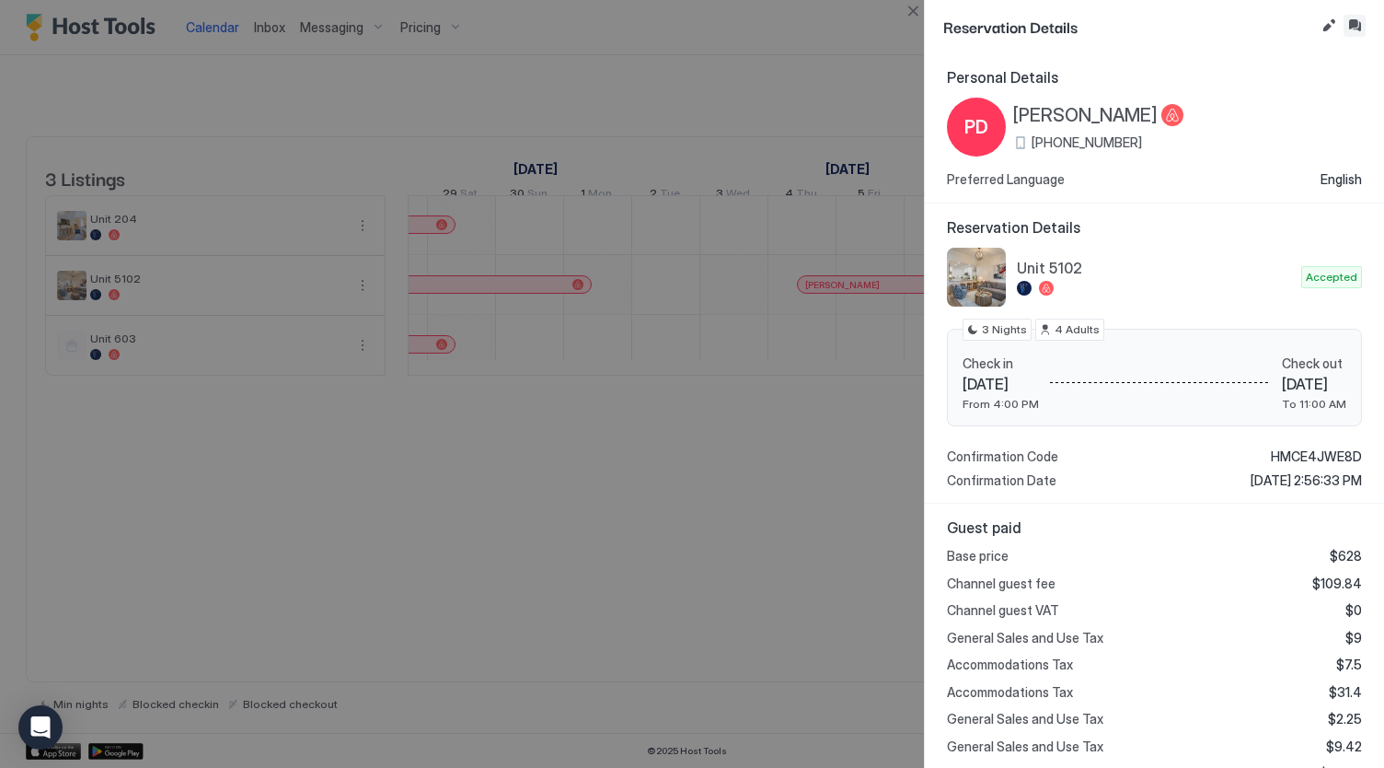
click at [1351, 21] on button "Inbox" at bounding box center [1355, 26] width 22 height 22
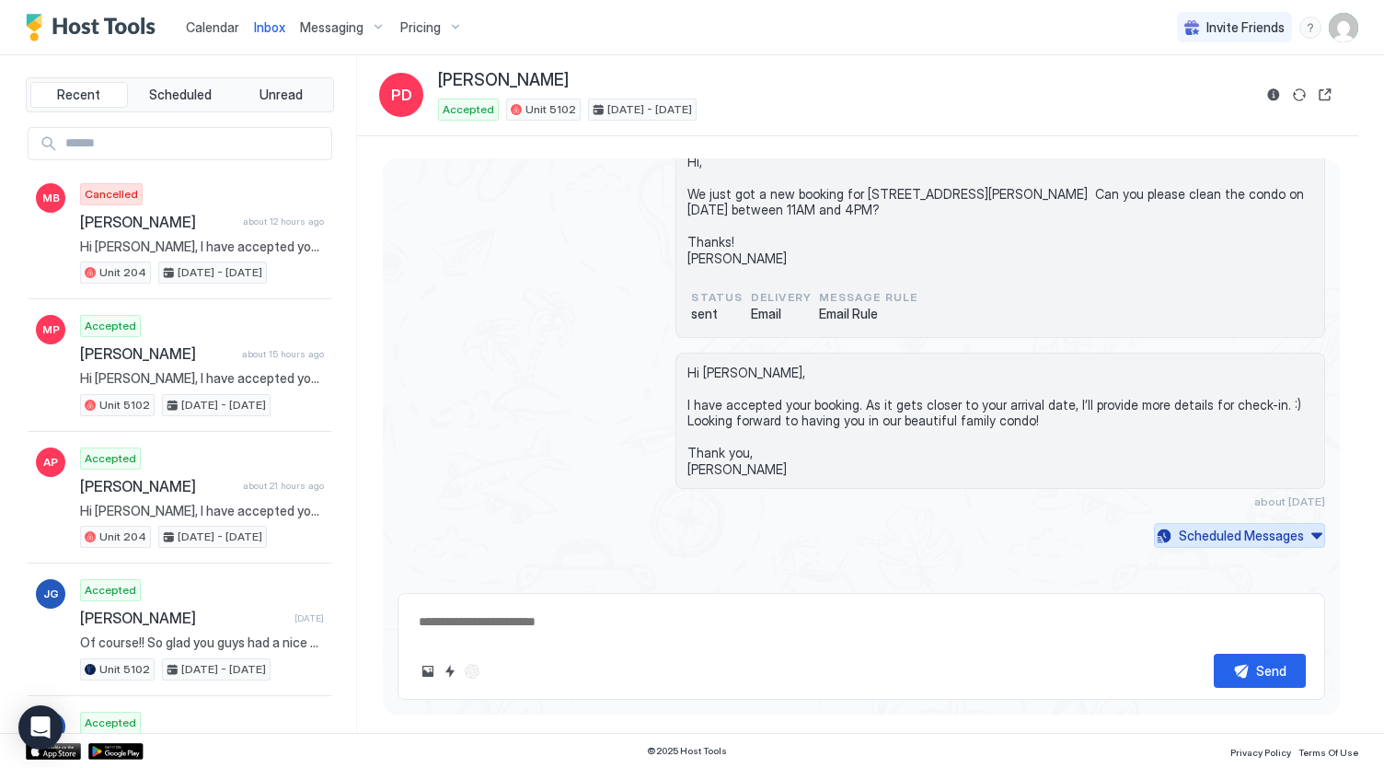
click at [1225, 537] on div "Scheduled Messages" at bounding box center [1241, 534] width 125 height 19
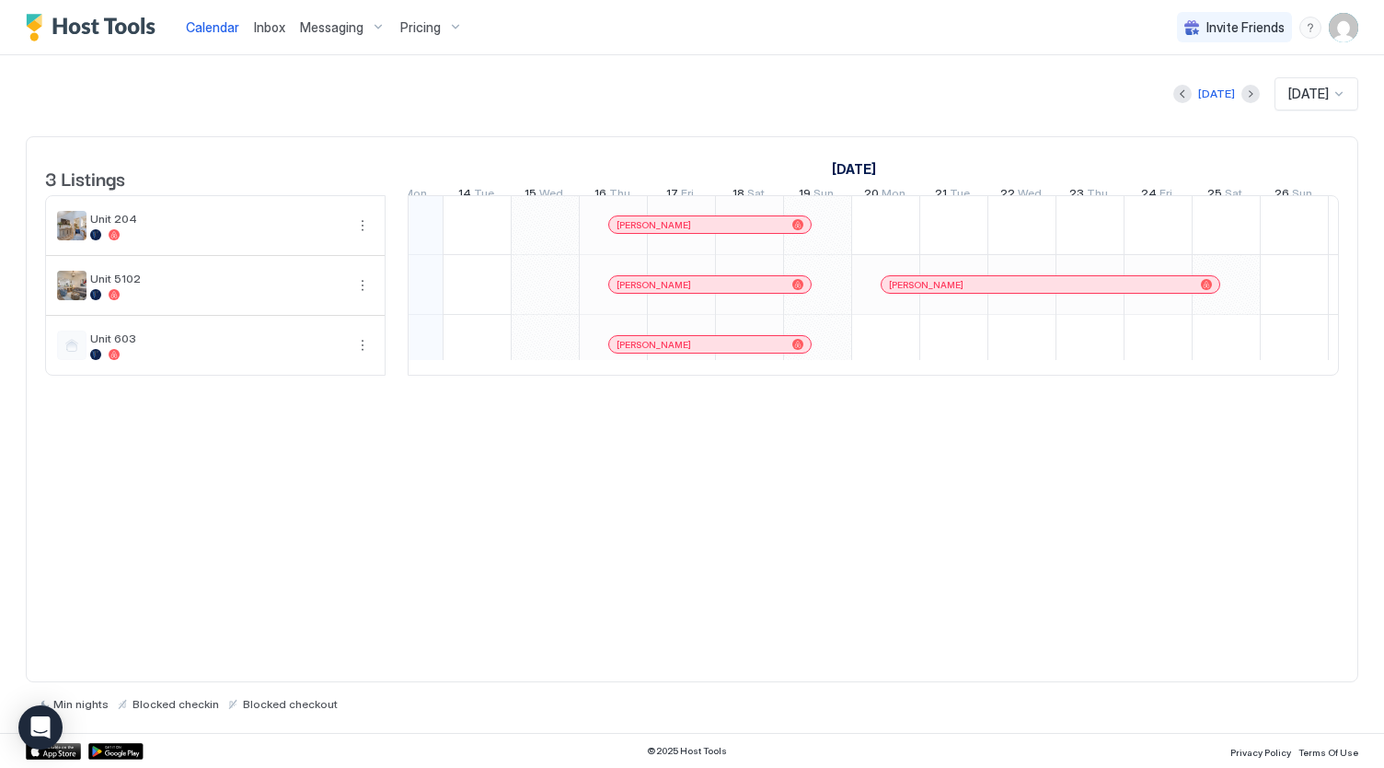
click at [733, 351] on div "[PERSON_NAME]" at bounding box center [701, 345] width 168 height 12
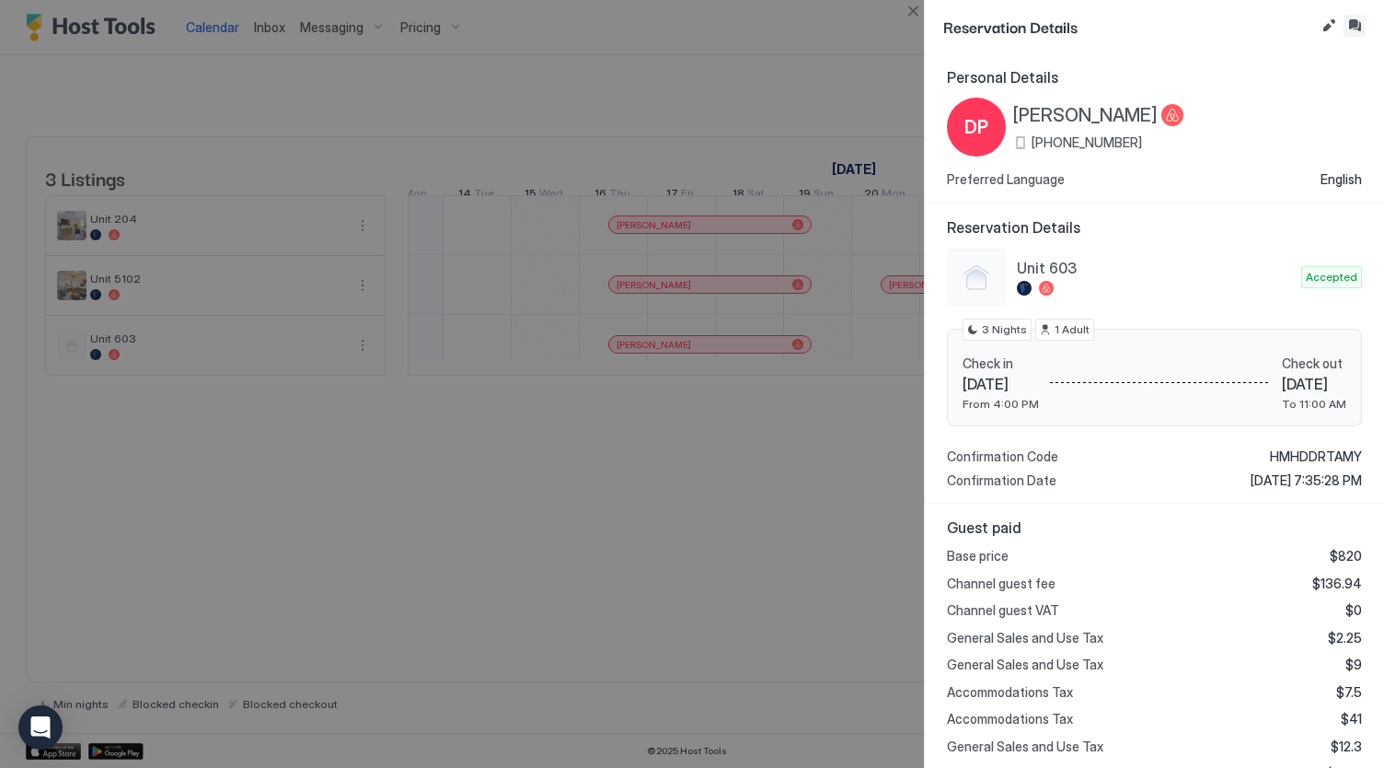
click at [1355, 29] on button "Inbox" at bounding box center [1355, 26] width 22 height 22
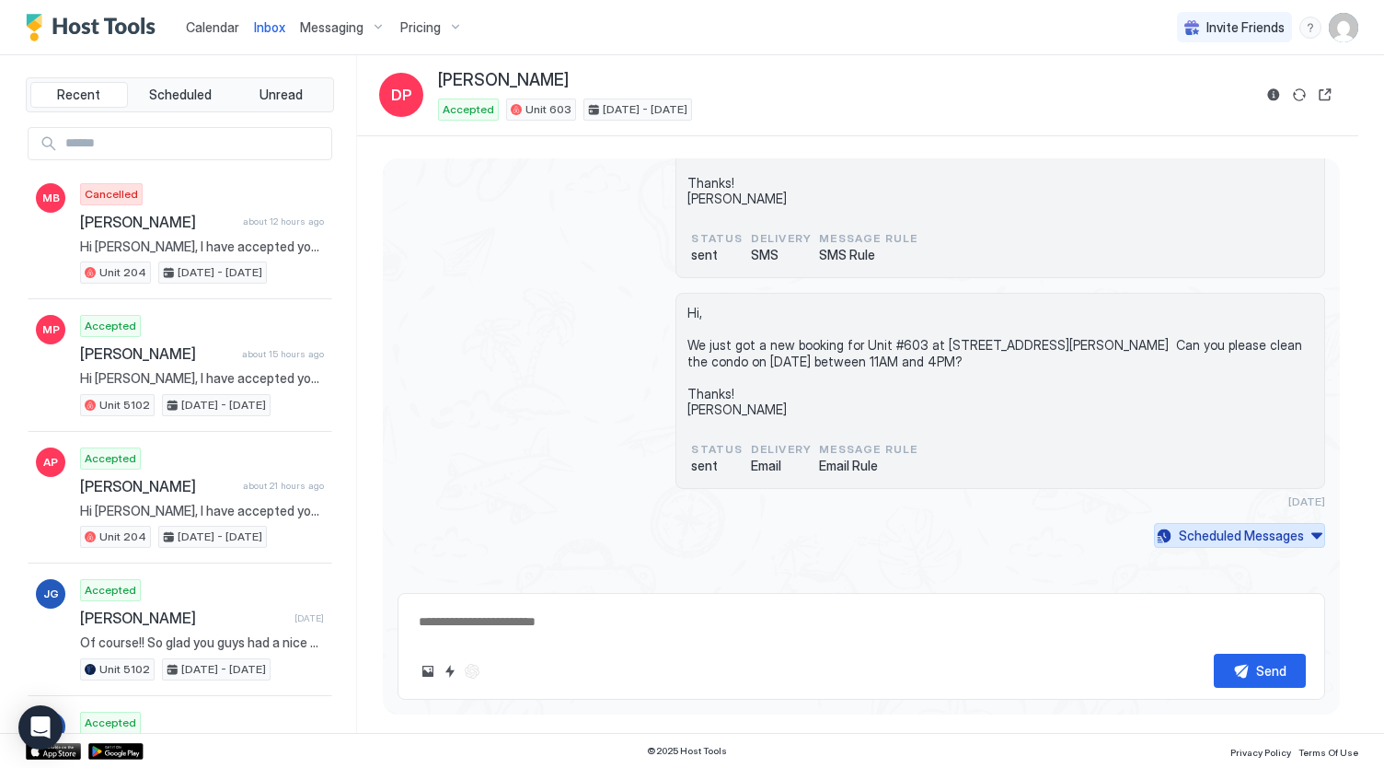
click at [1264, 525] on div "Scheduled Messages" at bounding box center [1241, 534] width 125 height 19
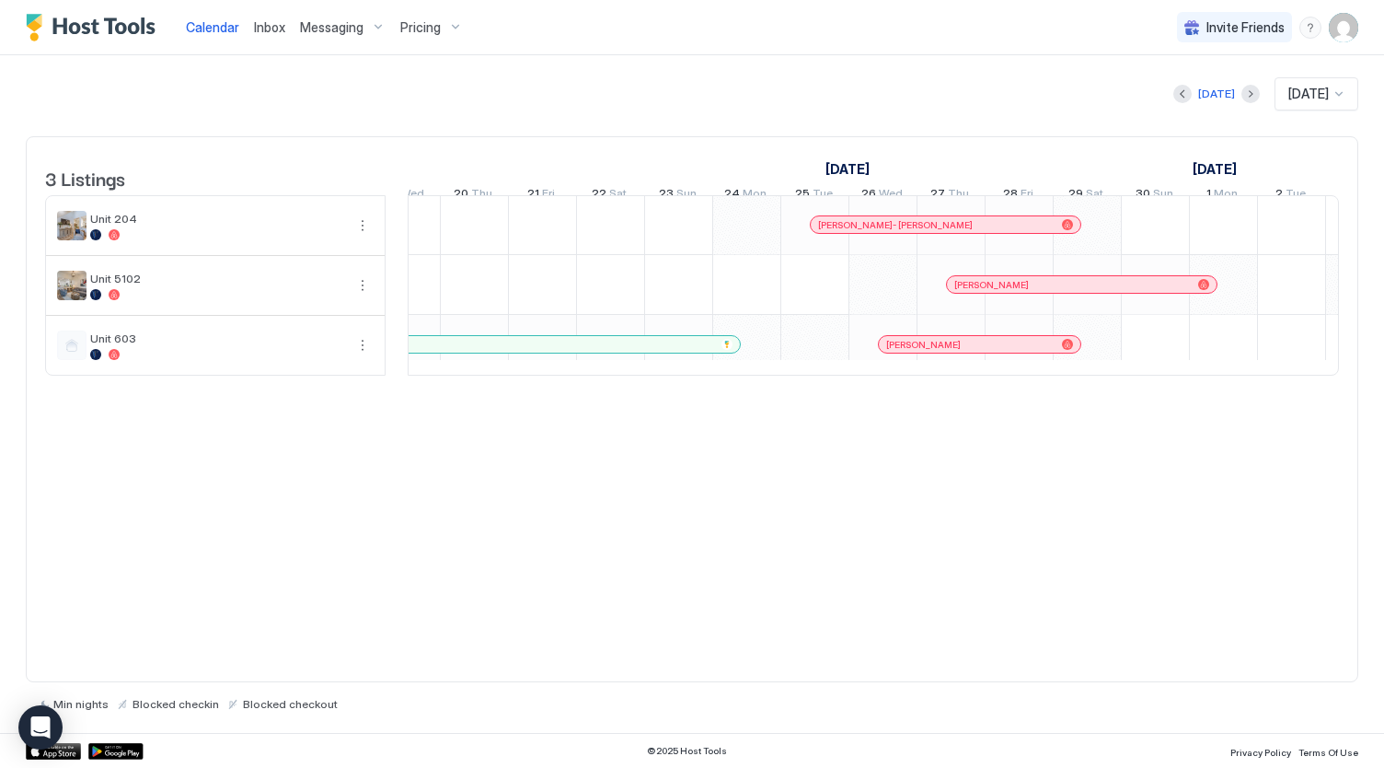
click at [981, 351] on div "[PERSON_NAME]" at bounding box center [970, 345] width 168 height 12
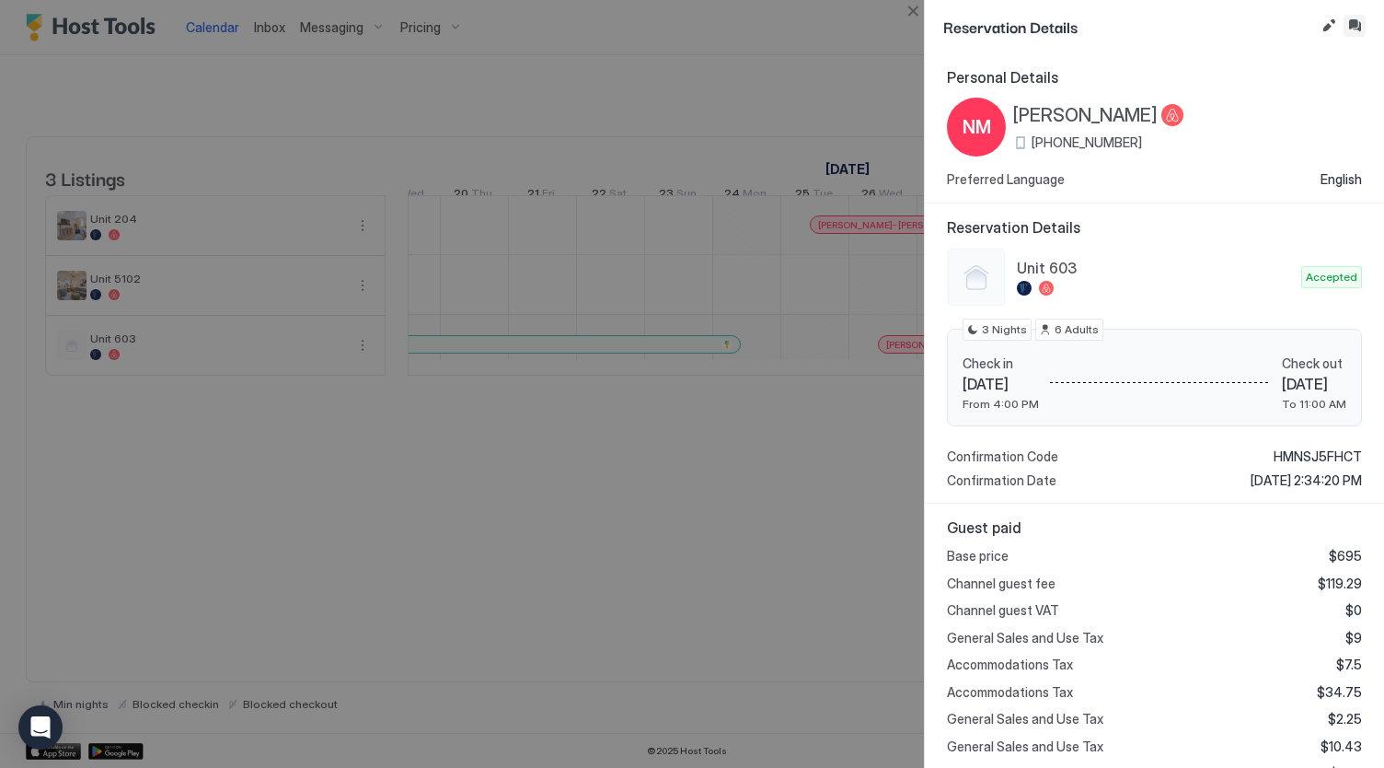
click at [1350, 24] on button "Inbox" at bounding box center [1355, 26] width 22 height 22
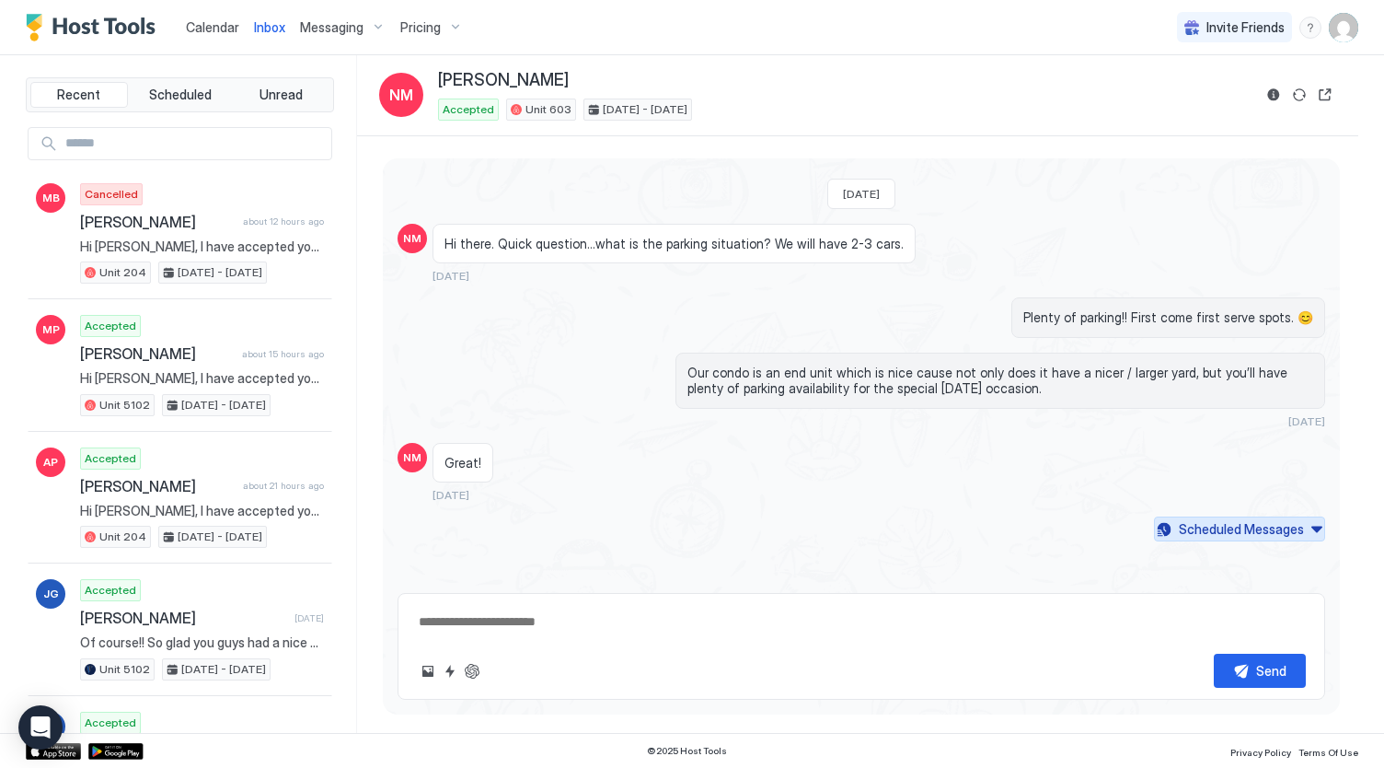
click at [1193, 527] on div "Scheduled Messages" at bounding box center [1241, 528] width 125 height 19
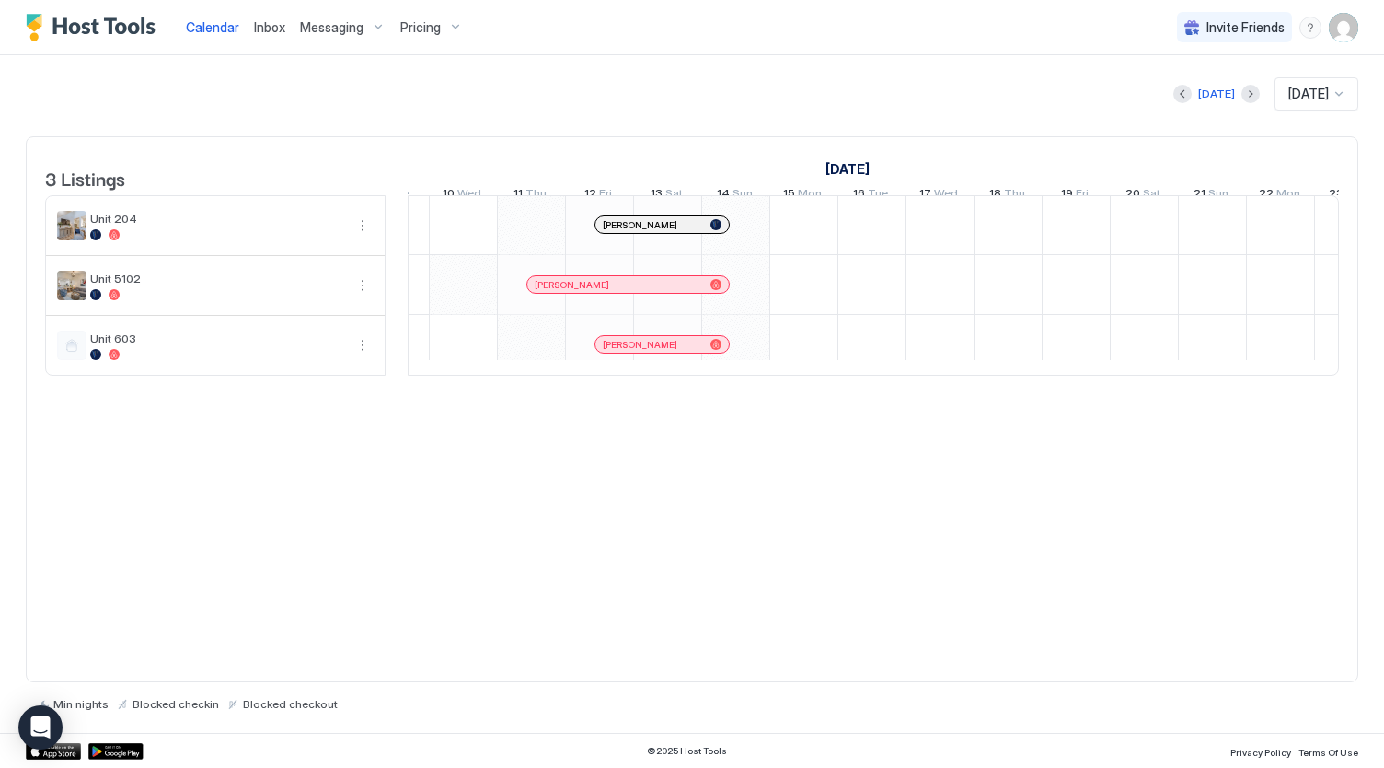
click at [648, 351] on div "[PERSON_NAME]" at bounding box center [653, 345] width 100 height 12
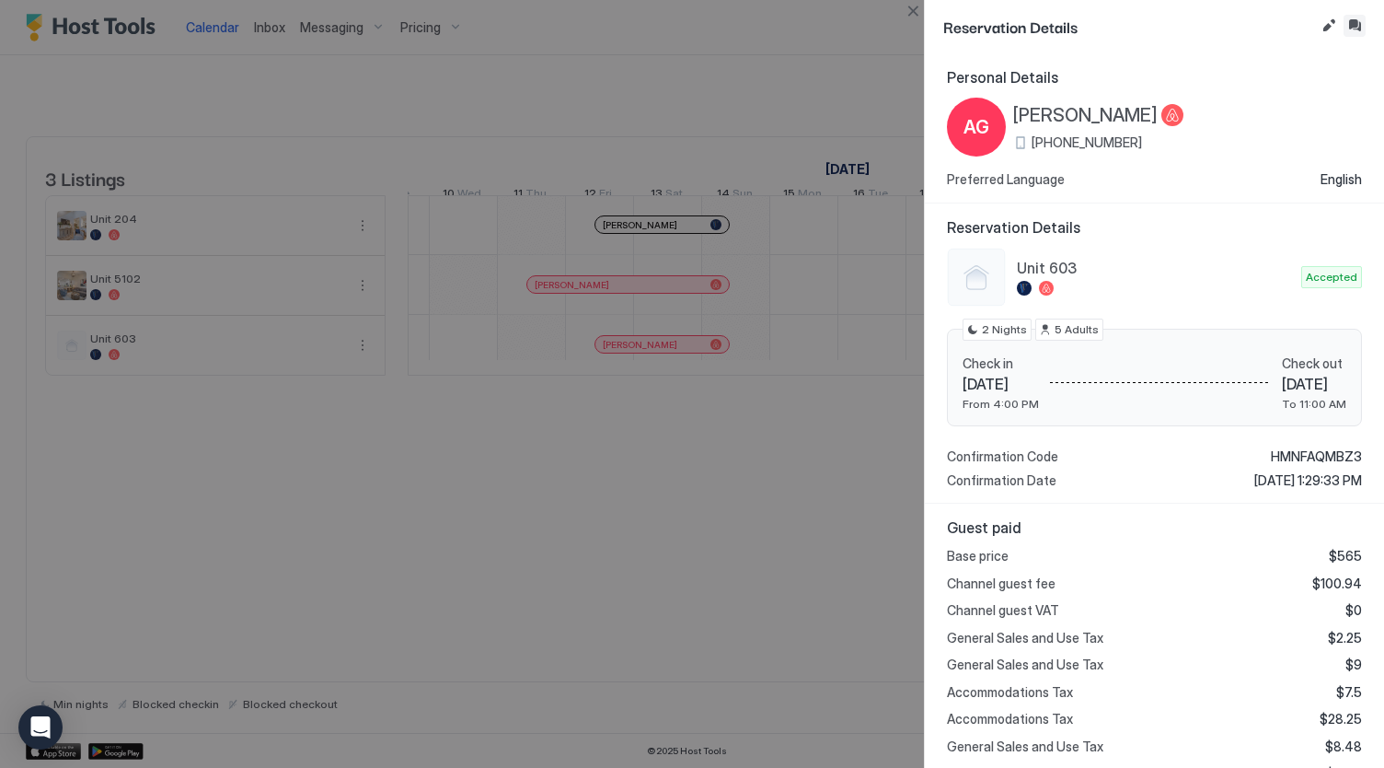
click at [1350, 26] on button "Inbox" at bounding box center [1355, 26] width 22 height 22
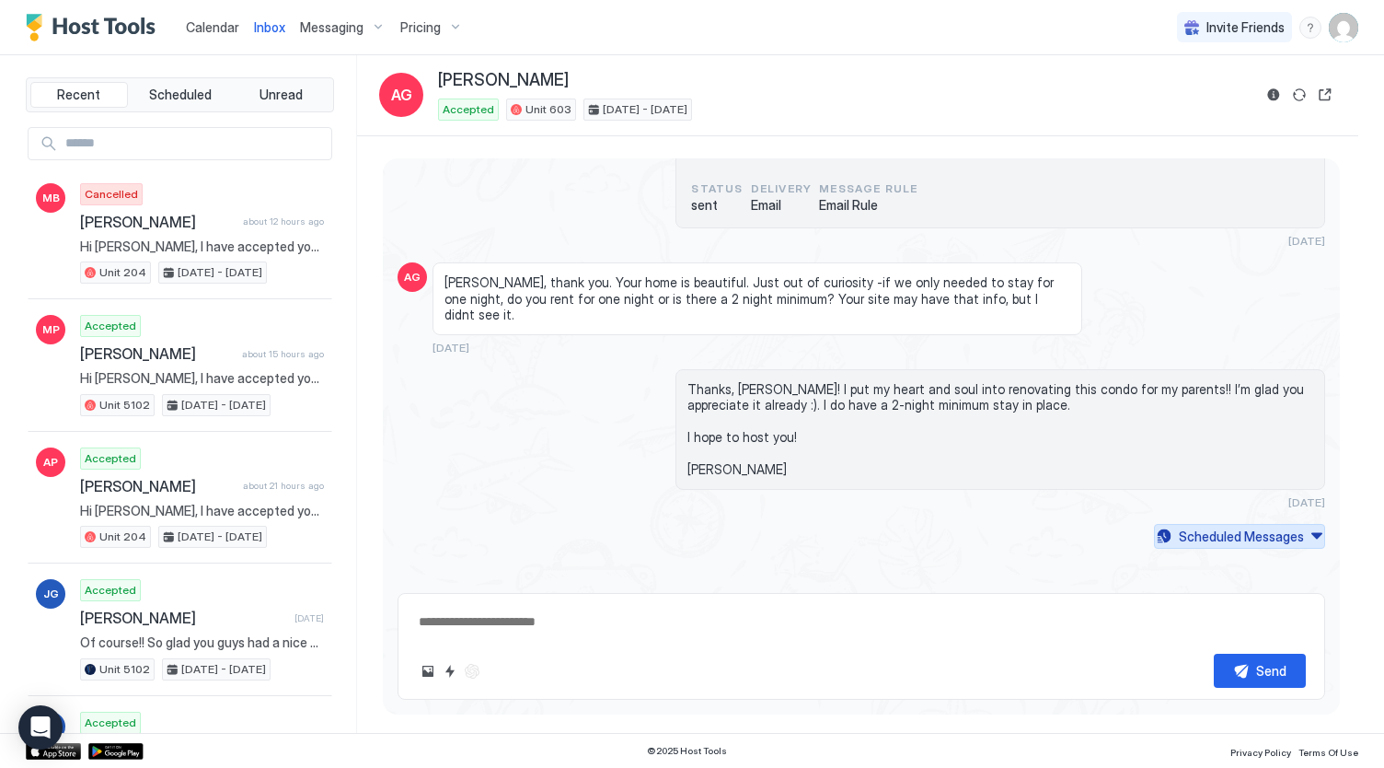
click at [1198, 536] on div "Scheduled Messages" at bounding box center [1241, 535] width 125 height 19
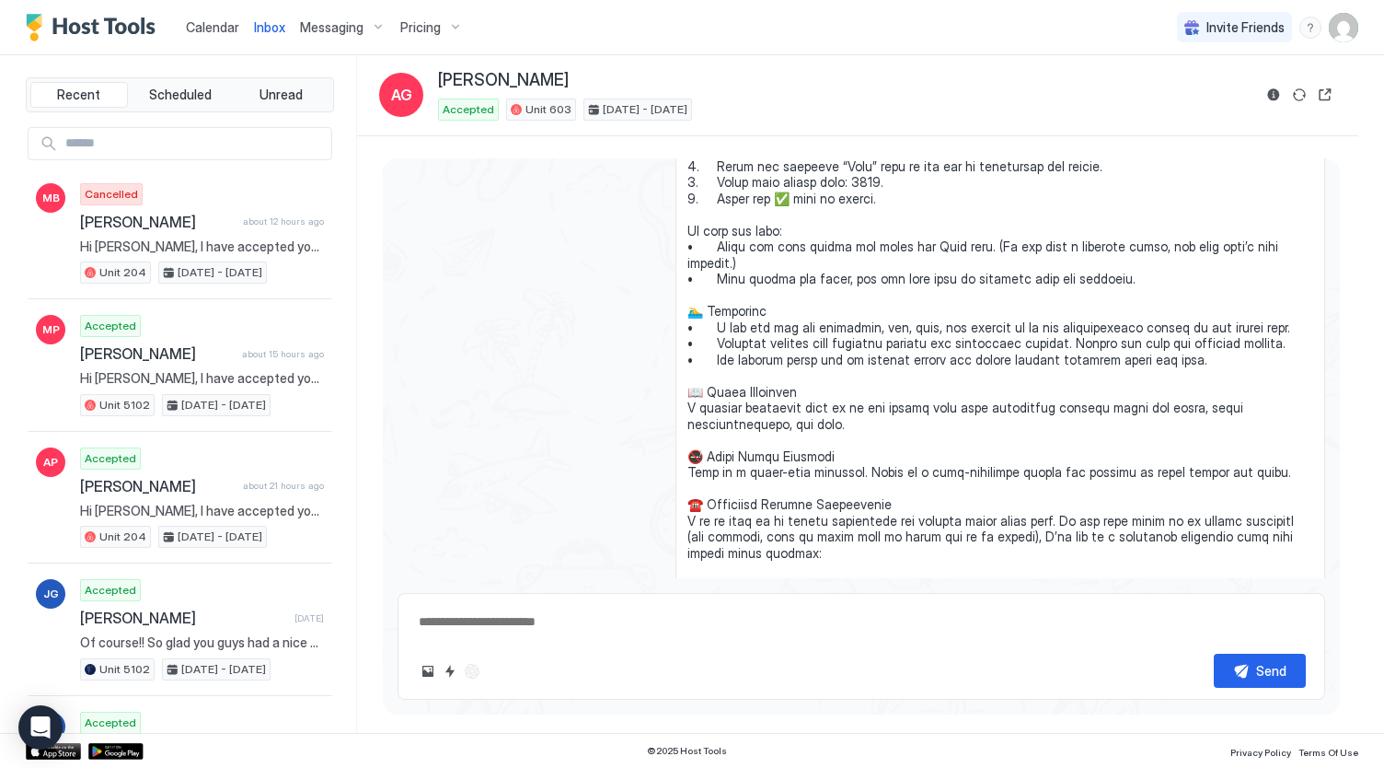
type textarea "*"
